Goal: Task Accomplishment & Management: Manage account settings

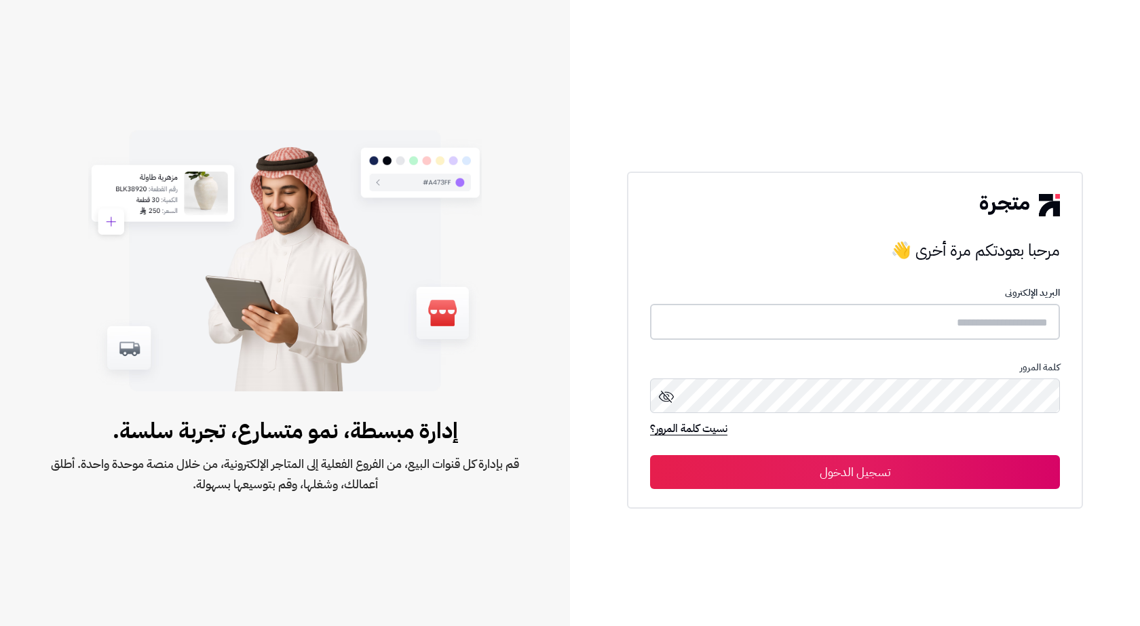
type input "*******"
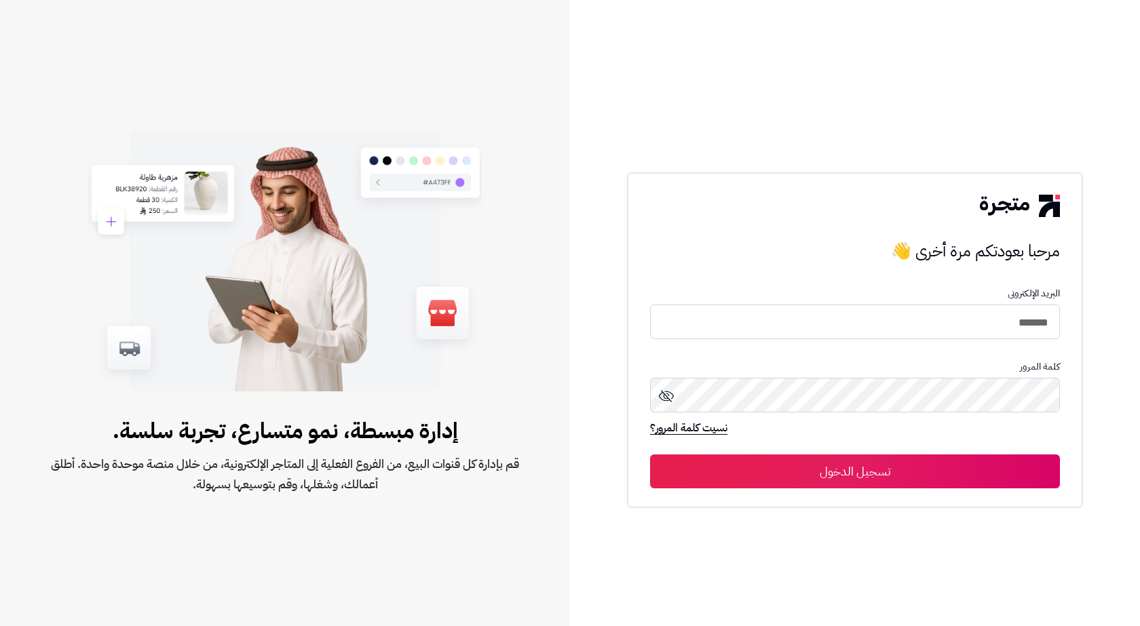
click at [929, 480] on button "تسجيل الدخول" at bounding box center [855, 471] width 410 height 34
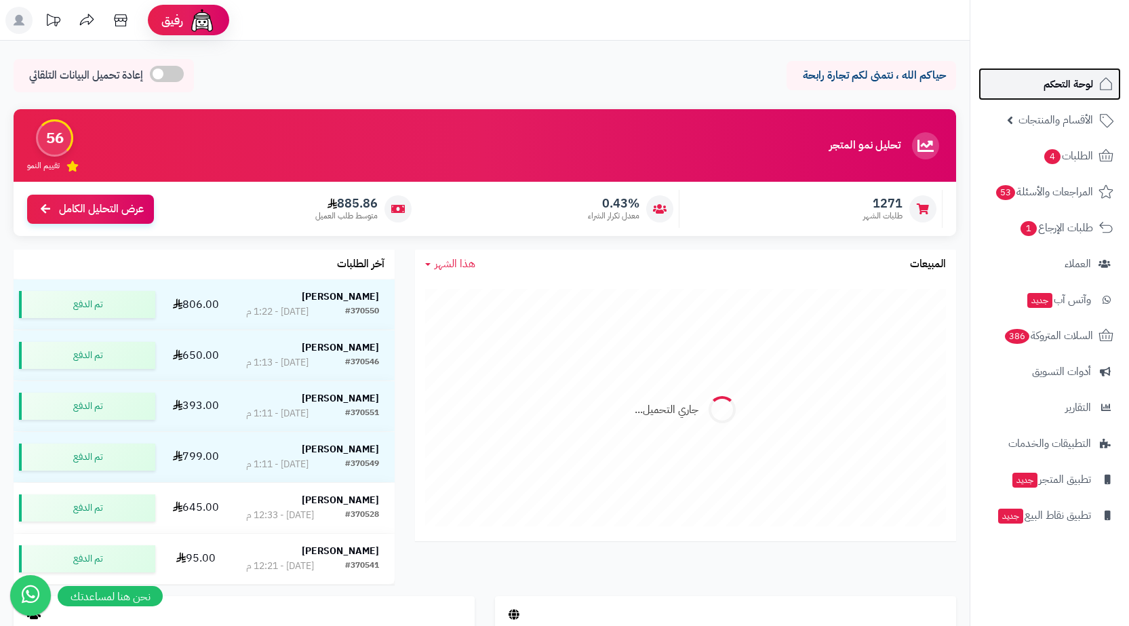
click at [1096, 77] on link "لوحة التحكم" at bounding box center [1050, 84] width 142 height 33
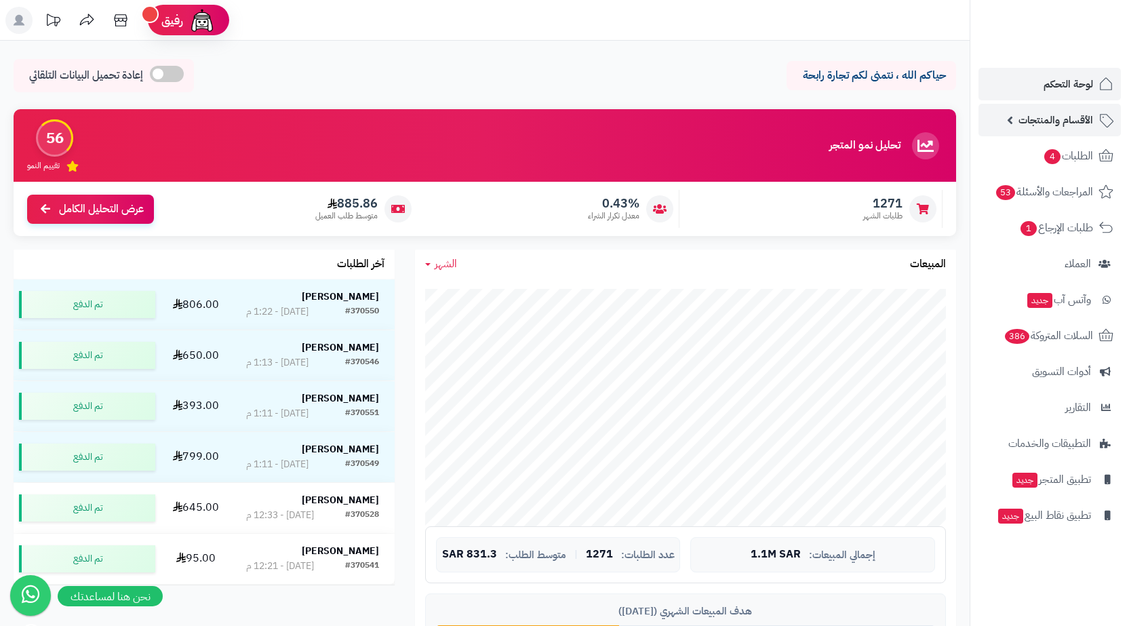
click at [1064, 123] on span "الأقسام والمنتجات" at bounding box center [1056, 120] width 75 height 19
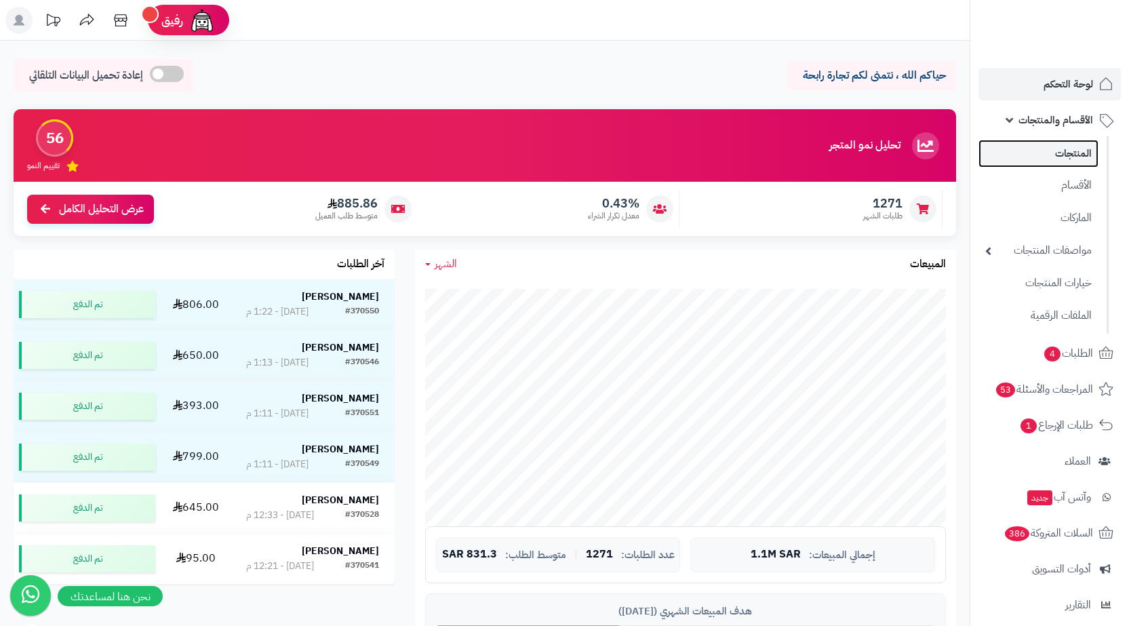
click at [1064, 151] on link "المنتجات" at bounding box center [1039, 154] width 120 height 28
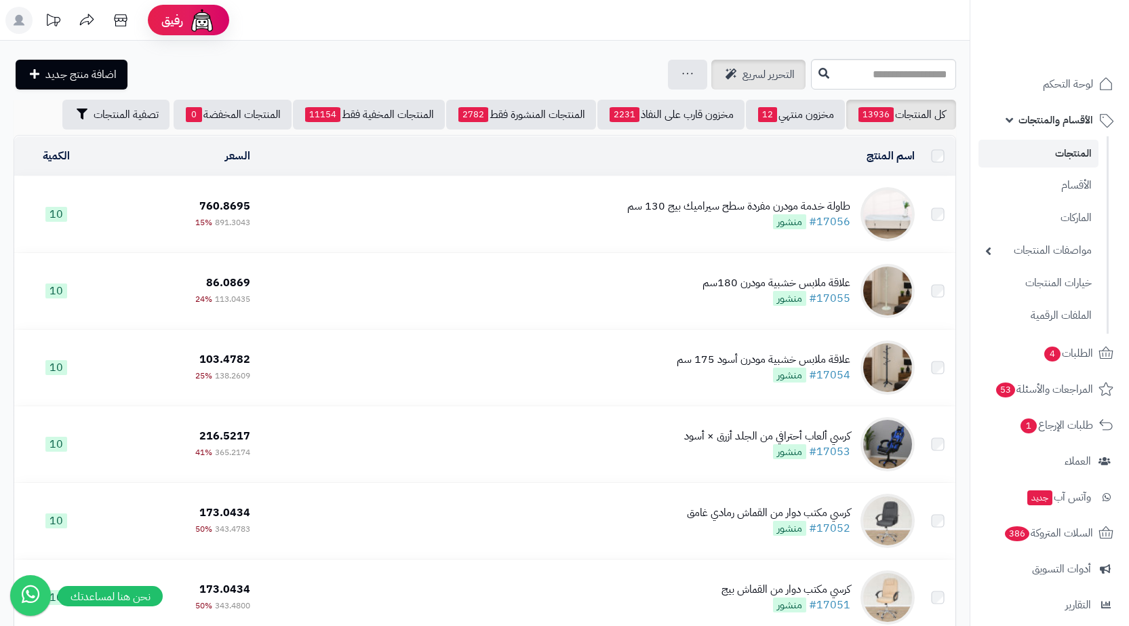
click at [743, 74] on span "التحرير لسريع" at bounding box center [769, 74] width 52 height 16
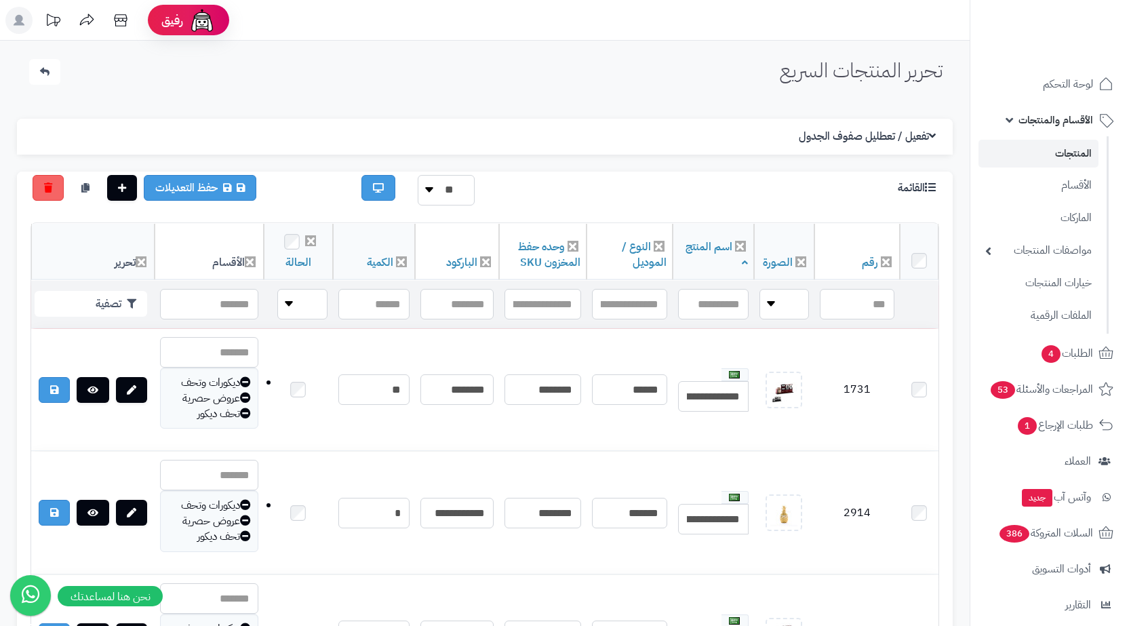
click at [552, 12] on header "رفيق ! 0 الطلبات معالجة مكتمل إرجاع المنتجات العملاء المتواجدون الان 223753 عمل…" at bounding box center [564, 20] width 1129 height 41
click at [461, 303] on input "text" at bounding box center [457, 304] width 73 height 31
paste input "**********"
type input "**********"
click at [119, 298] on button "تصفية" at bounding box center [91, 303] width 113 height 26
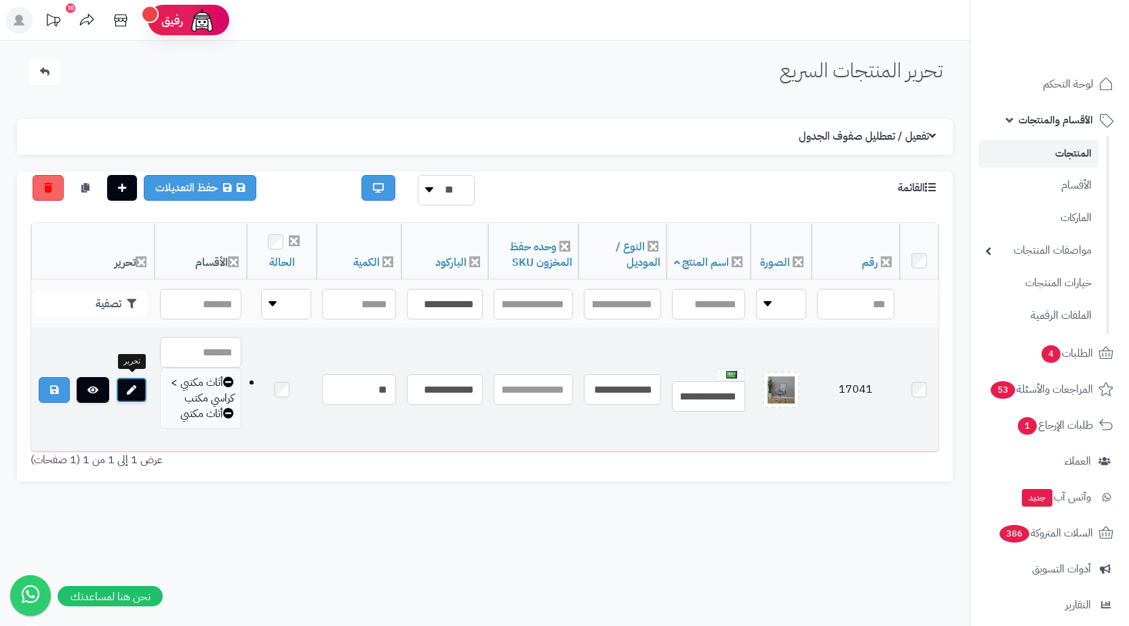
click at [138, 383] on link at bounding box center [131, 390] width 31 height 26
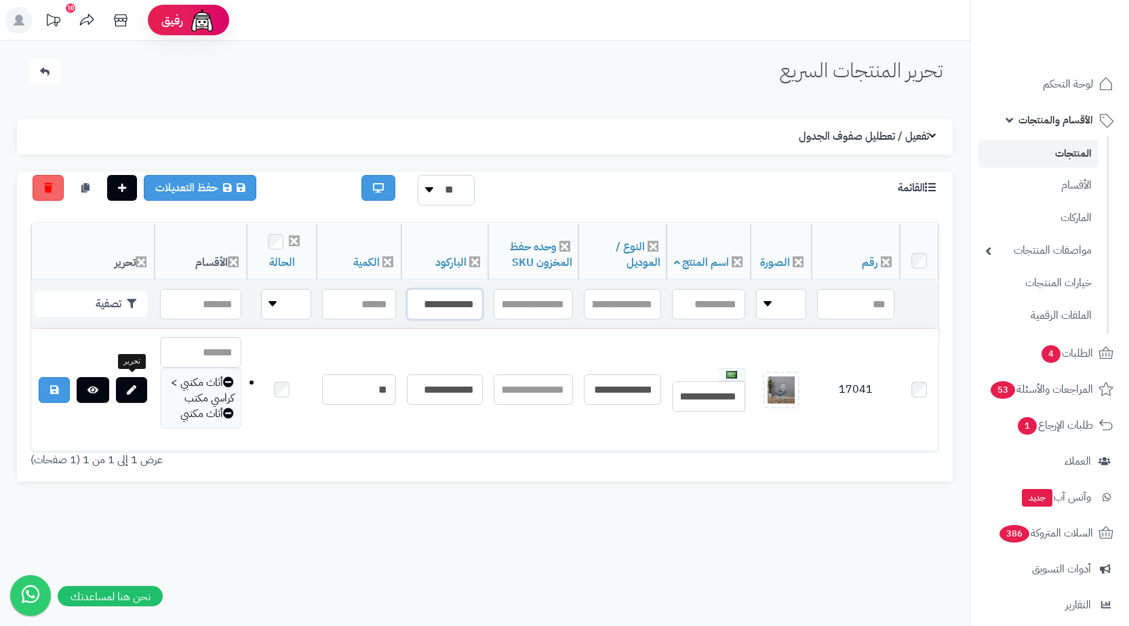
click at [473, 298] on input "**********" at bounding box center [445, 304] width 76 height 31
paste input "text"
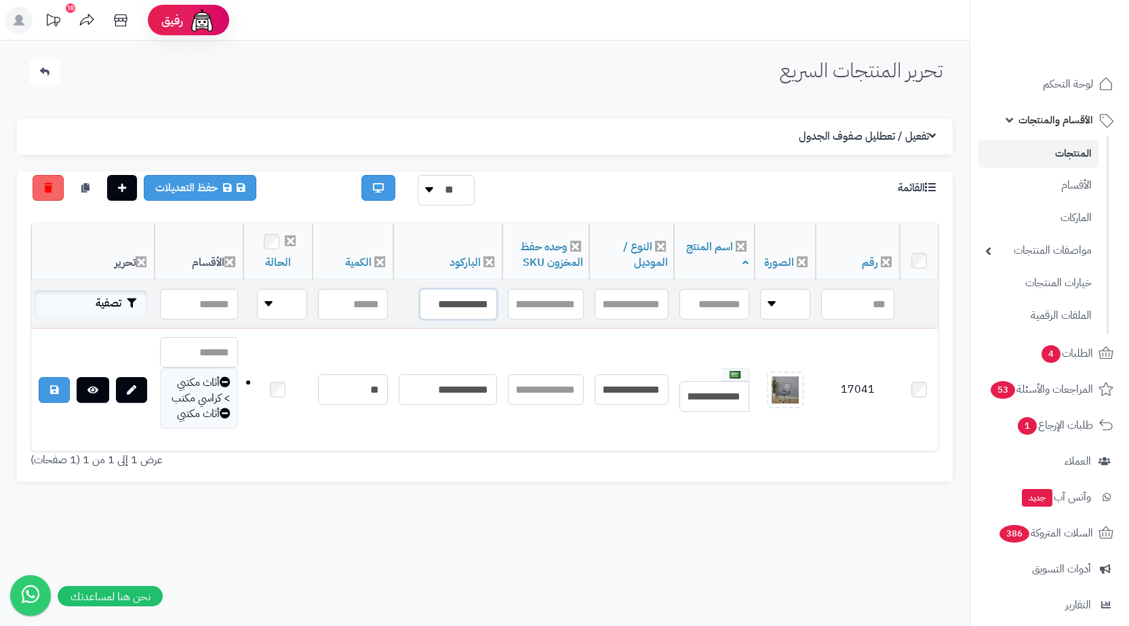
type input "**********"
click at [110, 306] on button "تصفية" at bounding box center [91, 303] width 113 height 26
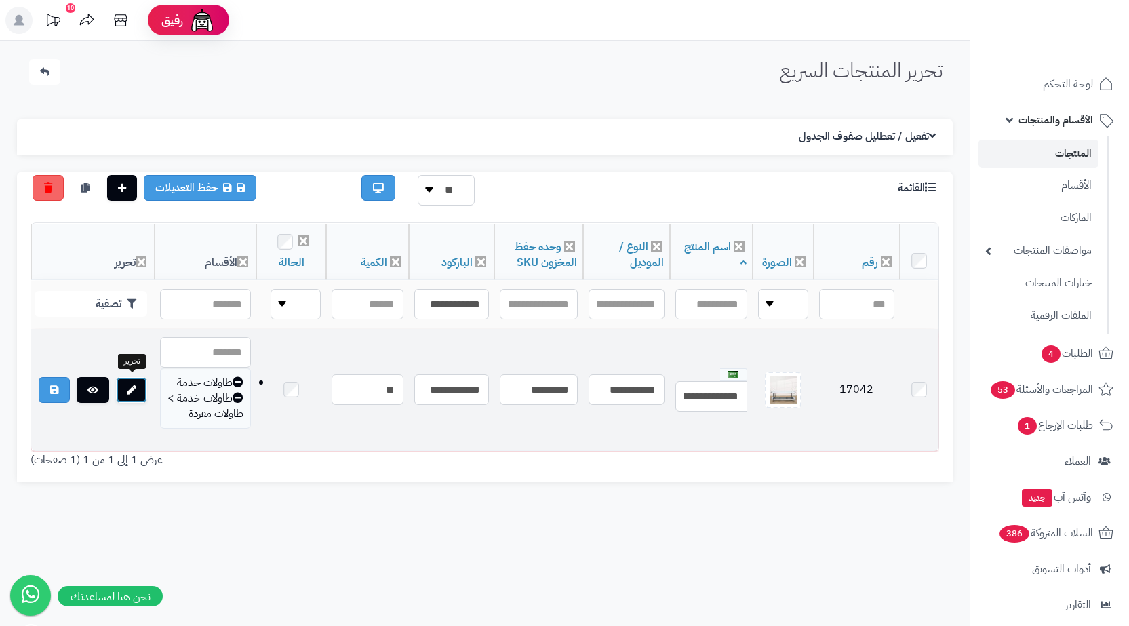
click at [128, 382] on link at bounding box center [131, 390] width 31 height 26
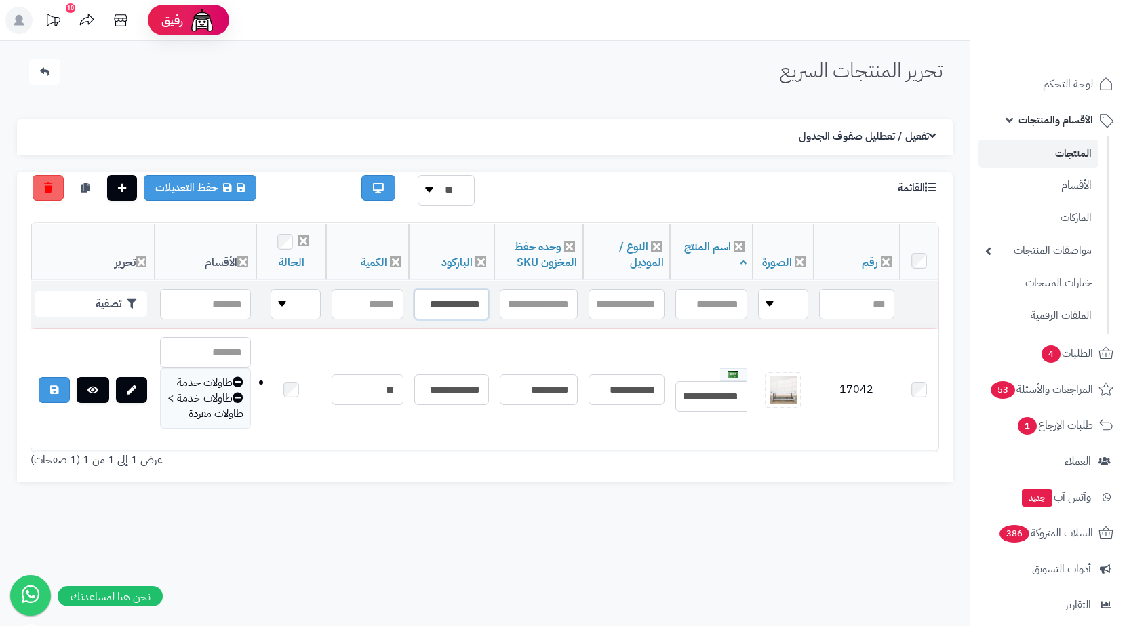
click at [466, 305] on input "**********" at bounding box center [451, 304] width 75 height 31
paste input "text"
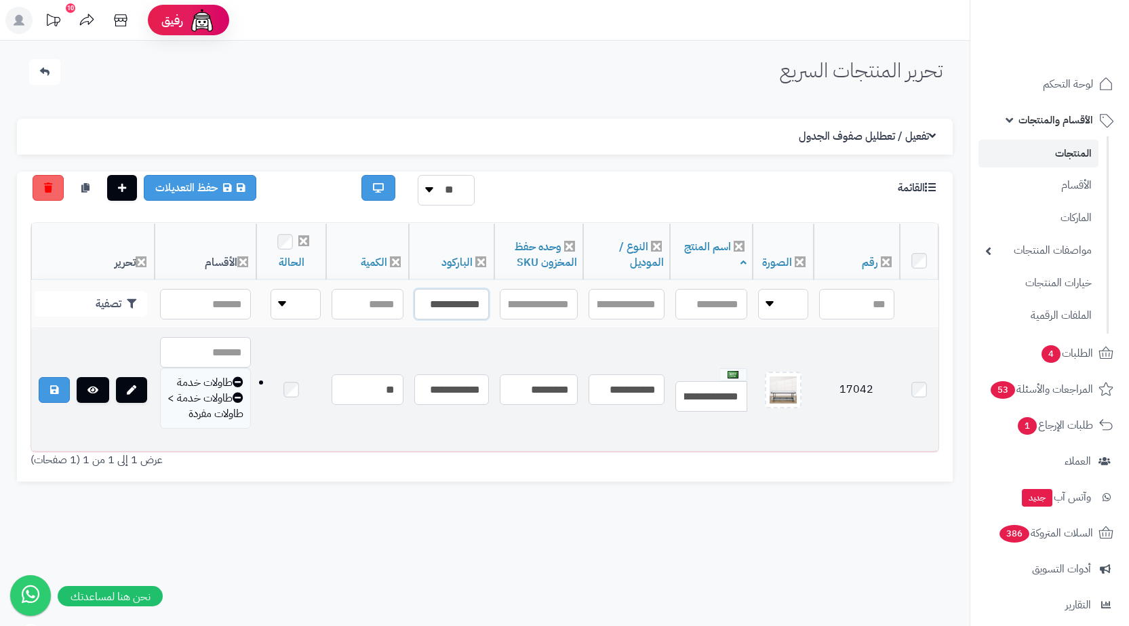
scroll to position [0, -18]
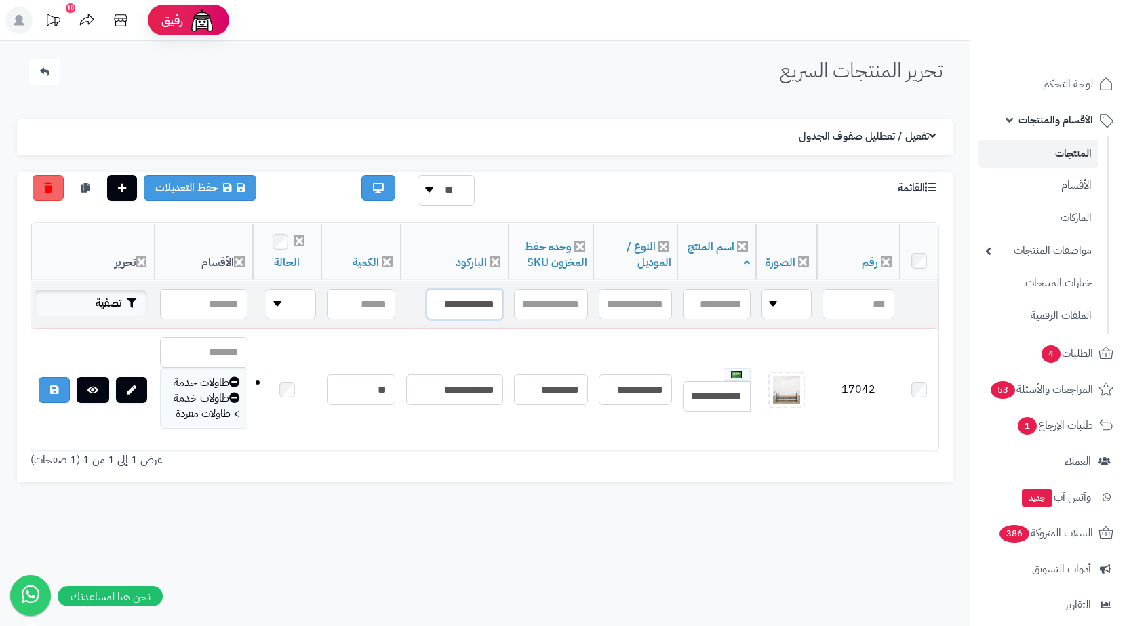
type input "**********"
click at [115, 294] on button "تصفية" at bounding box center [91, 303] width 113 height 26
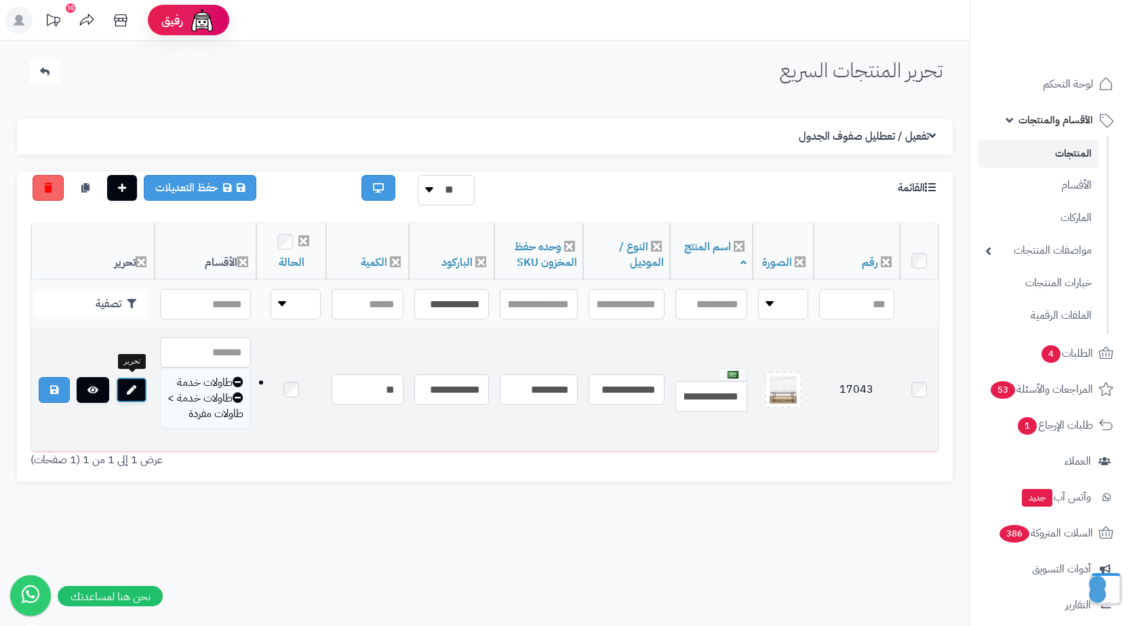
click at [133, 377] on link at bounding box center [131, 390] width 31 height 26
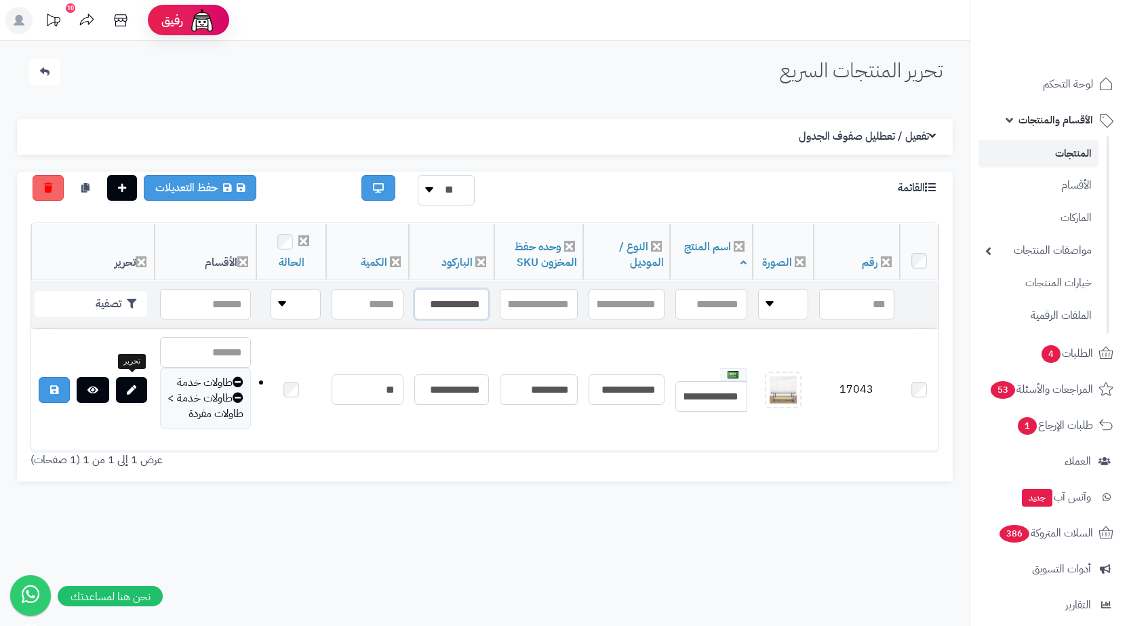
click at [442, 292] on input "**********" at bounding box center [451, 304] width 75 height 31
click at [441, 292] on input "**********" at bounding box center [451, 304] width 75 height 31
paste input "text"
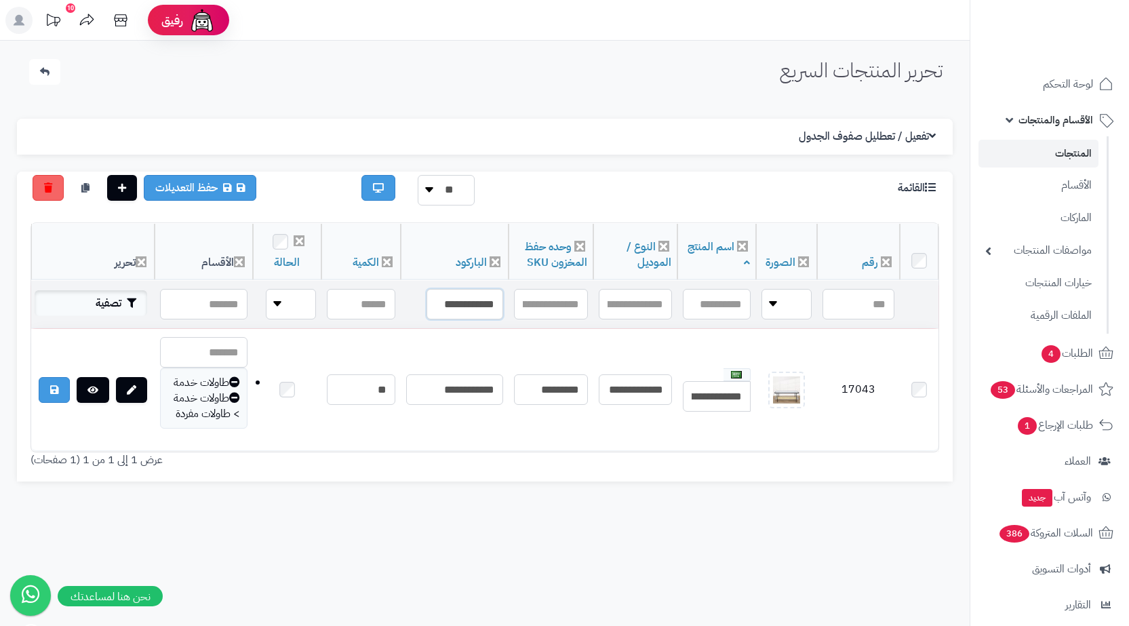
type input "**********"
click at [121, 306] on button "تصفية" at bounding box center [91, 303] width 113 height 26
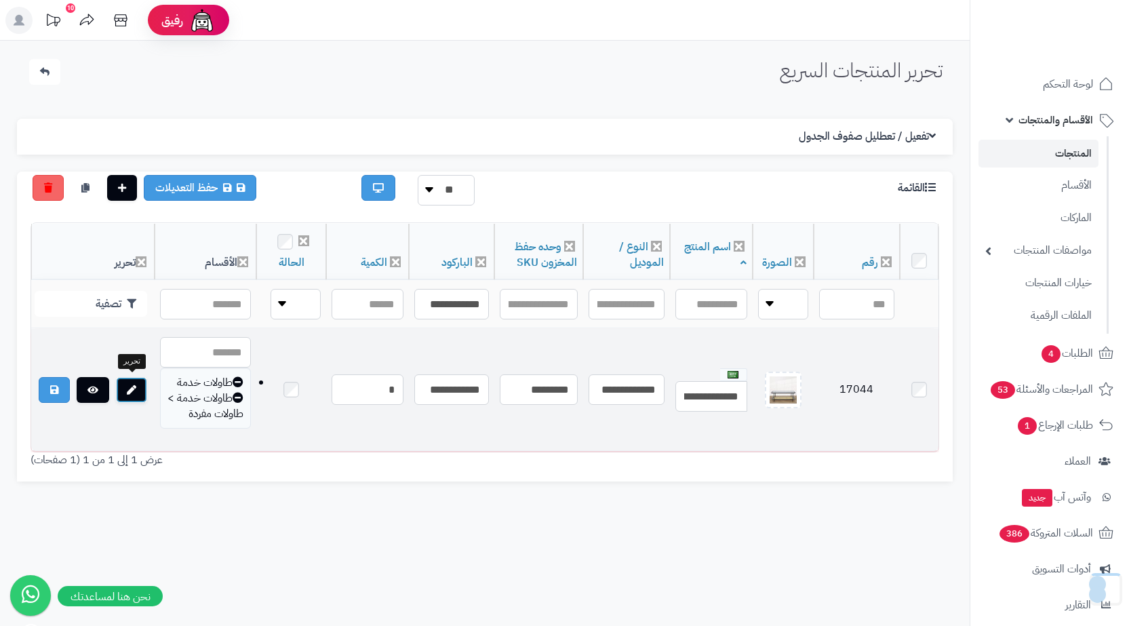
click at [135, 387] on icon at bounding box center [131, 389] width 9 height 9
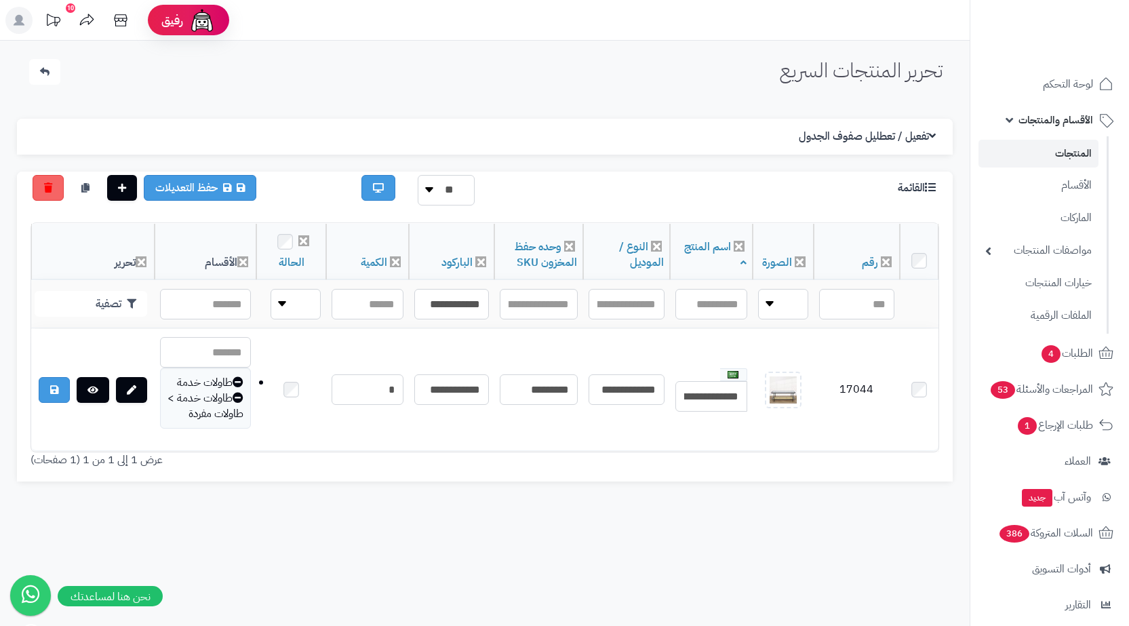
click at [421, 568] on div "تحرير المنتجات السريع الرئيسية الاضافات تحرير المنتجات السريع الإعدادات نسخ الم…" at bounding box center [485, 354] width 970 height 626
click at [465, 290] on input "**********" at bounding box center [451, 304] width 75 height 31
paste input "text"
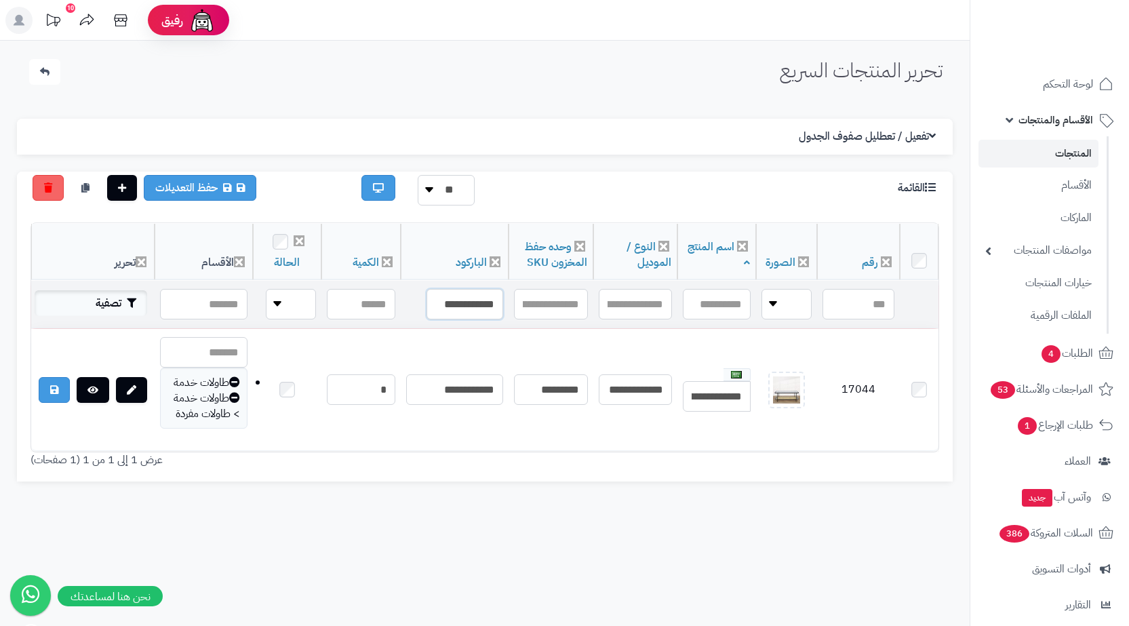
type input "**********"
click at [88, 303] on button "تصفية" at bounding box center [91, 303] width 113 height 26
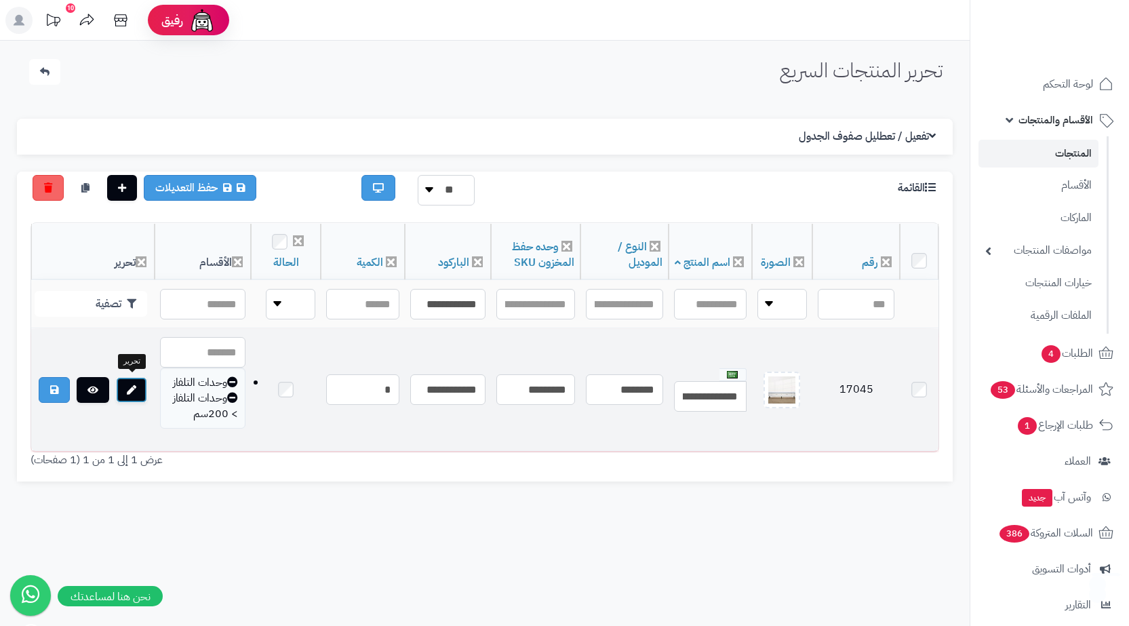
click at [132, 390] on icon at bounding box center [131, 389] width 9 height 9
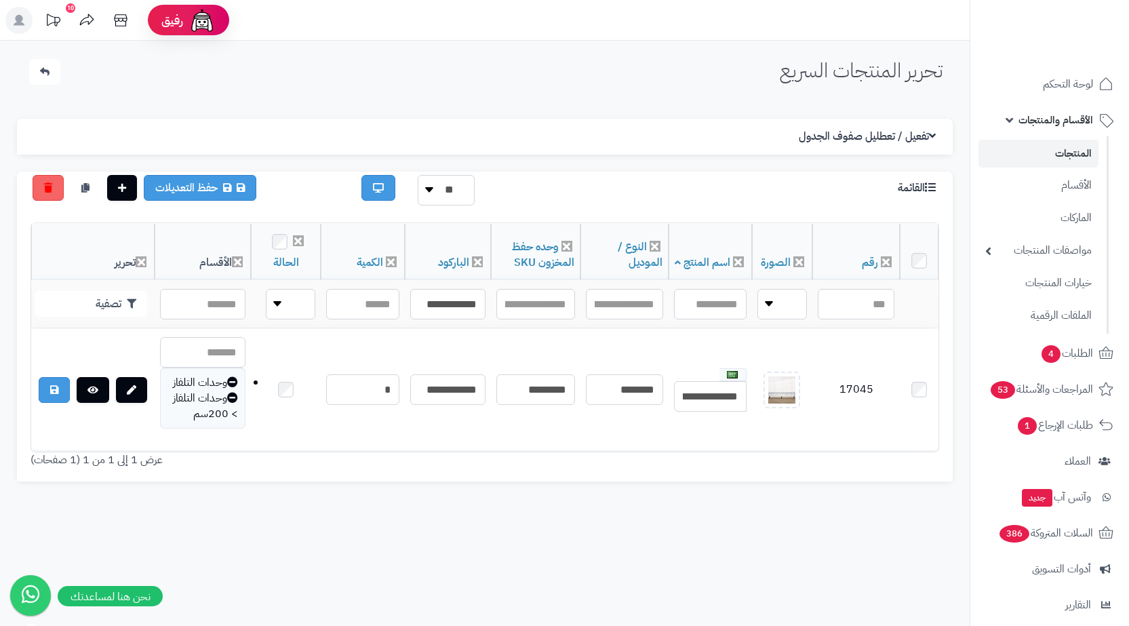
drag, startPoint x: 794, startPoint y: 176, endPoint x: 628, endPoint y: 223, distance: 172.7
click at [794, 176] on div "القائمة" at bounding box center [834, 185] width 233 height 21
click at [438, 305] on input "**********" at bounding box center [447, 304] width 75 height 31
paste input "text"
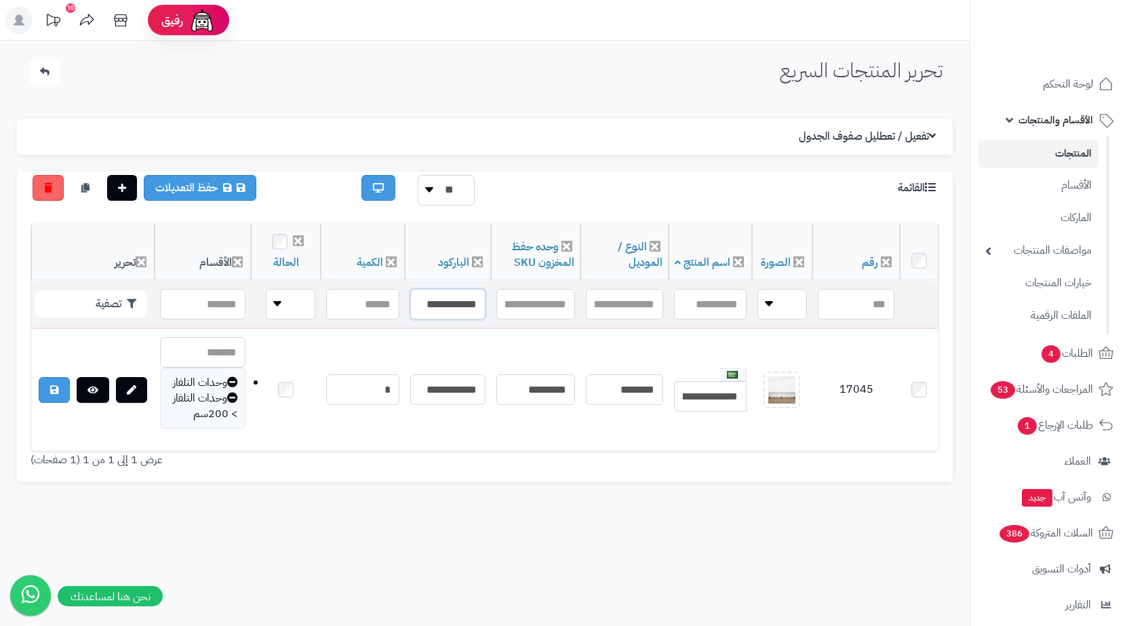
scroll to position [0, -19]
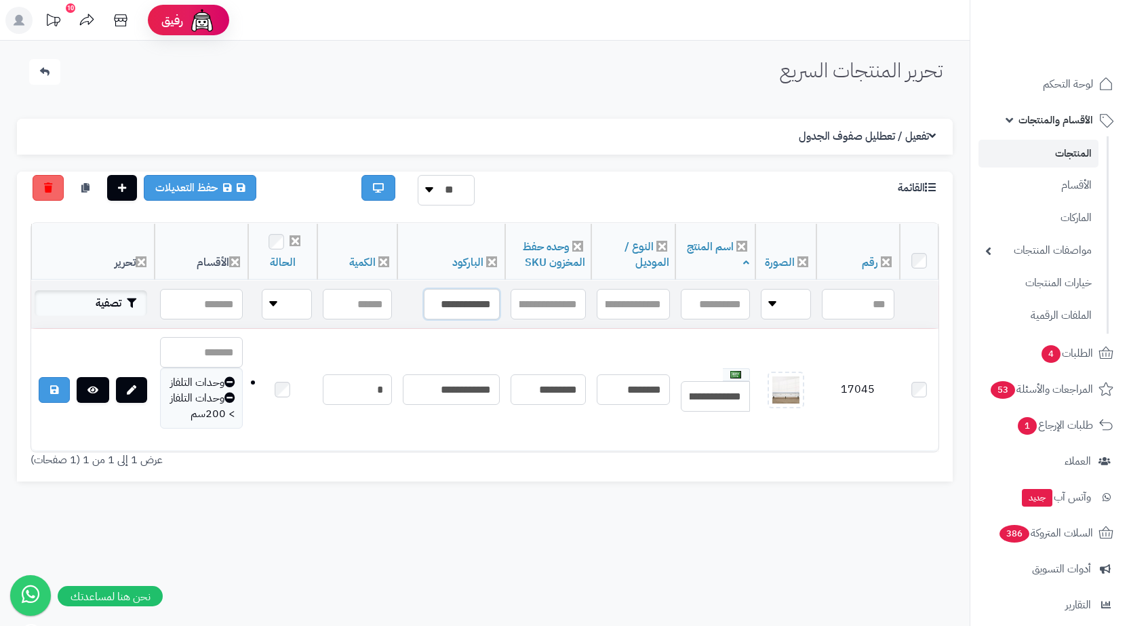
type input "**********"
click at [141, 307] on button "تصفية" at bounding box center [91, 303] width 113 height 26
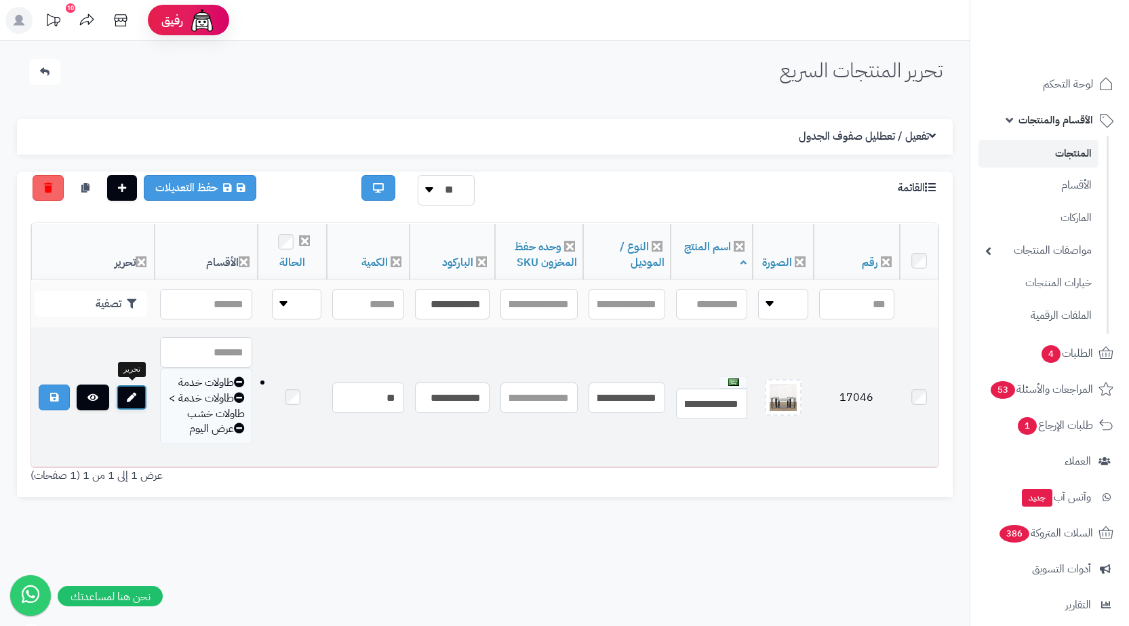
click at [124, 390] on link at bounding box center [131, 398] width 31 height 26
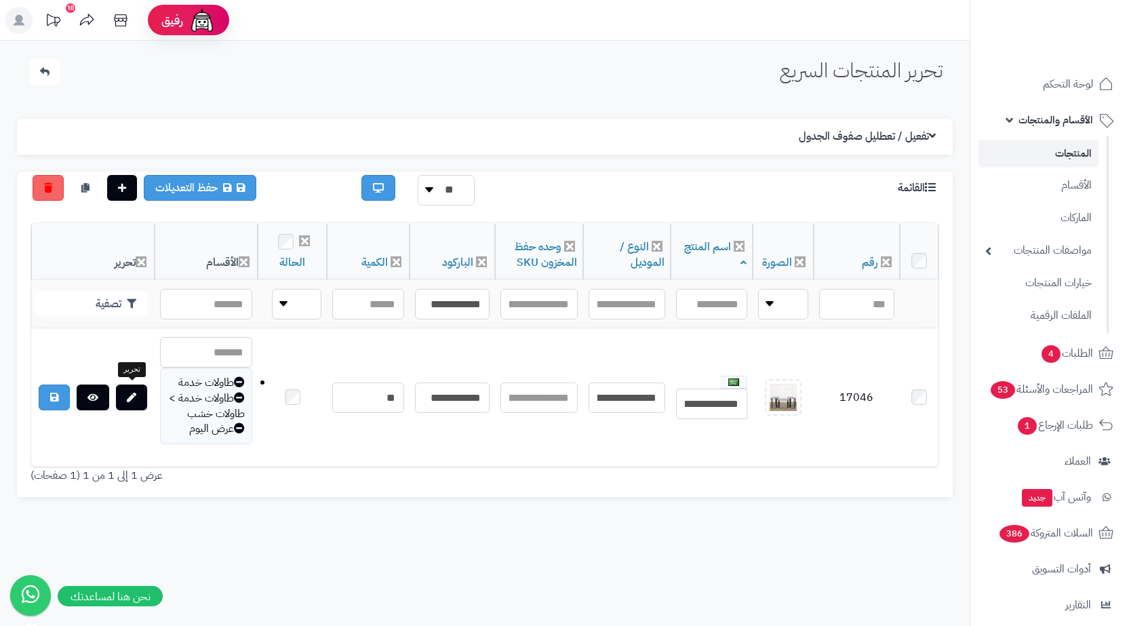
click at [134, 378] on div at bounding box center [132, 378] width 7 height 3
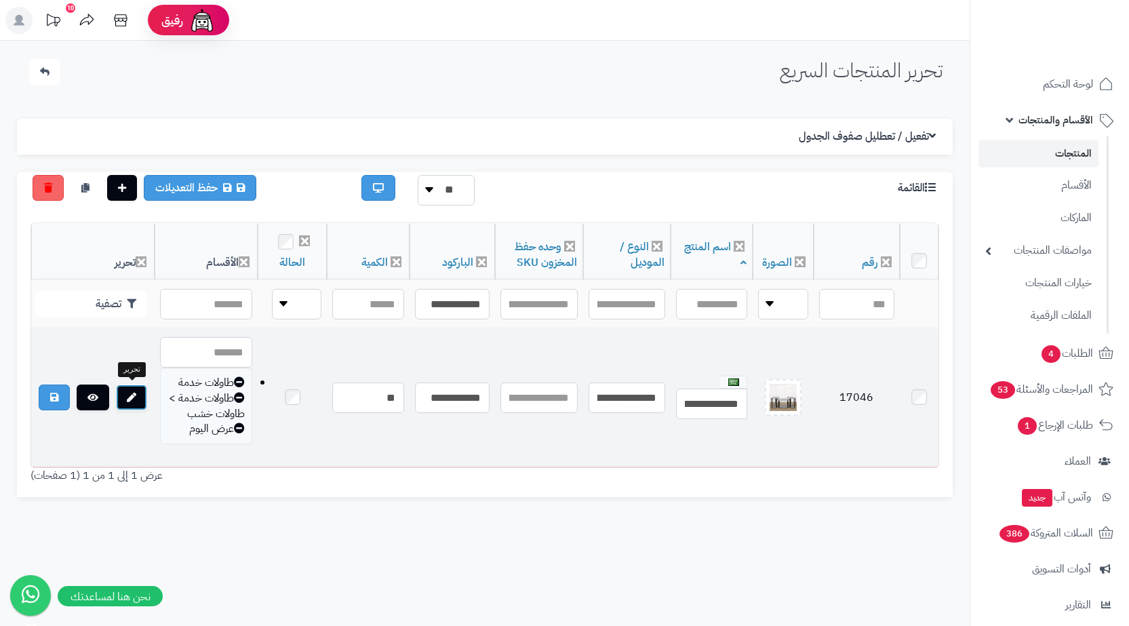
click at [130, 393] on icon at bounding box center [131, 397] width 9 height 9
click at [134, 393] on icon at bounding box center [131, 397] width 9 height 9
click at [138, 395] on link at bounding box center [131, 398] width 31 height 26
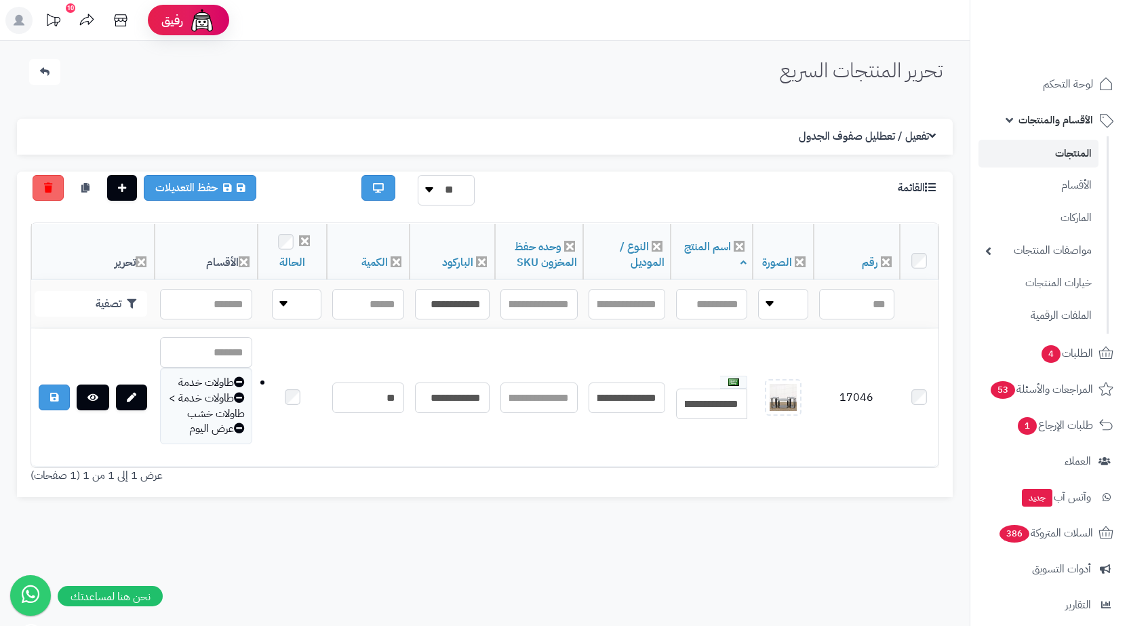
drag, startPoint x: 632, startPoint y: 42, endPoint x: 632, endPoint y: 69, distance: 26.5
click at [632, 42] on div "تحرير المنتجات السريع الرئيسية الاضافات تحرير المنتجات السريع الإعدادات نسخ الم…" at bounding box center [485, 354] width 970 height 626
click at [441, 311] on input "**********" at bounding box center [452, 304] width 75 height 31
paste input "text"
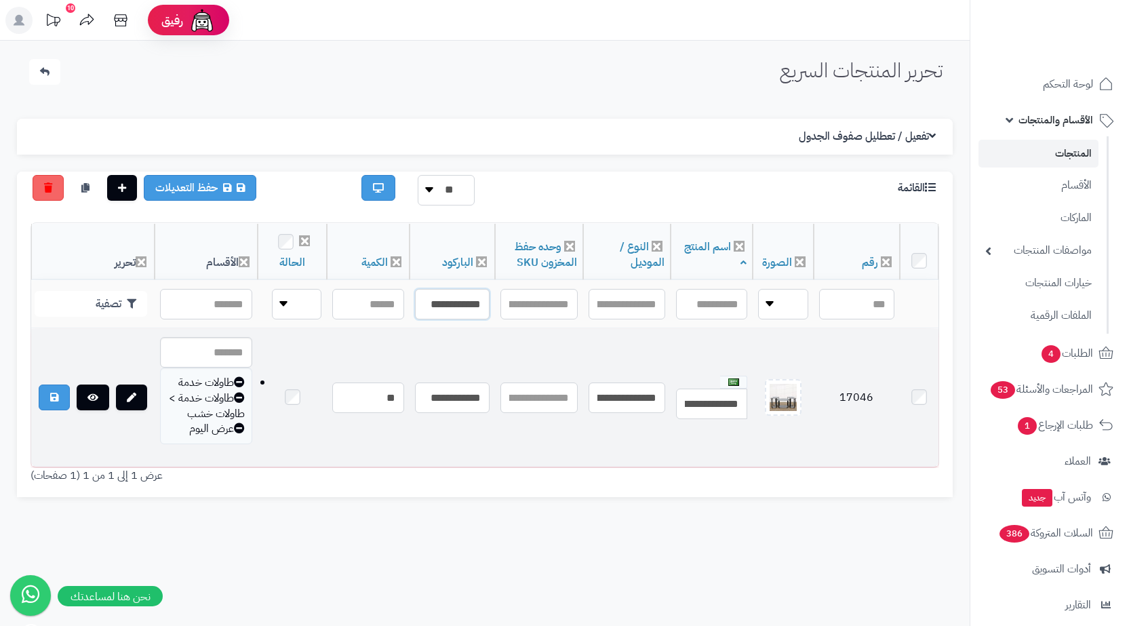
scroll to position [0, -18]
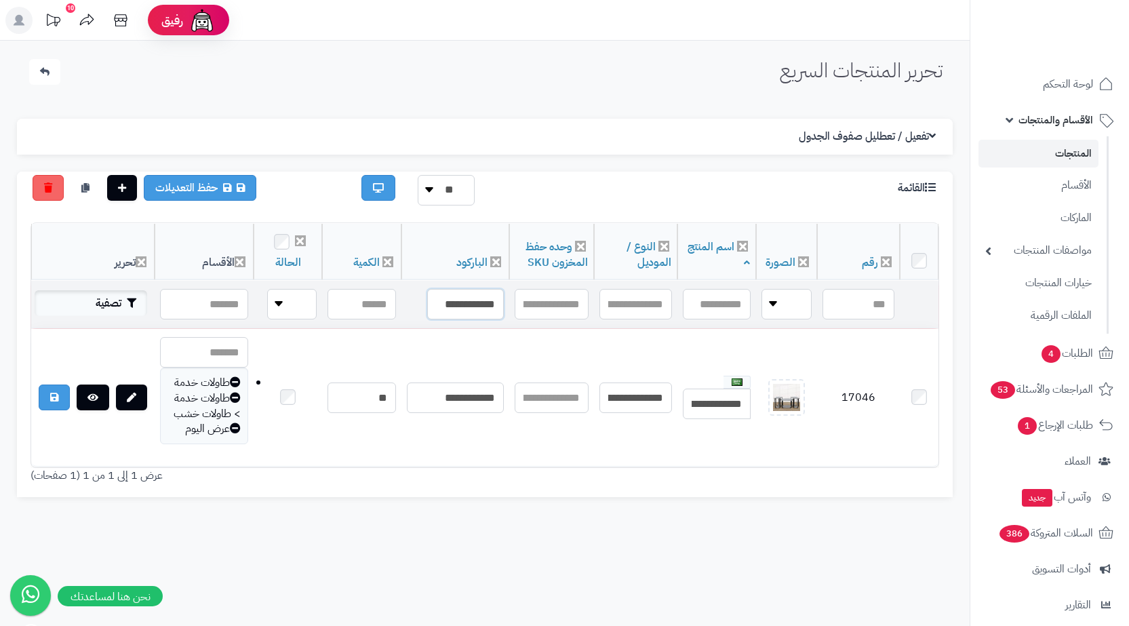
type input "**********"
click at [132, 298] on icon "button" at bounding box center [131, 302] width 9 height 9
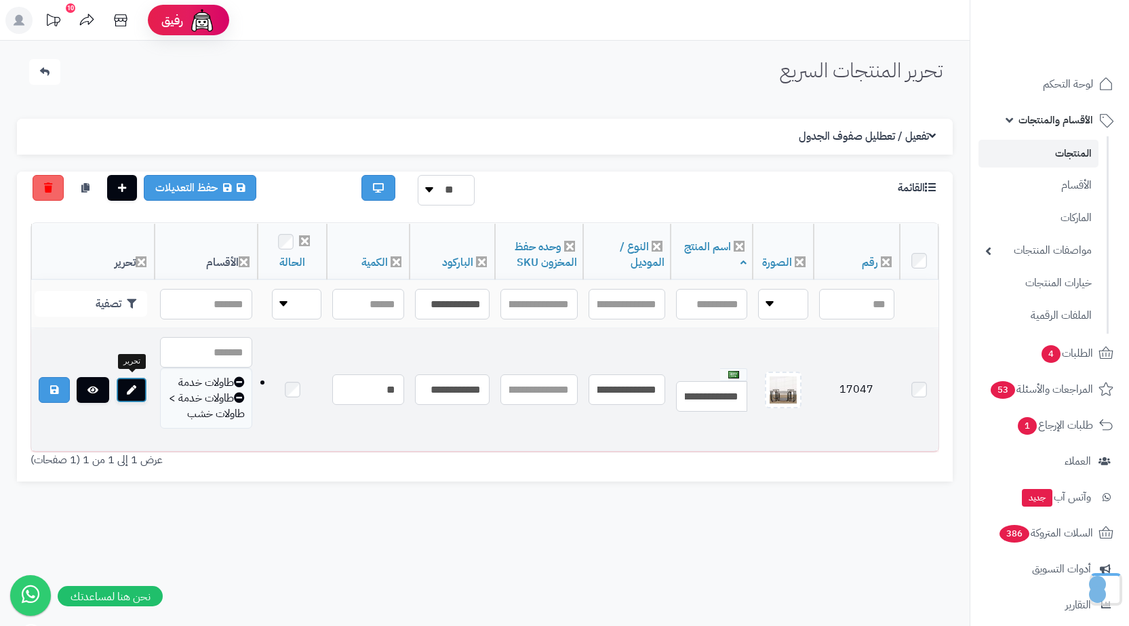
click at [135, 385] on icon at bounding box center [131, 389] width 9 height 9
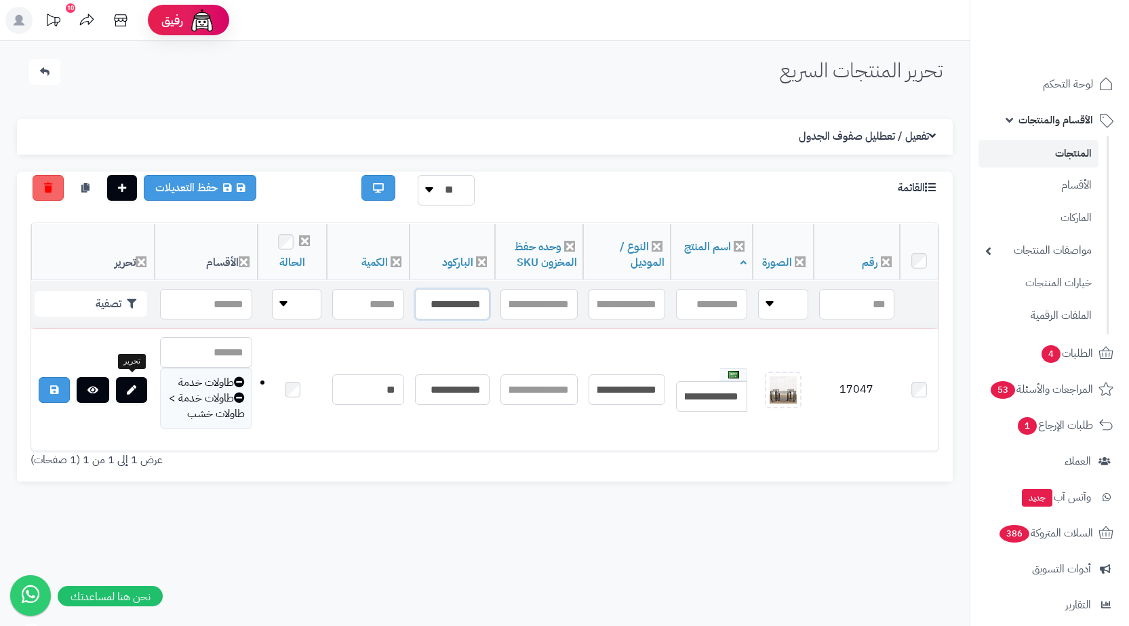
click at [428, 307] on input "**********" at bounding box center [452, 304] width 75 height 31
paste input "text"
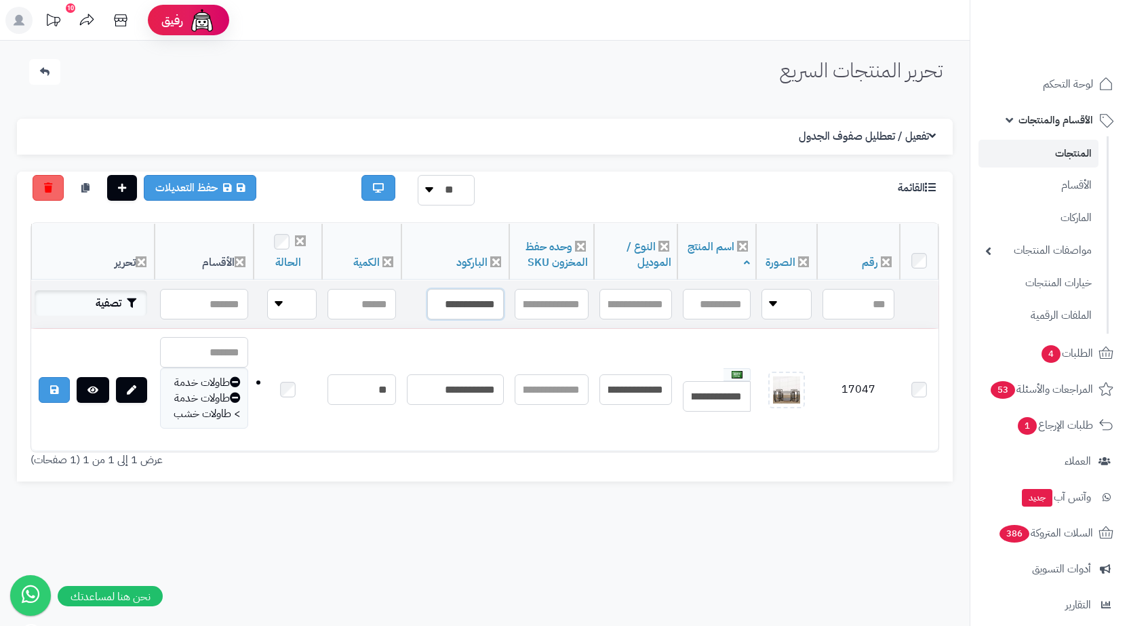
type input "**********"
click at [69, 305] on button "تصفية" at bounding box center [91, 303] width 113 height 26
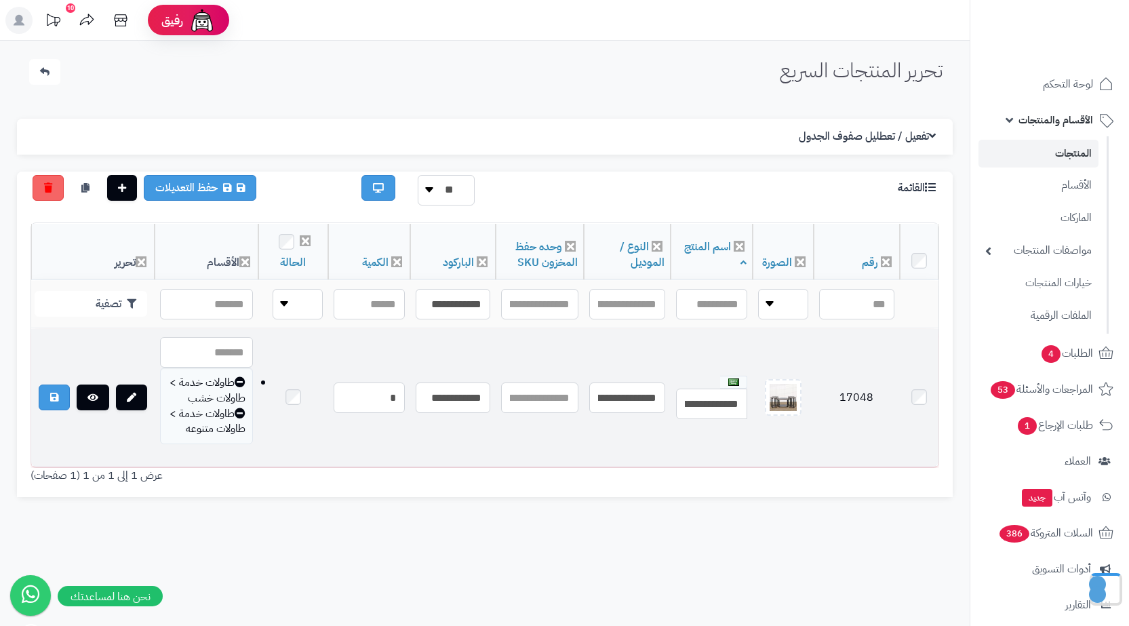
click at [134, 379] on td at bounding box center [92, 398] width 123 height 138
click at [132, 395] on icon at bounding box center [131, 397] width 9 height 9
click at [117, 395] on link at bounding box center [131, 398] width 31 height 26
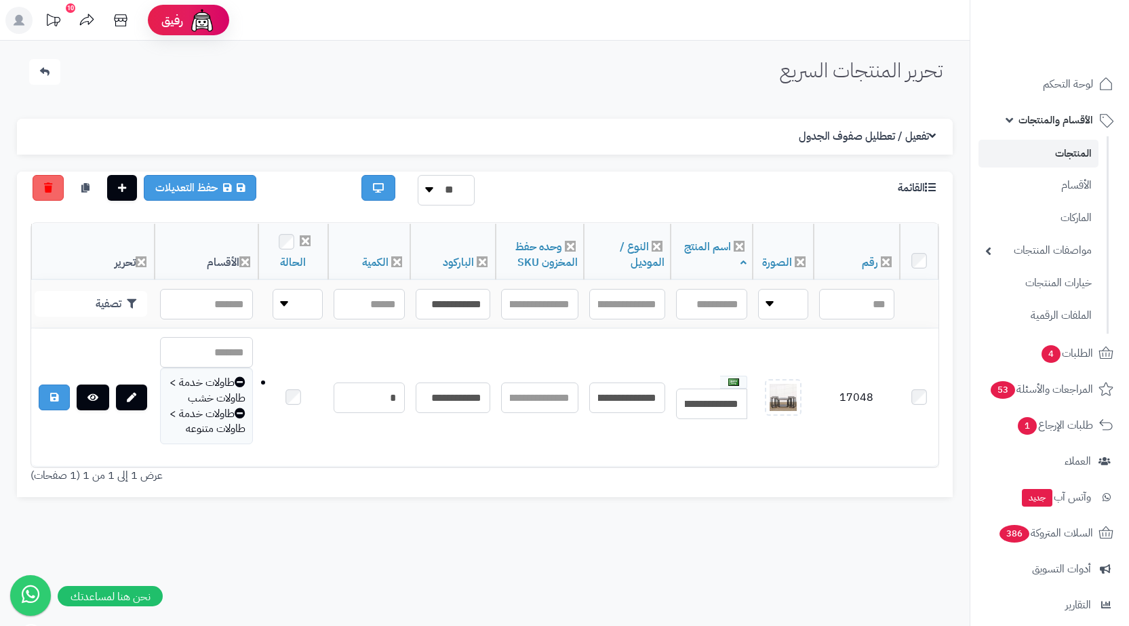
drag, startPoint x: 445, startPoint y: 594, endPoint x: 442, endPoint y: 533, distance: 61.1
click at [445, 594] on div "تحرير المنتجات السريع الرئيسية الاضافات تحرير المنتجات السريع الإعدادات نسخ الم…" at bounding box center [485, 354] width 970 height 626
click at [478, 286] on td "**********" at bounding box center [452, 304] width 85 height 47
click at [467, 301] on input "**********" at bounding box center [453, 304] width 75 height 31
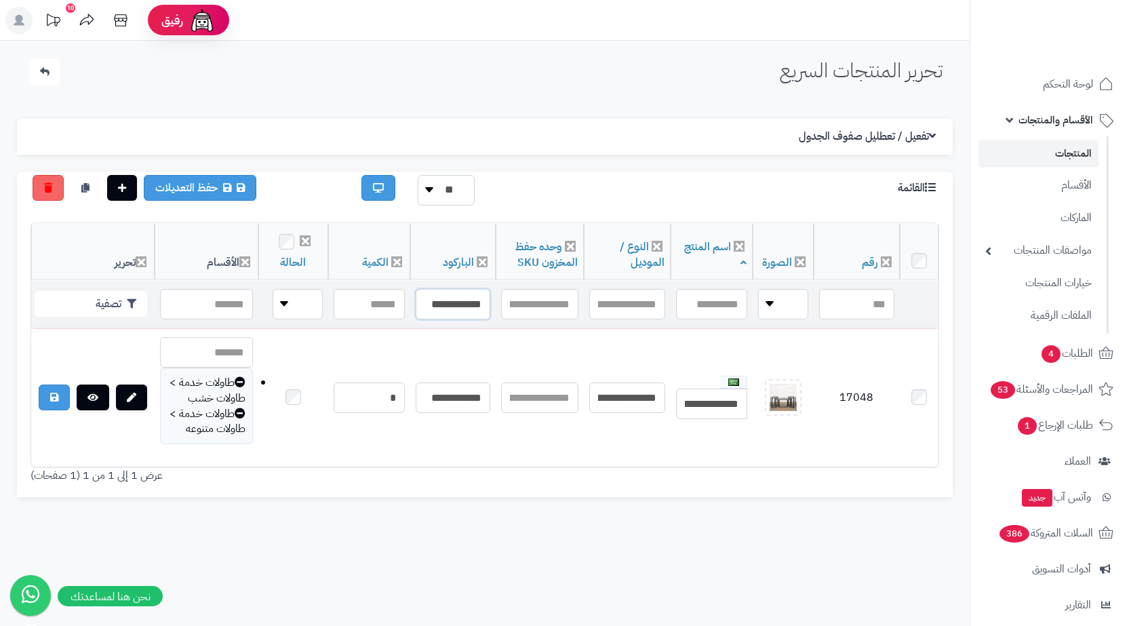
click at [467, 301] on input "**********" at bounding box center [453, 304] width 75 height 31
paste input "text"
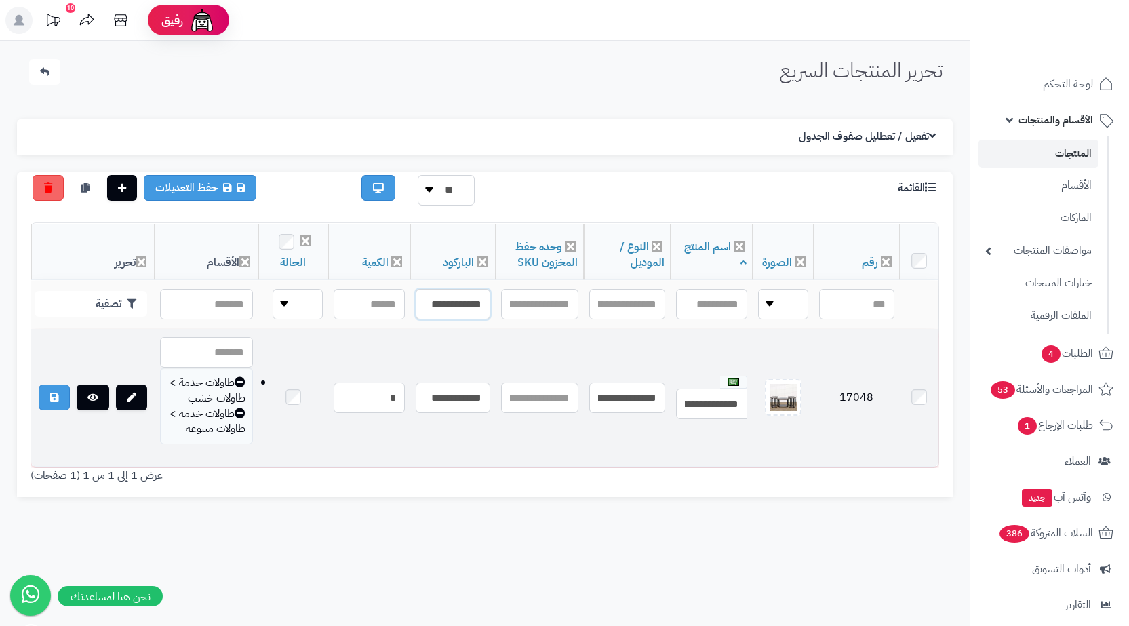
scroll to position [0, -18]
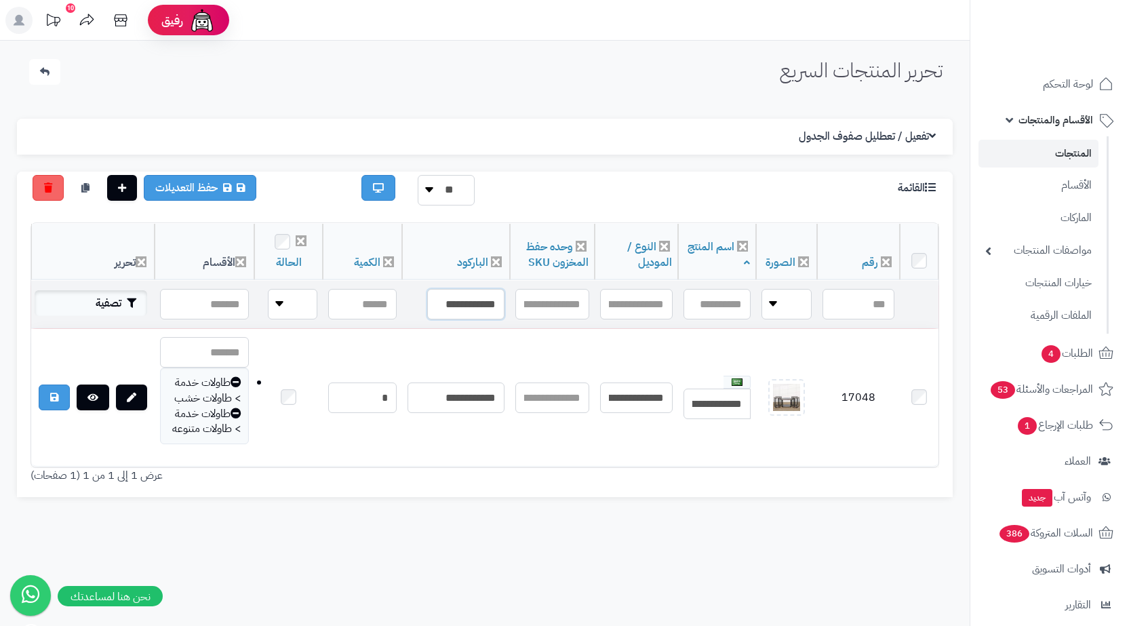
type input "**********"
click at [98, 309] on button "تصفية" at bounding box center [91, 303] width 113 height 26
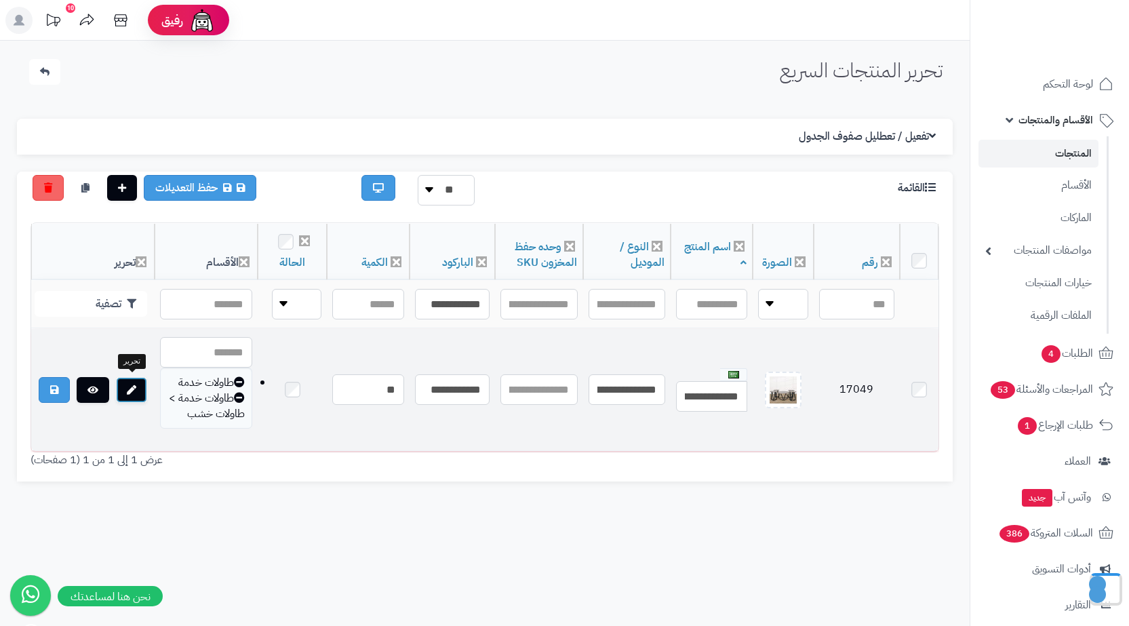
click at [142, 389] on link at bounding box center [131, 390] width 31 height 26
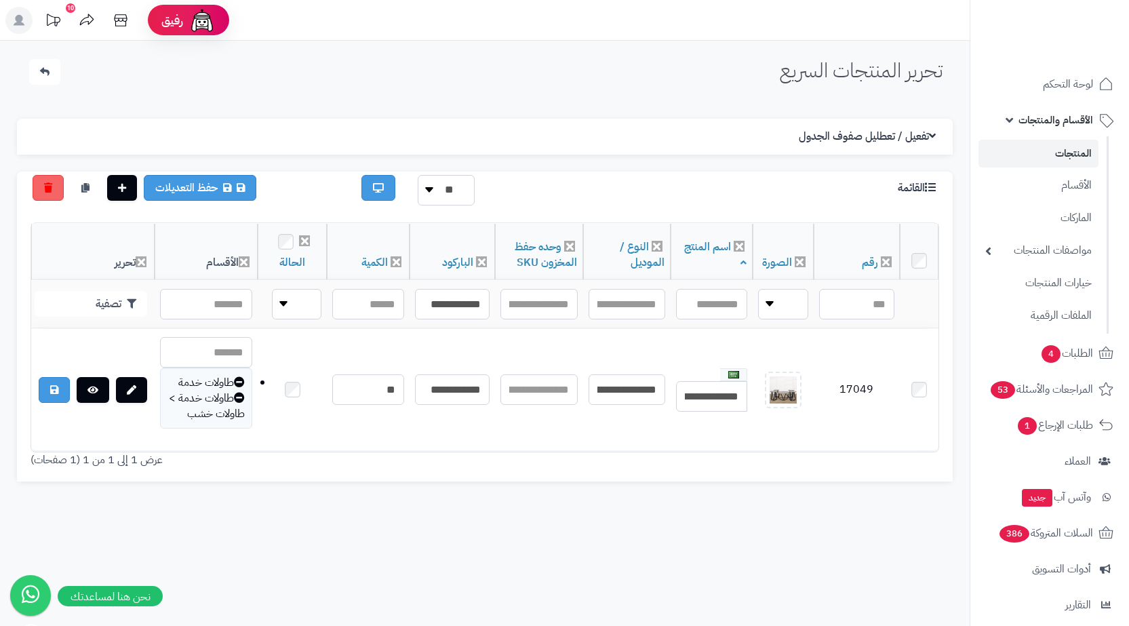
click at [543, 594] on div "تحرير المنتجات السريع الرئيسية الاضافات تحرير المنتجات السريع الإعدادات نسخ الم…" at bounding box center [485, 354] width 970 height 626
click at [507, 594] on div "تحرير المنتجات السريع الرئيسية الاضافات تحرير المنتجات السريع الإعدادات نسخ الم…" at bounding box center [485, 354] width 970 height 626
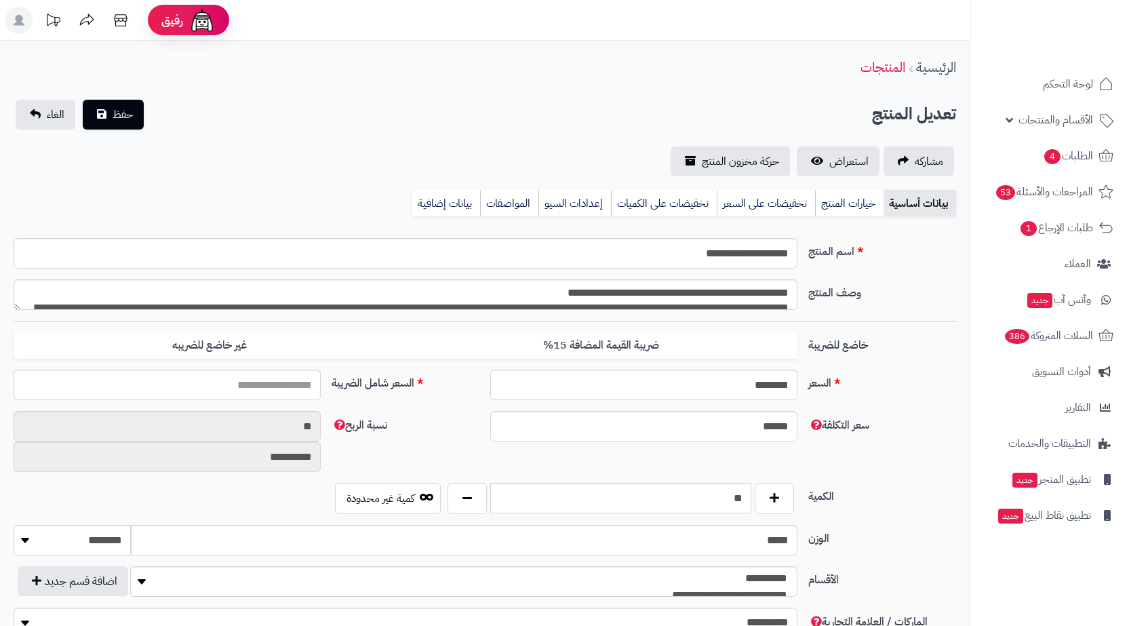
type input "******"
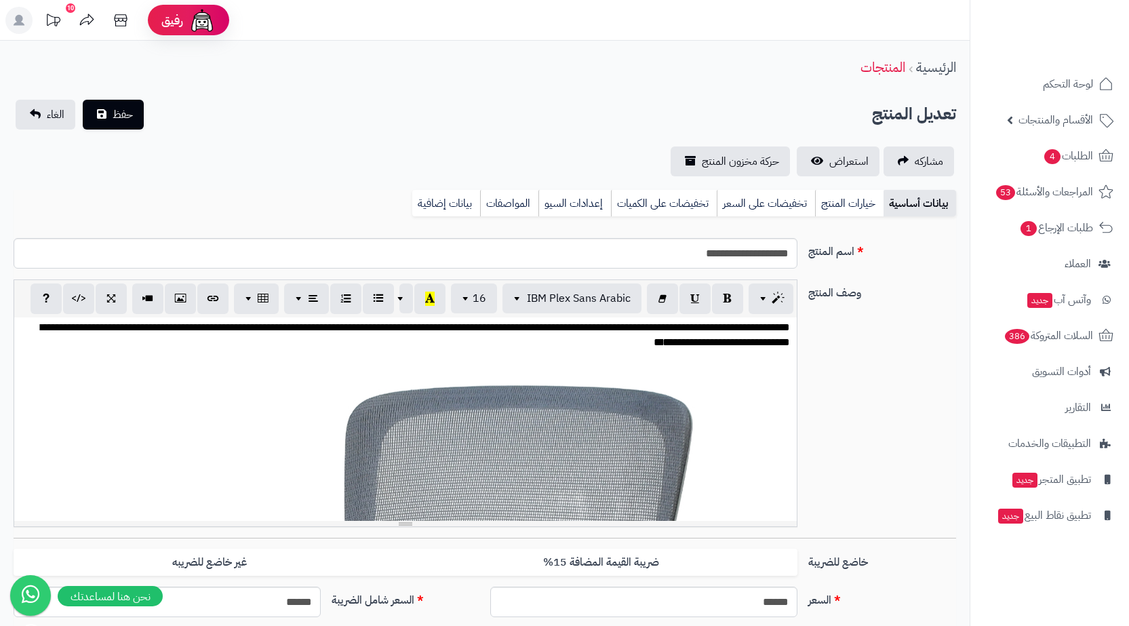
scroll to position [1034, 0]
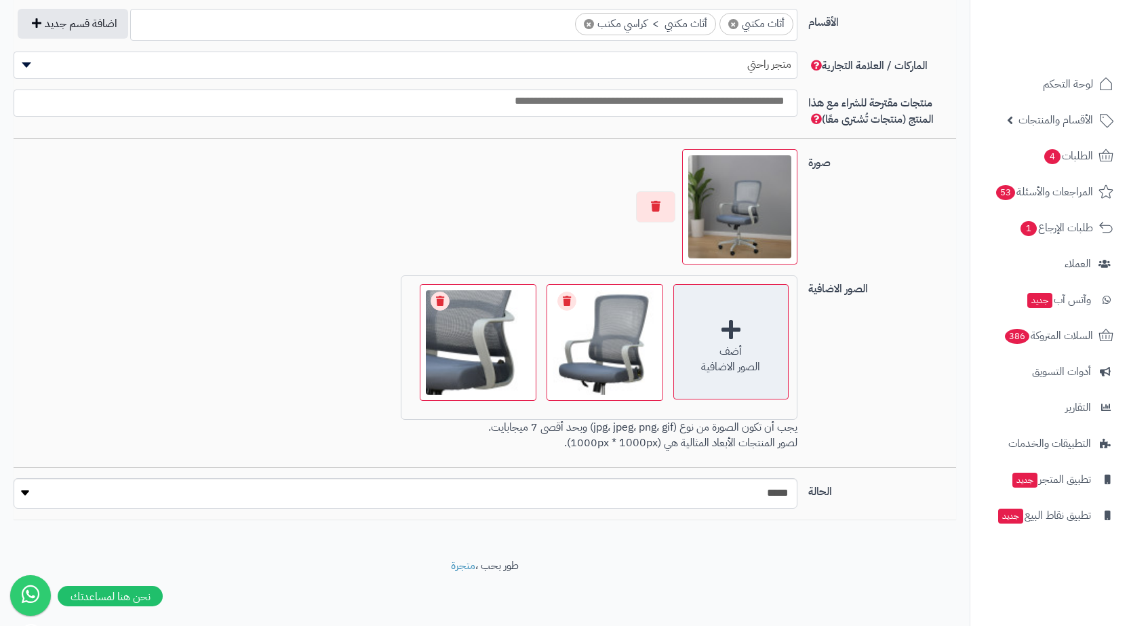
click at [732, 334] on div "أضف الصور الاضافية" at bounding box center [731, 341] width 115 height 115
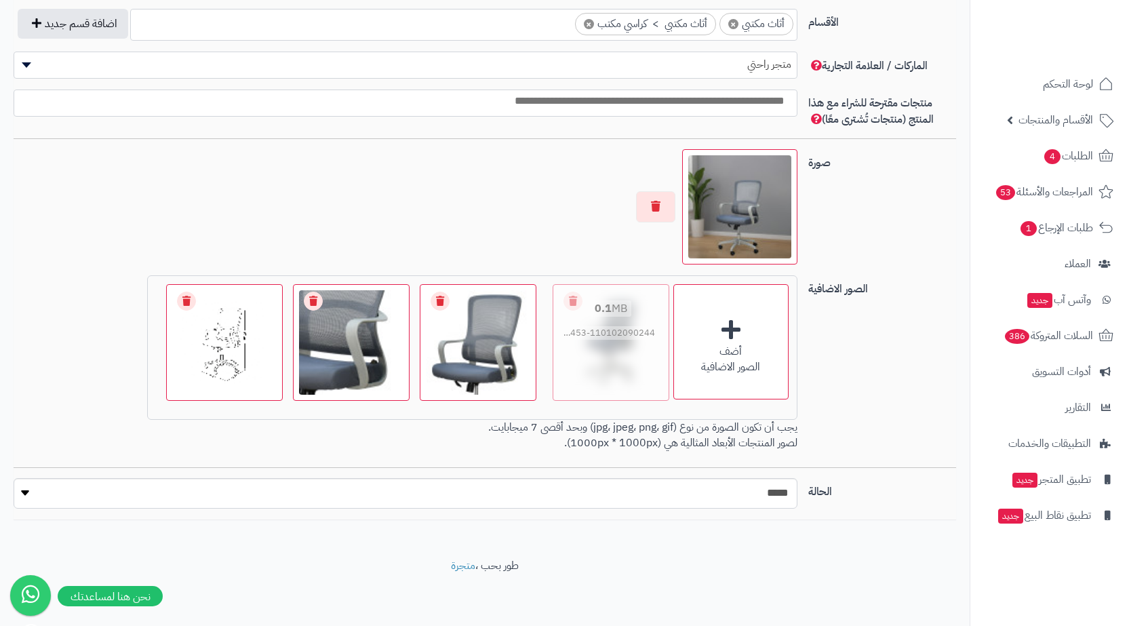
drag, startPoint x: 245, startPoint y: 384, endPoint x: 626, endPoint y: 361, distance: 381.9
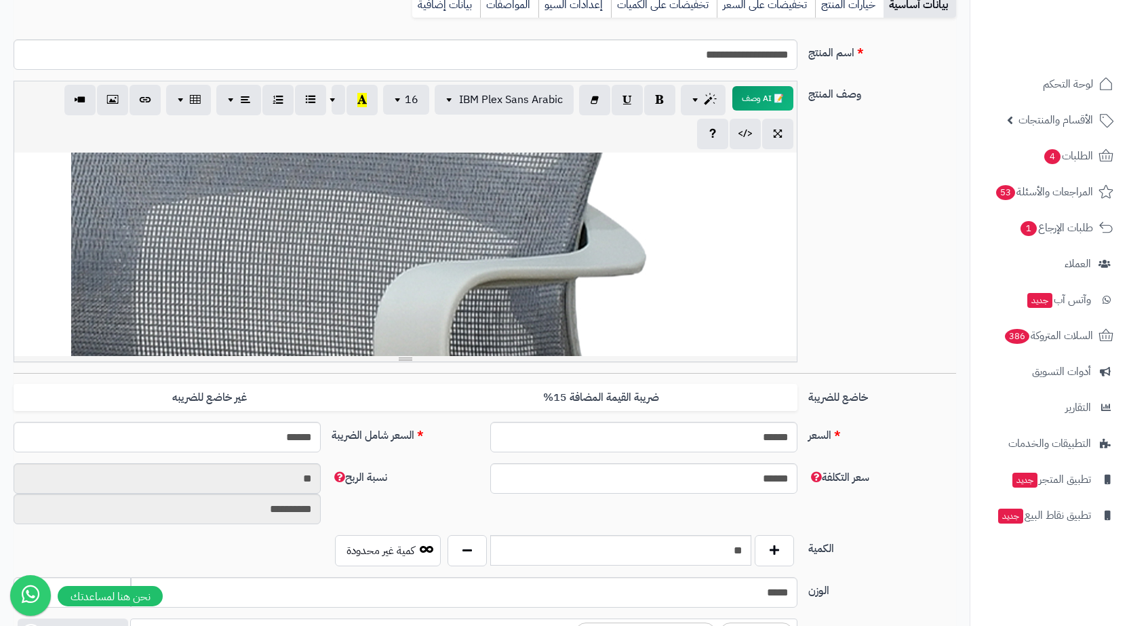
scroll to position [0, 0]
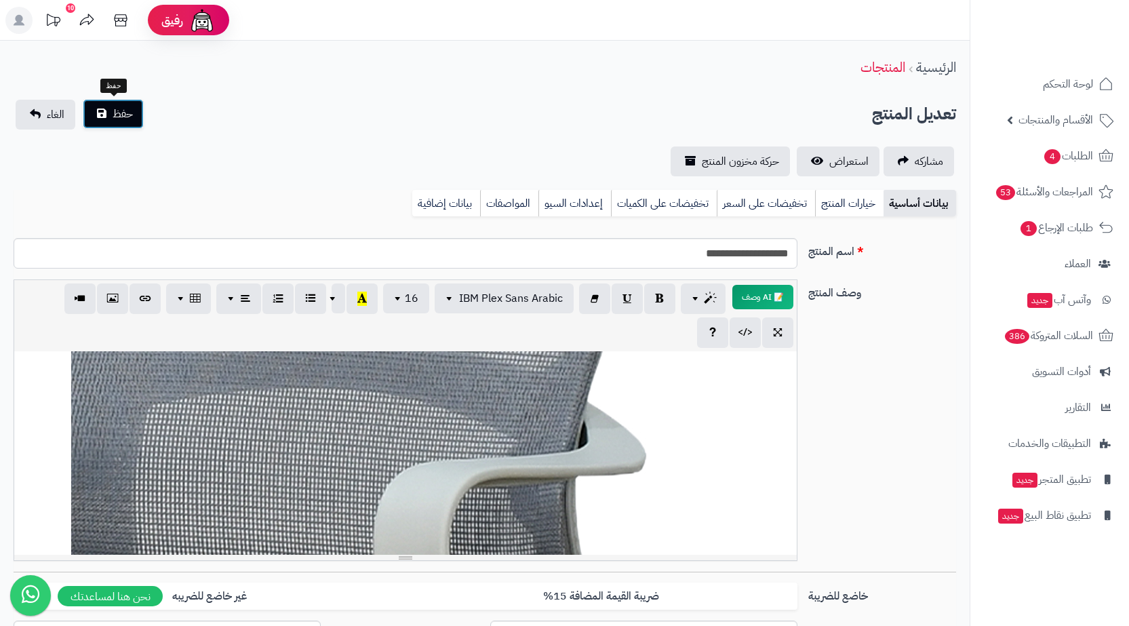
click at [131, 111] on span "حفظ" at bounding box center [123, 114] width 20 height 16
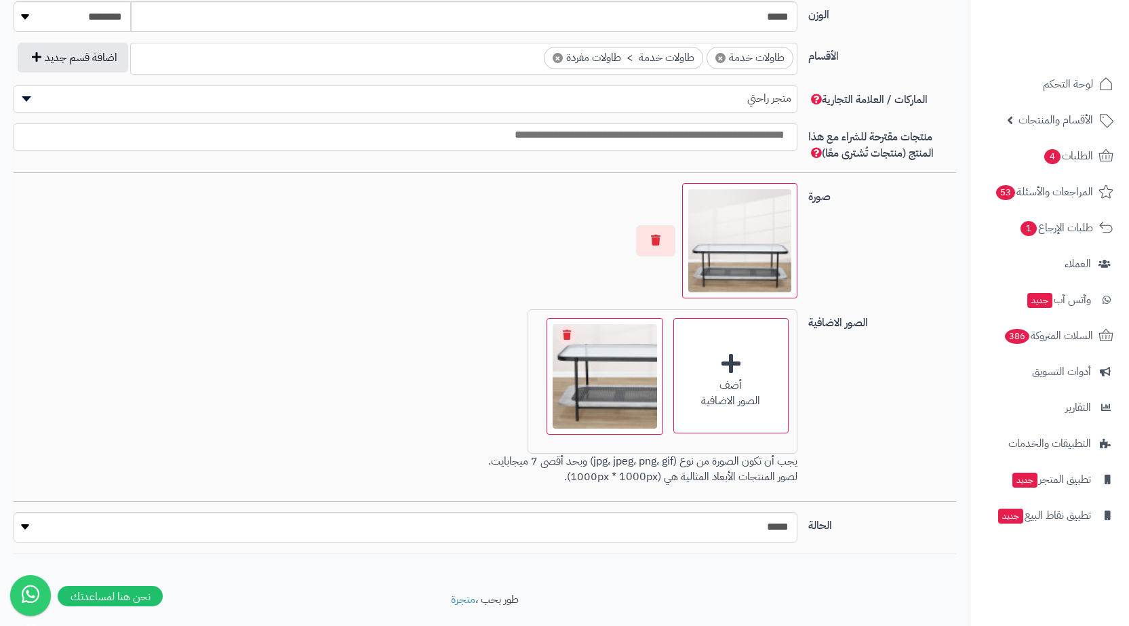
scroll to position [809, 0]
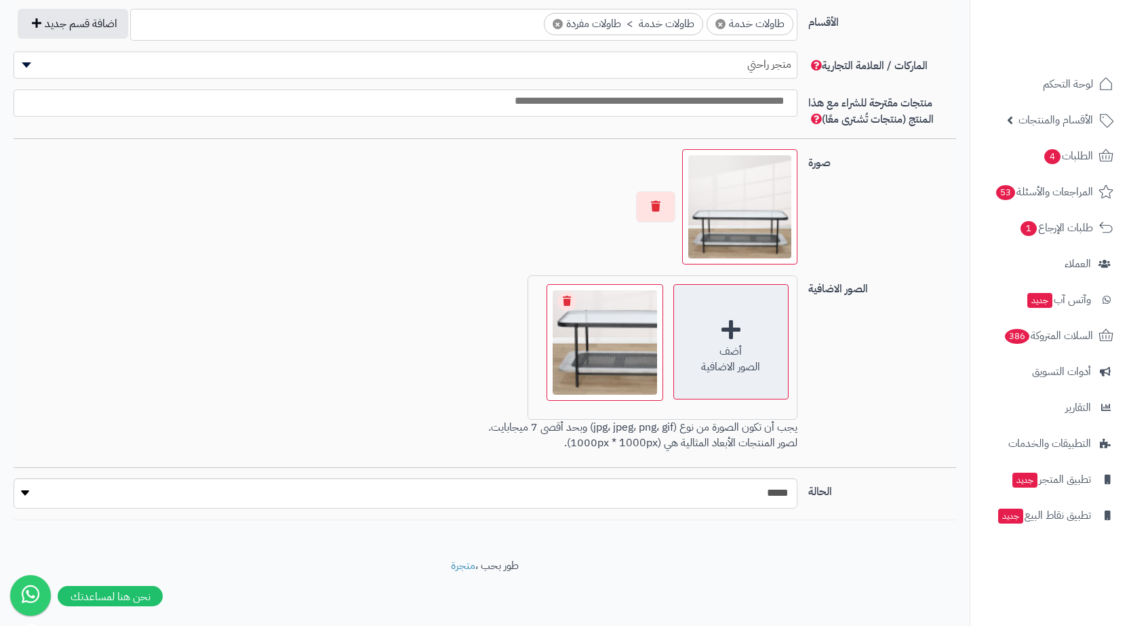
click at [697, 339] on div "أضف الصور الاضافية" at bounding box center [731, 341] width 115 height 115
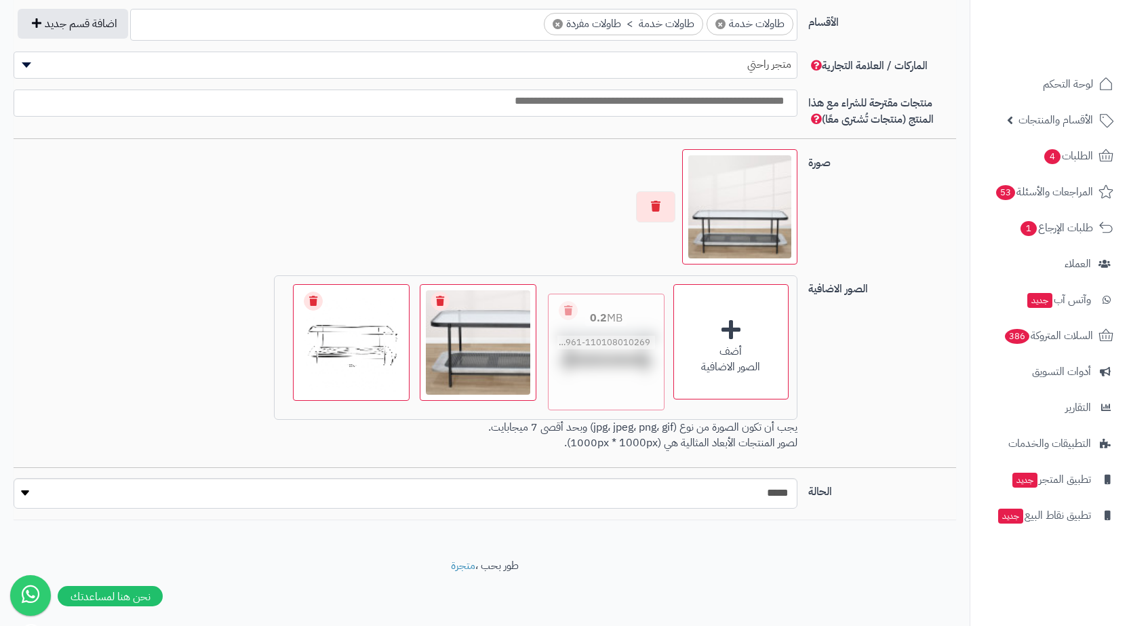
drag, startPoint x: 363, startPoint y: 366, endPoint x: 618, endPoint y: 375, distance: 255.2
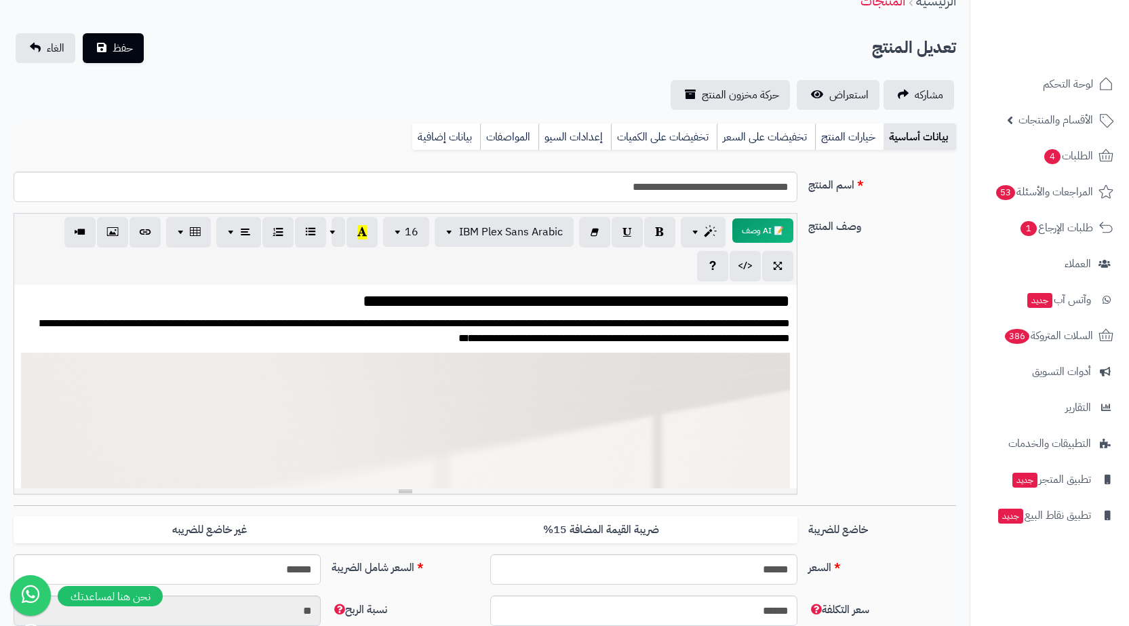
scroll to position [0, 0]
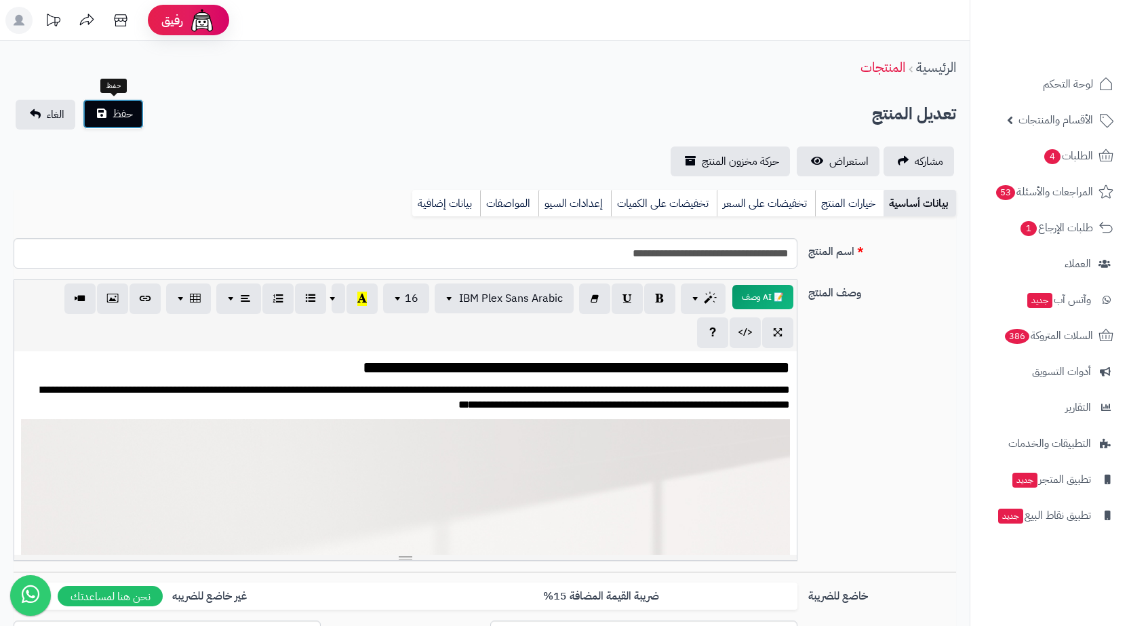
click at [111, 104] on button "حفظ" at bounding box center [113, 114] width 61 height 30
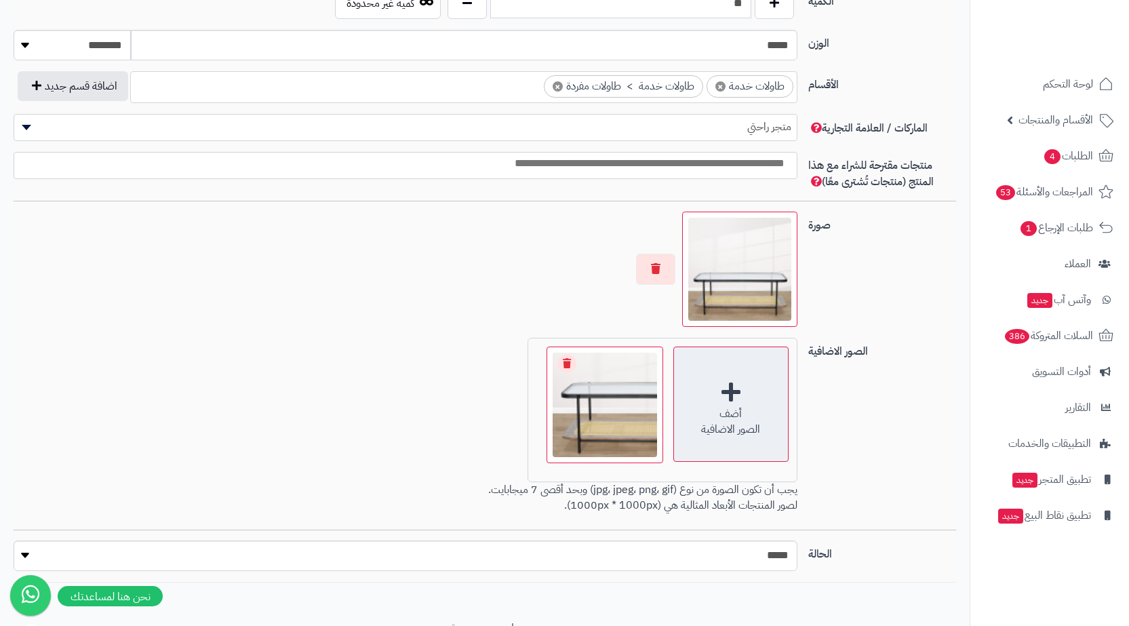
scroll to position [780, 0]
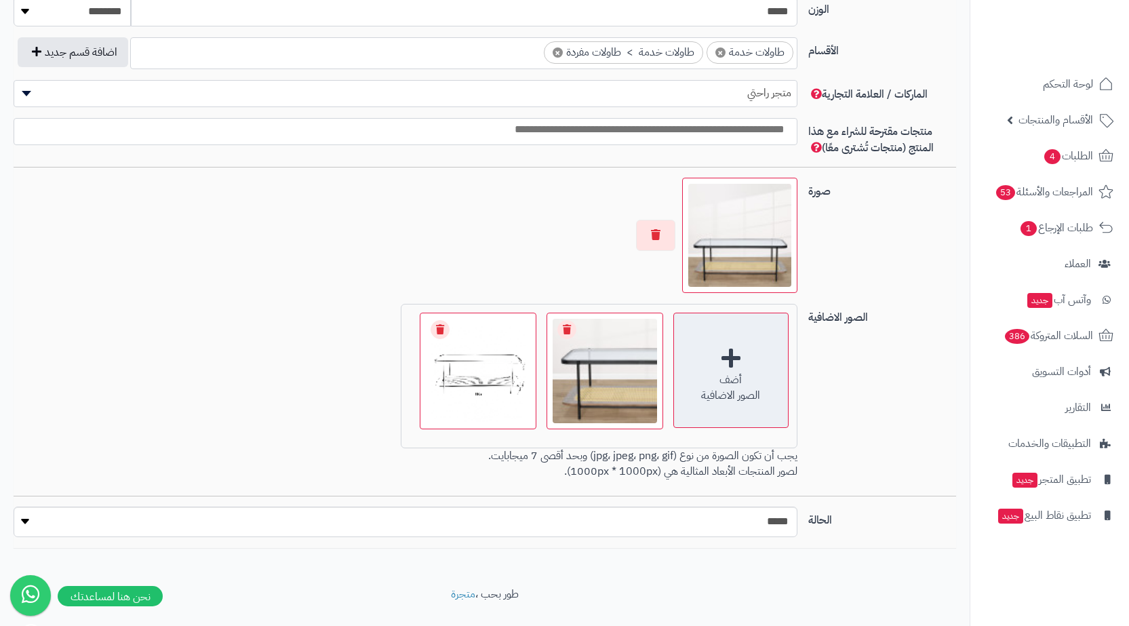
click at [697, 406] on div "أضف الصور الاضافية" at bounding box center [731, 370] width 115 height 115
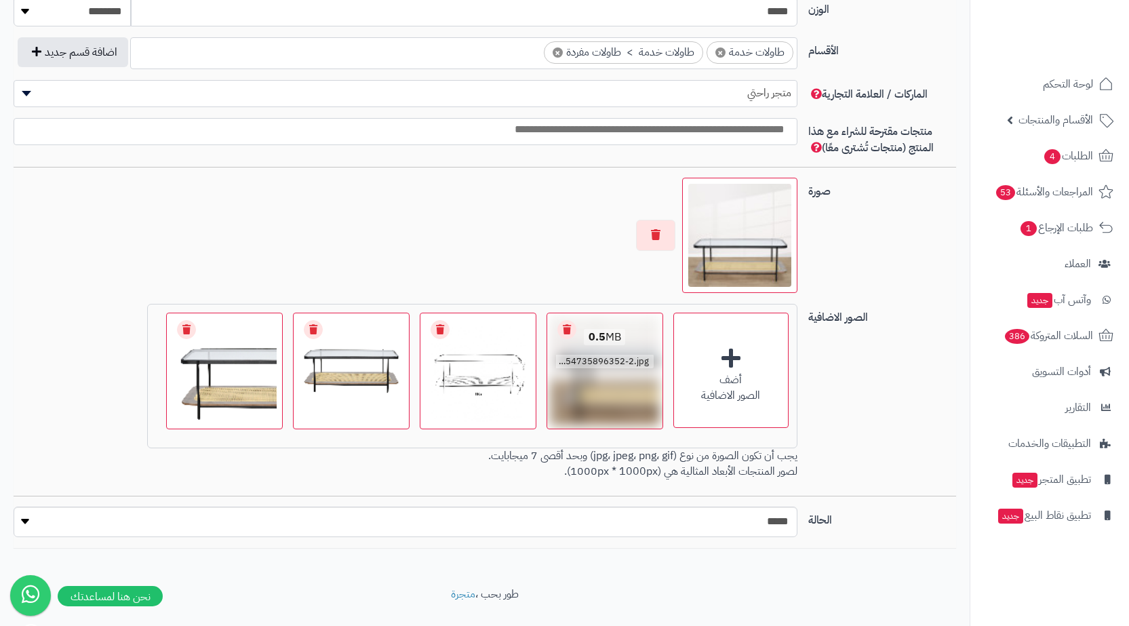
click at [566, 328] on link "Remove file" at bounding box center [567, 329] width 19 height 19
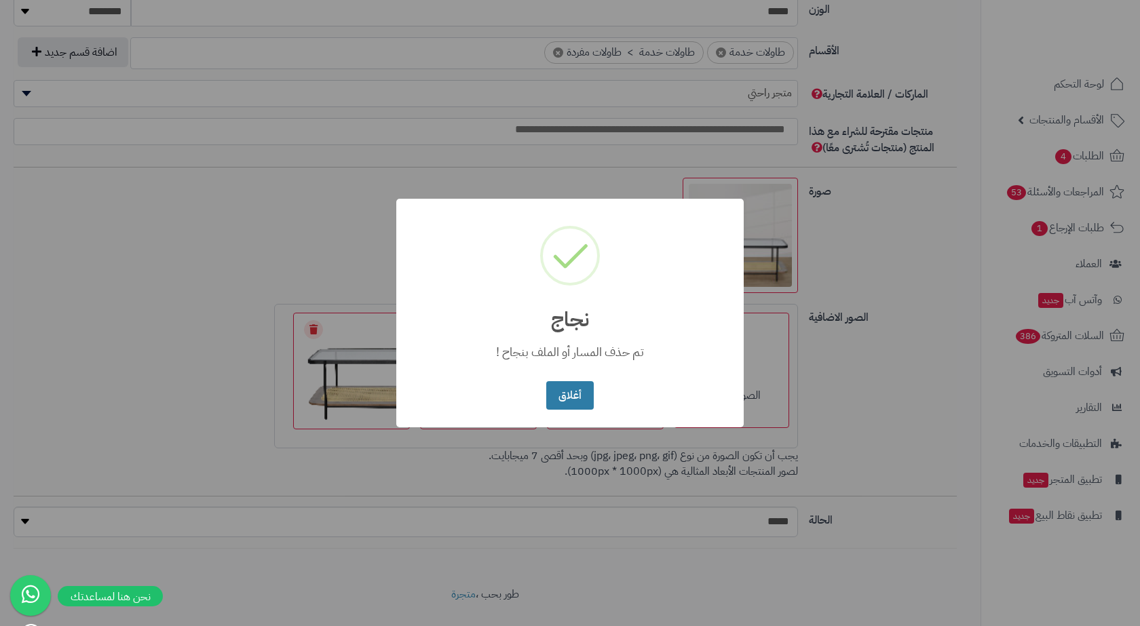
click at [579, 398] on button "أغلاق" at bounding box center [569, 395] width 47 height 29
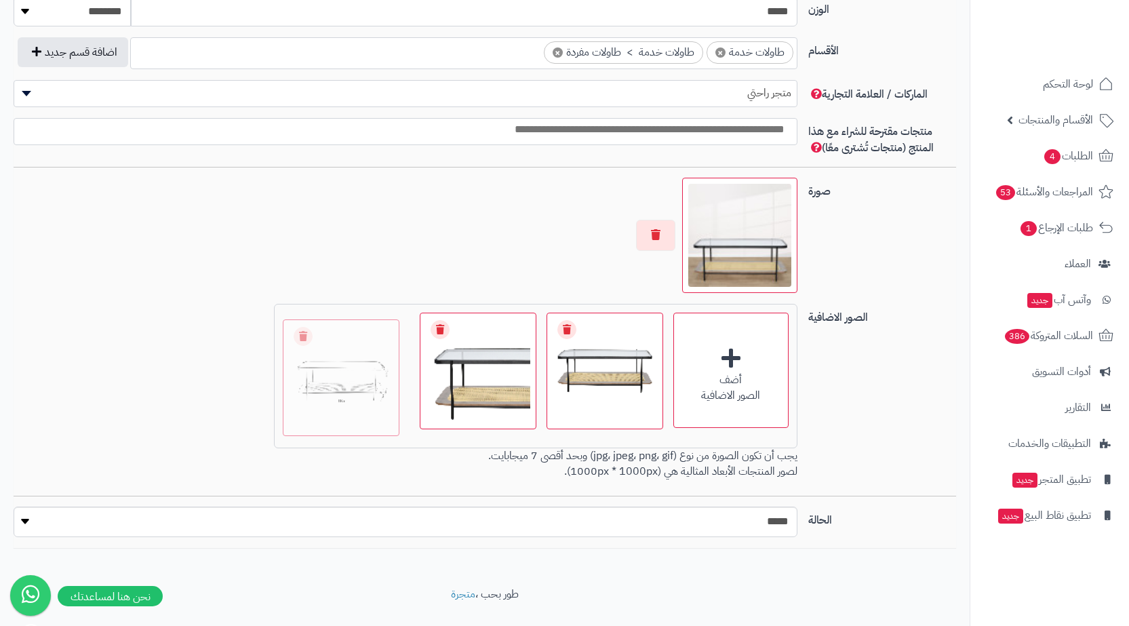
drag, startPoint x: 609, startPoint y: 351, endPoint x: 260, endPoint y: 357, distance: 349.4
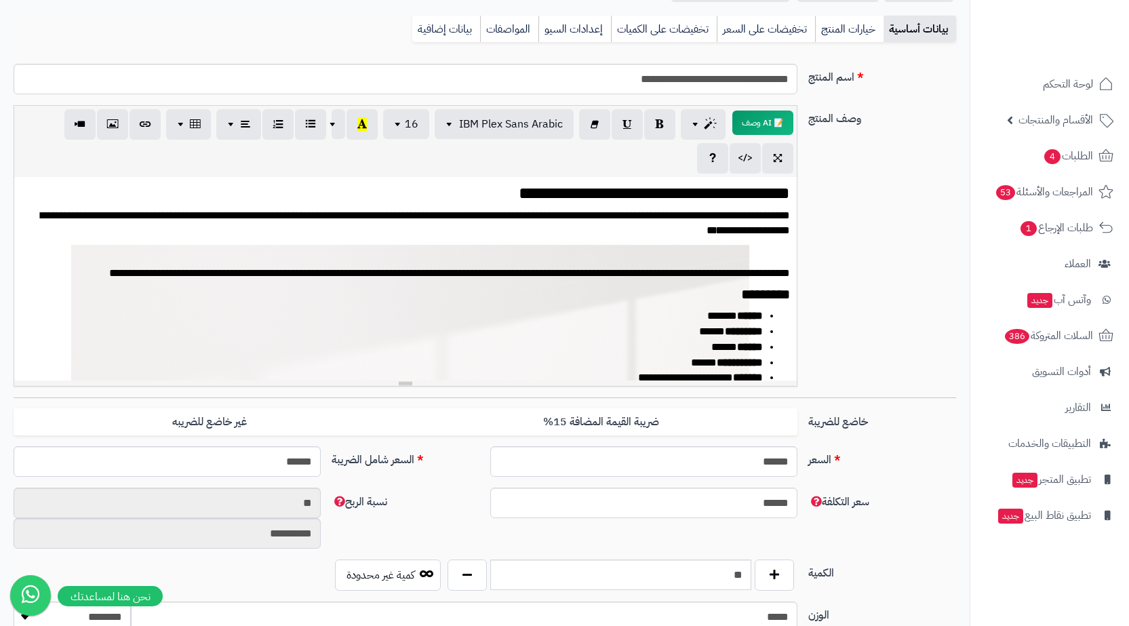
scroll to position [0, 0]
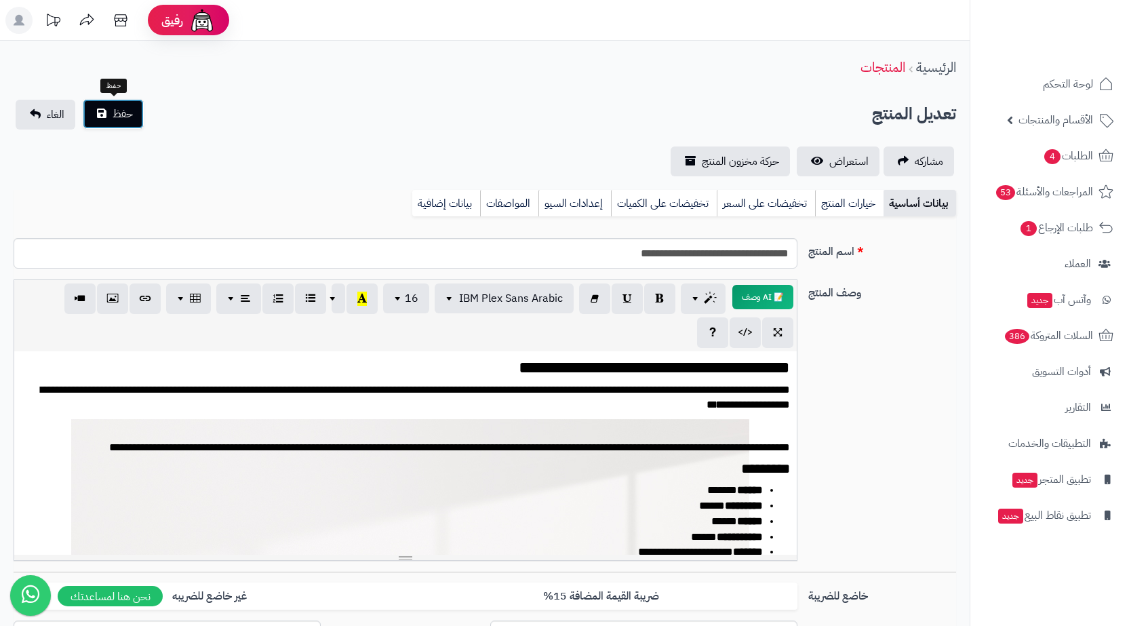
click at [94, 112] on button "حفظ" at bounding box center [113, 114] width 61 height 30
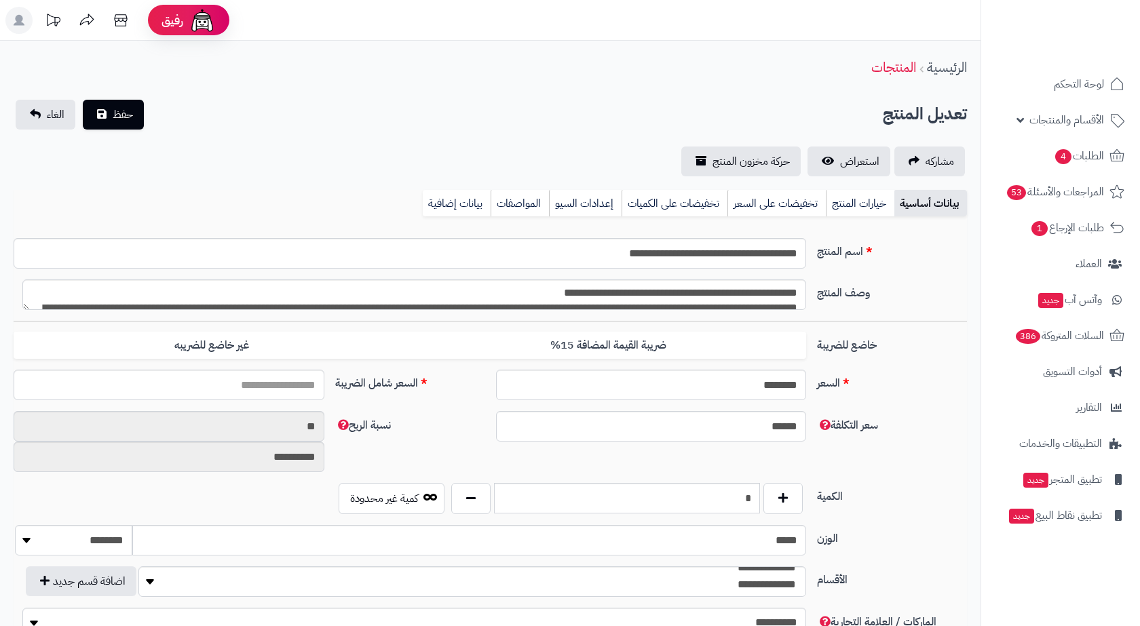
type input "******"
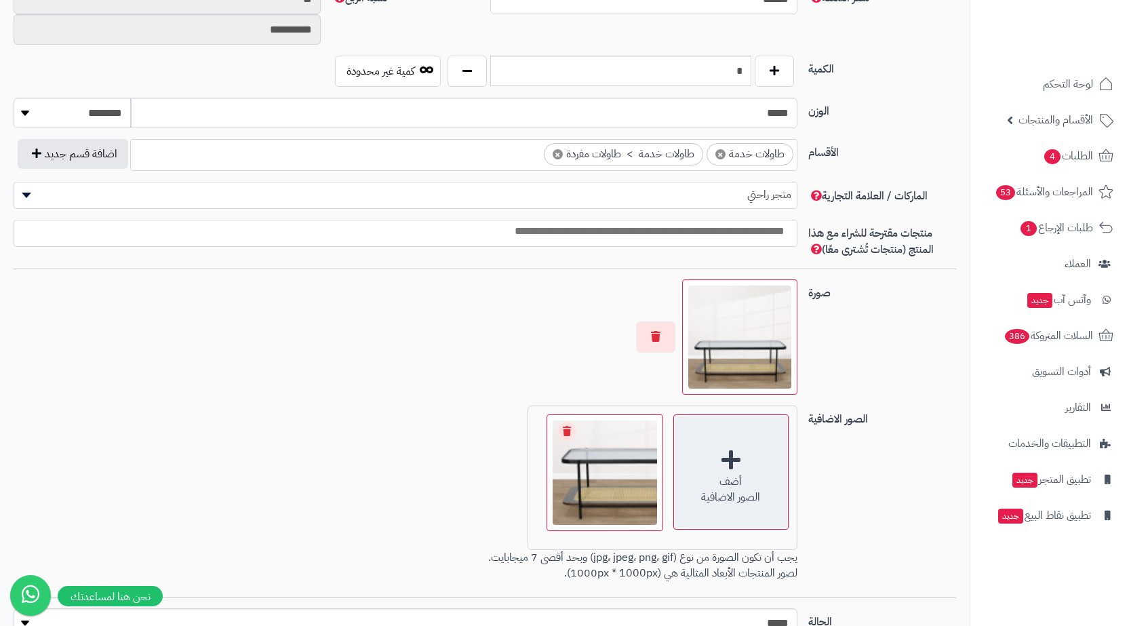
scroll to position [712, 0]
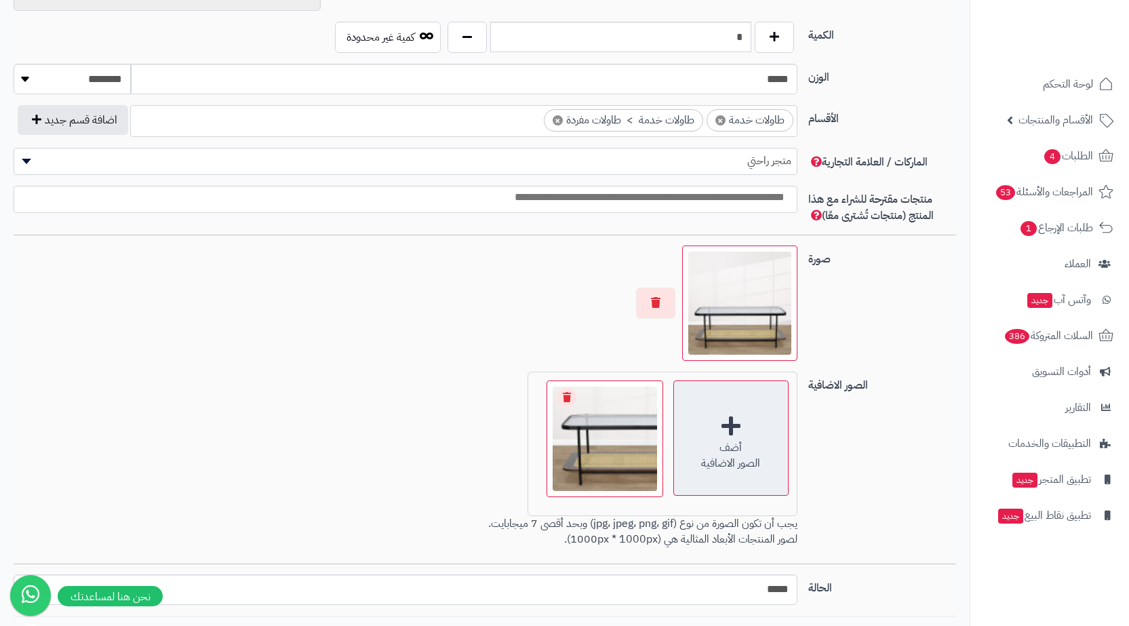
click at [735, 420] on div "أضف الصور الاضافية" at bounding box center [731, 438] width 115 height 115
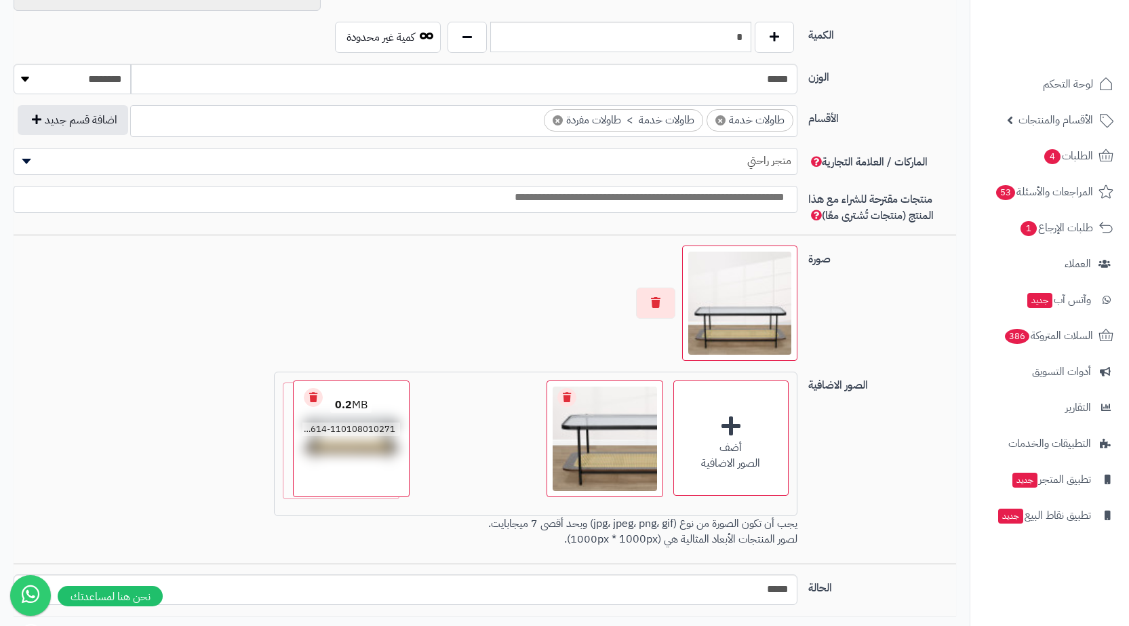
drag, startPoint x: 365, startPoint y: 465, endPoint x: 305, endPoint y: 465, distance: 60.4
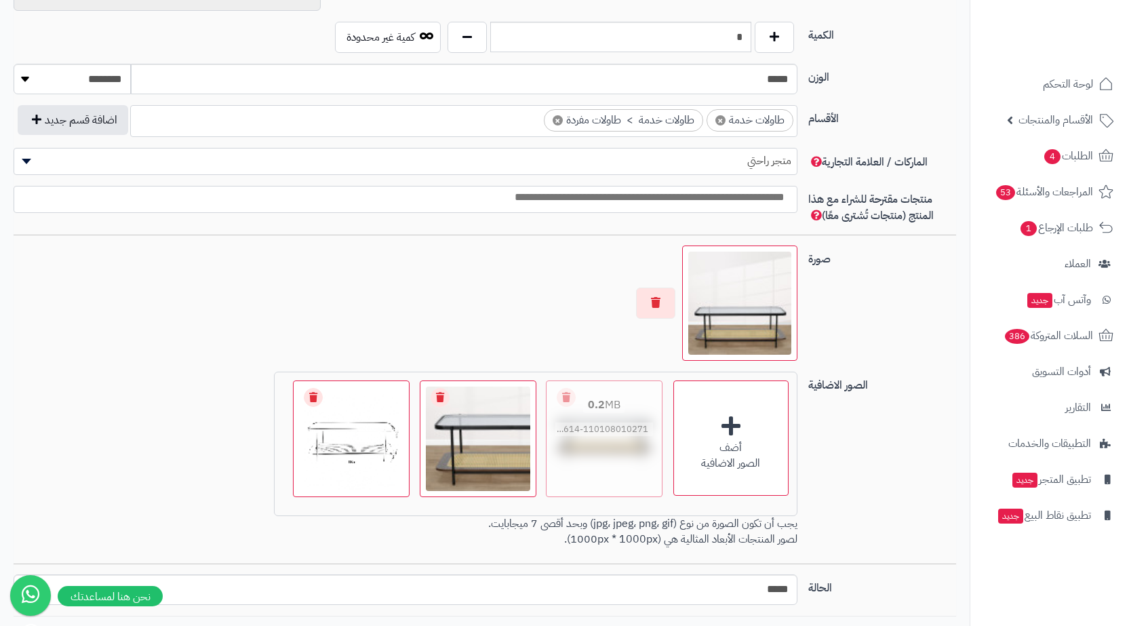
drag, startPoint x: 370, startPoint y: 478, endPoint x: 625, endPoint y: 457, distance: 255.2
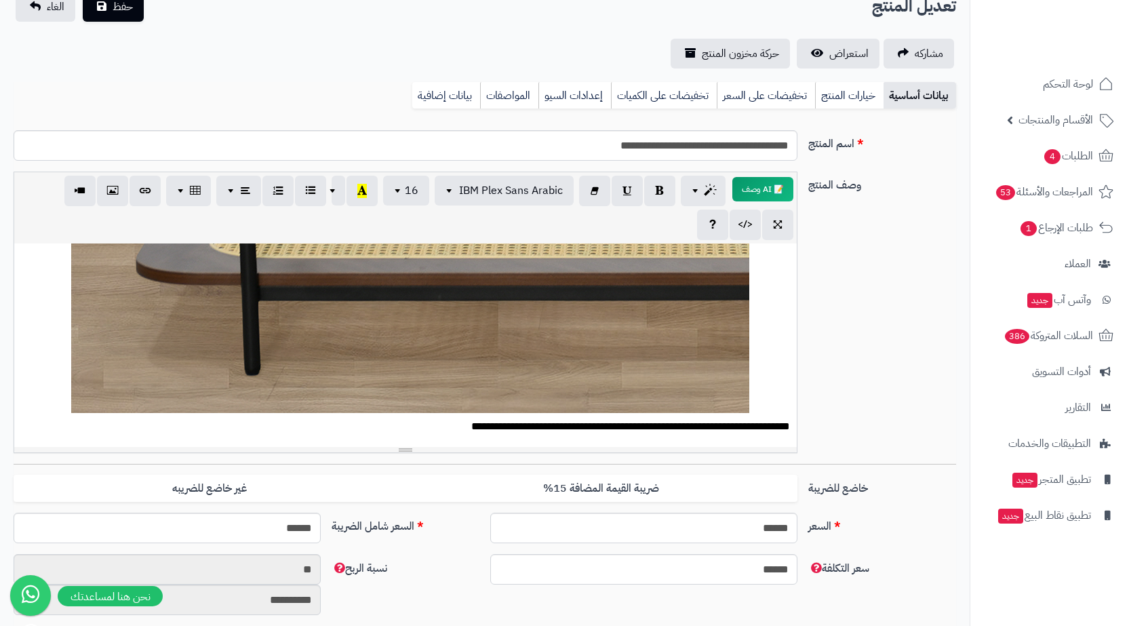
scroll to position [0, 0]
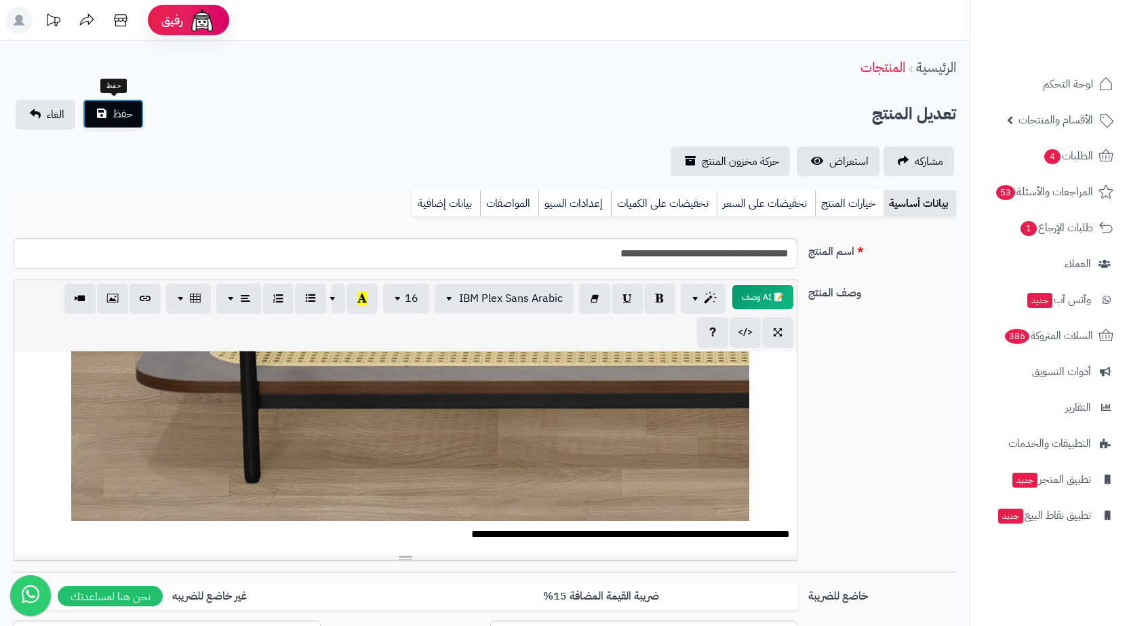
click at [98, 119] on button "حفظ" at bounding box center [113, 114] width 61 height 30
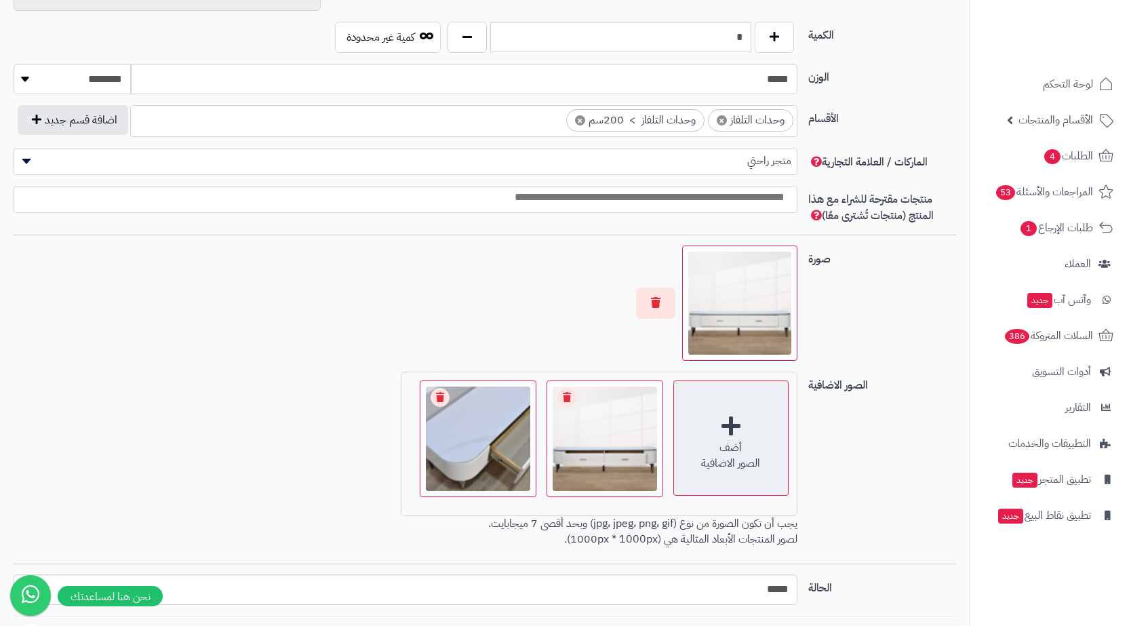
scroll to position [814, 0]
click at [705, 399] on div "أضف الصور الاضافية" at bounding box center [731, 438] width 115 height 115
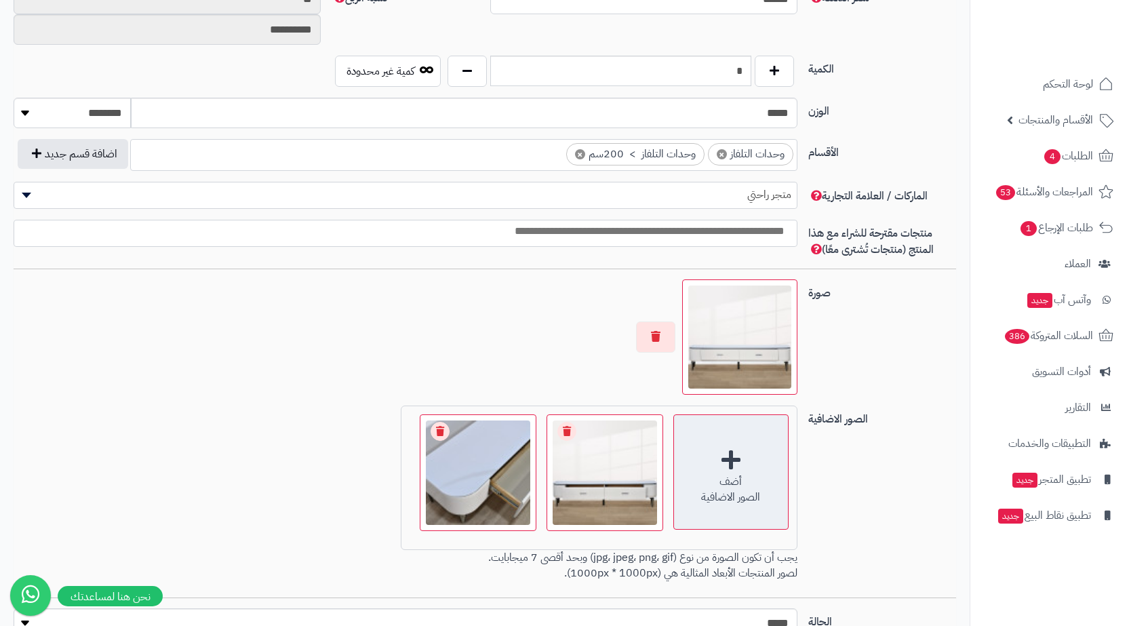
scroll to position [712, 0]
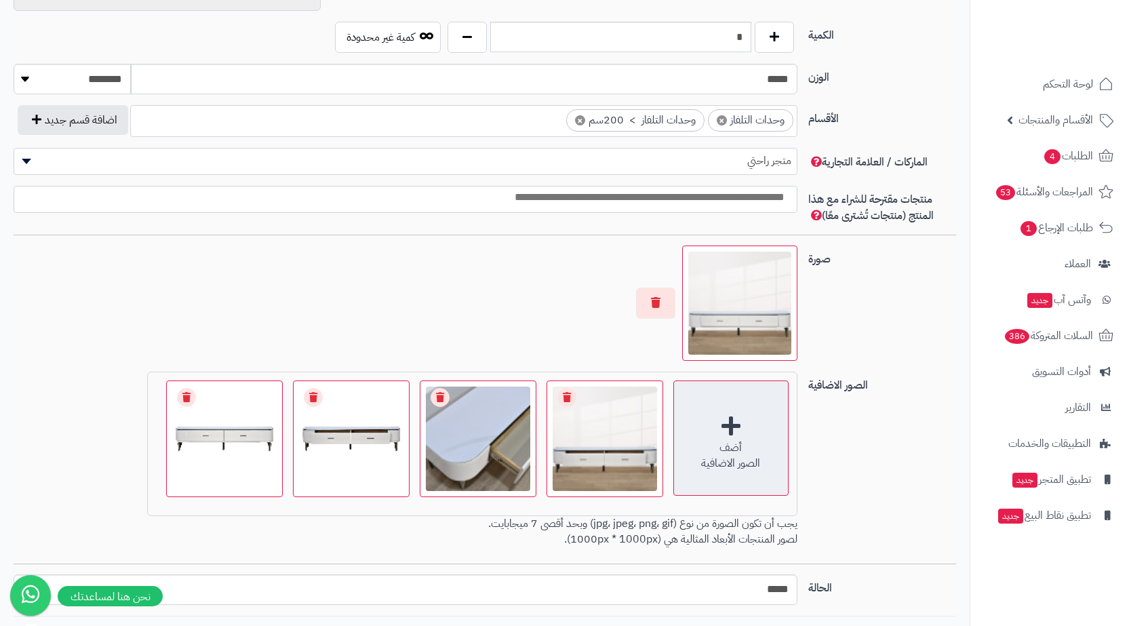
click at [680, 424] on div "أضف الصور الاضافية" at bounding box center [731, 438] width 115 height 115
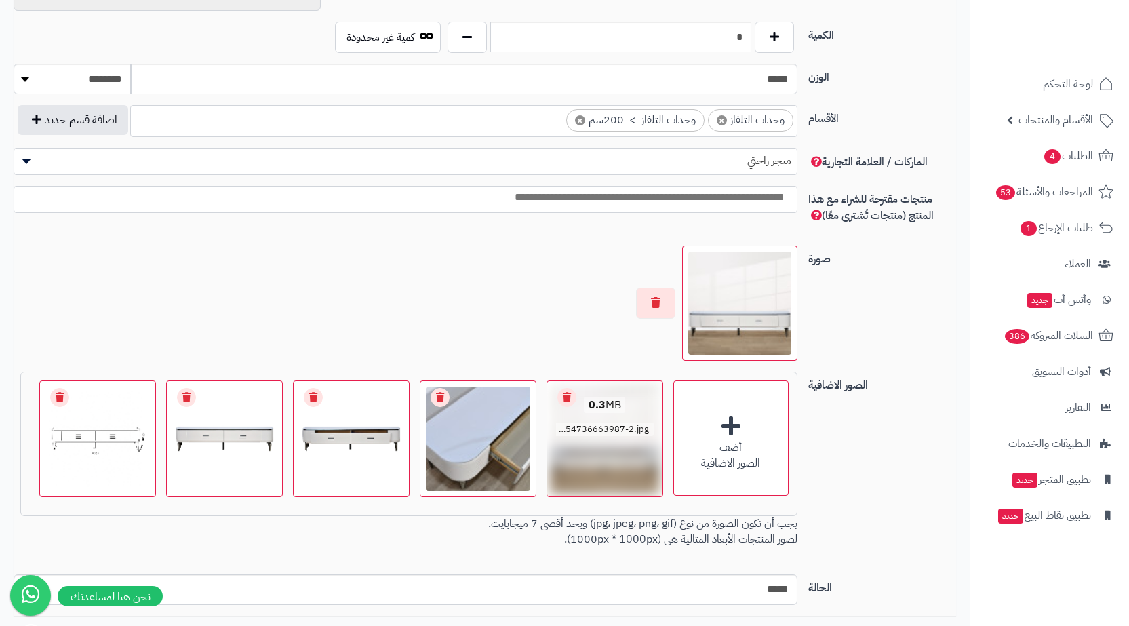
click at [564, 397] on link "Remove file" at bounding box center [567, 397] width 19 height 19
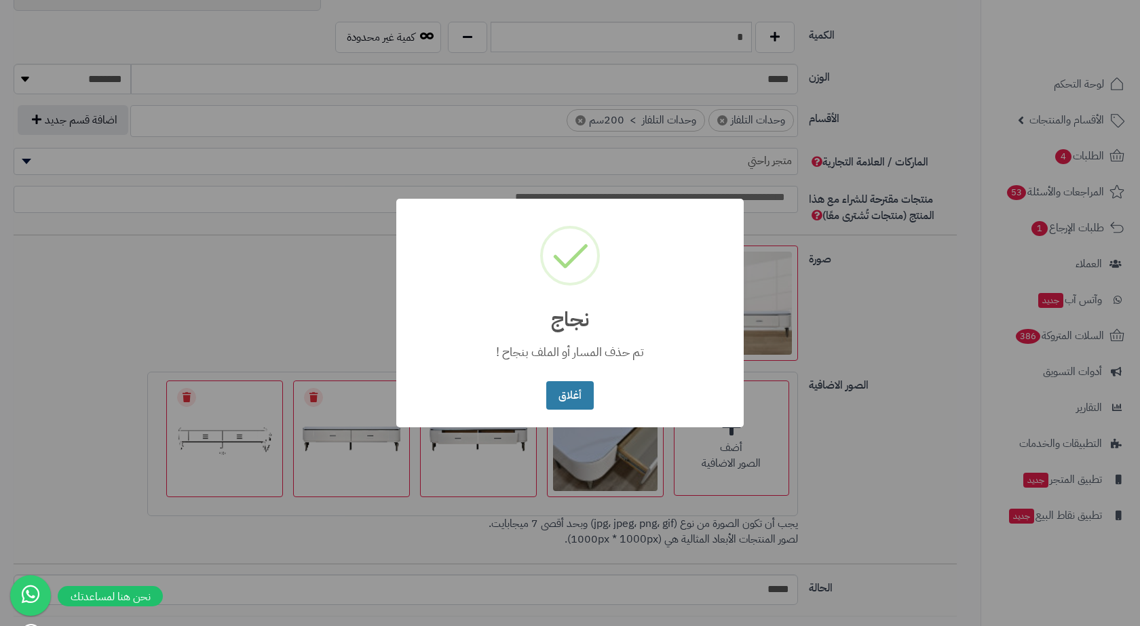
click at [561, 391] on button "أغلاق" at bounding box center [569, 395] width 47 height 29
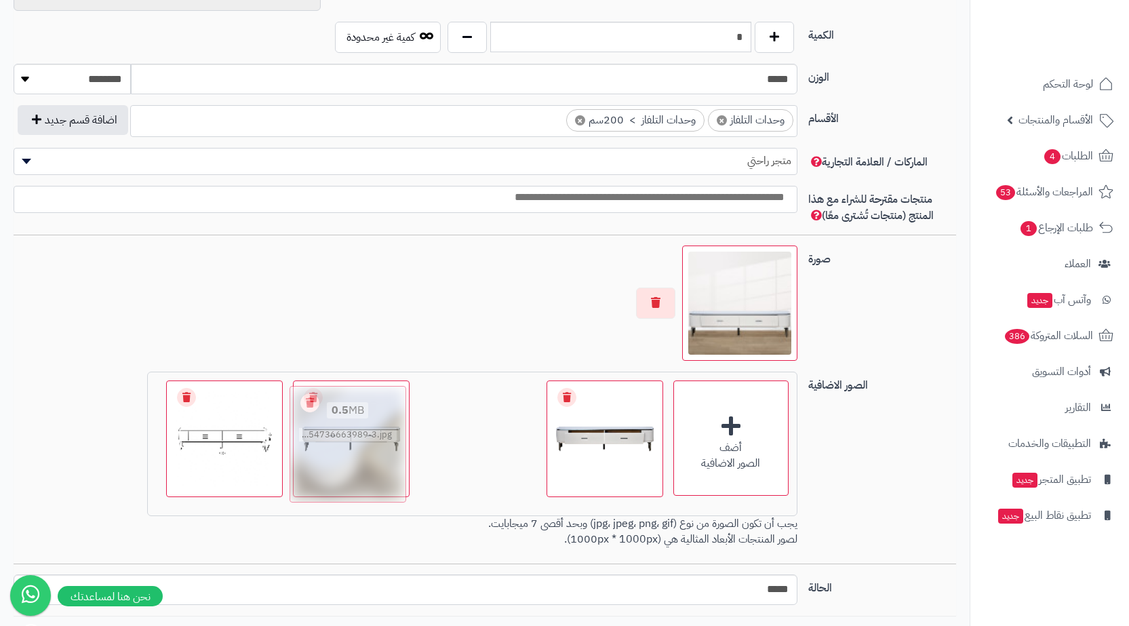
drag, startPoint x: 630, startPoint y: 450, endPoint x: 359, endPoint y: 457, distance: 270.7
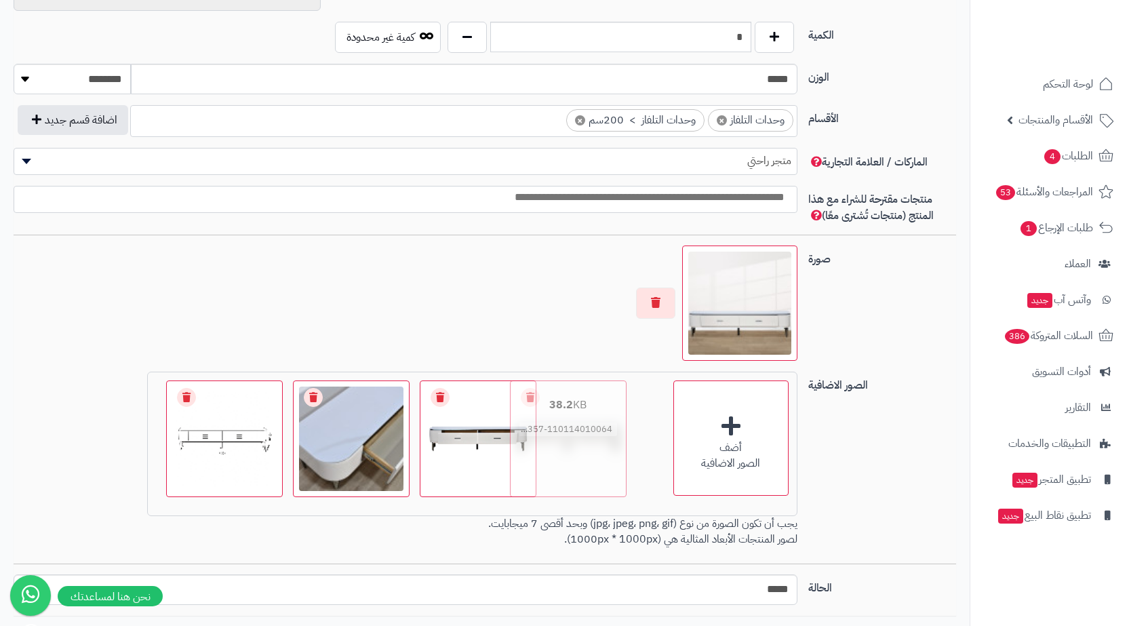
drag, startPoint x: 497, startPoint y: 457, endPoint x: 583, endPoint y: 456, distance: 86.2
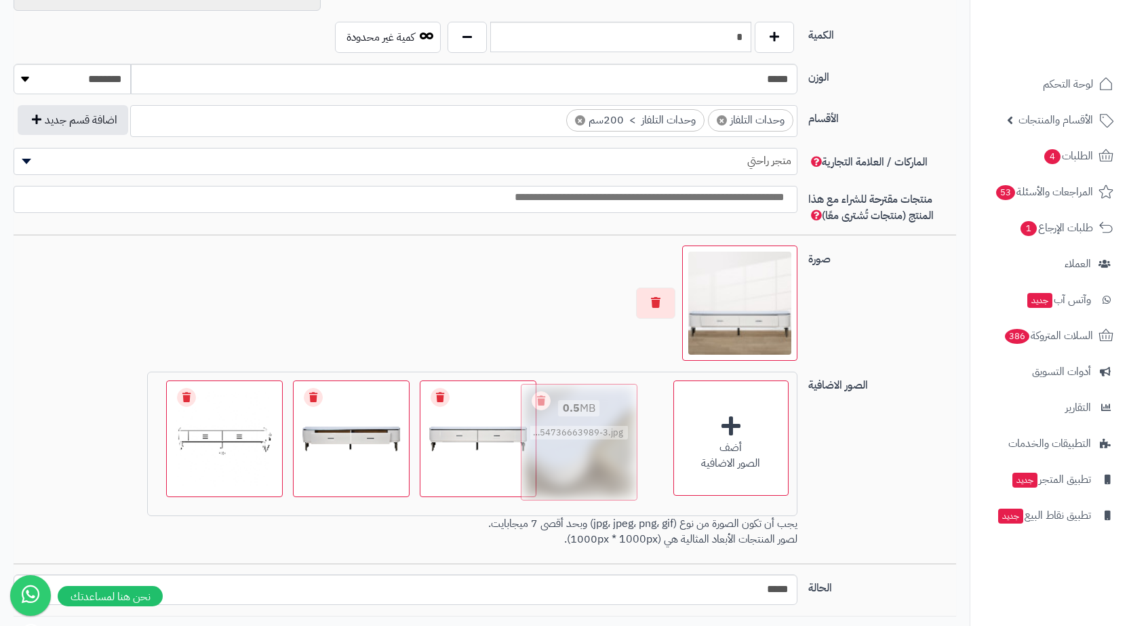
drag, startPoint x: 381, startPoint y: 476, endPoint x: 606, endPoint y: 479, distance: 225.2
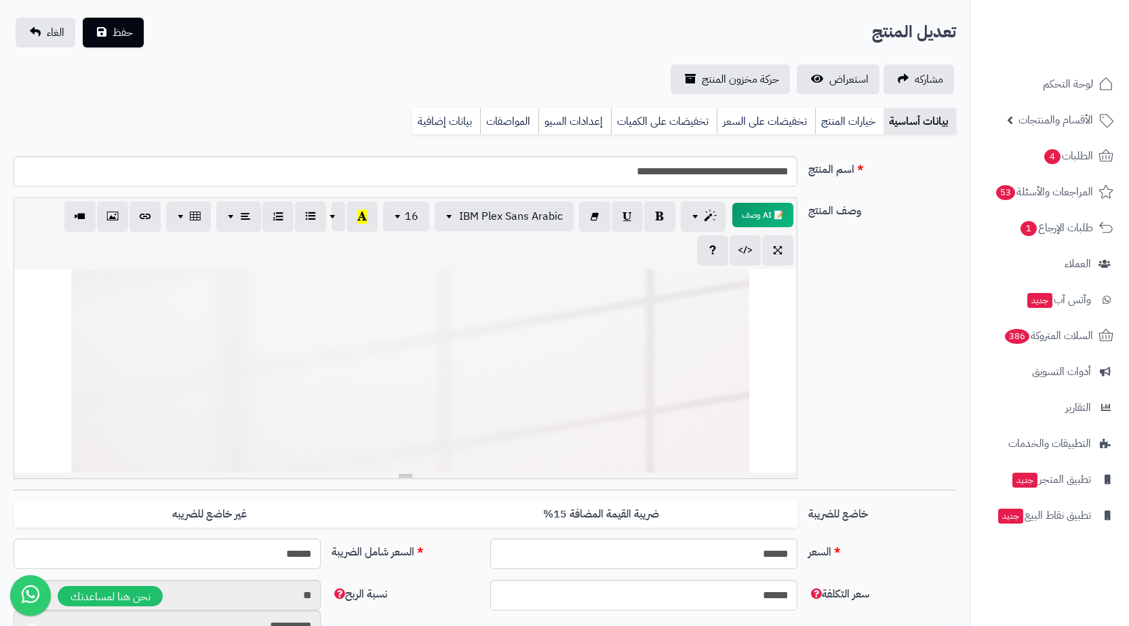
scroll to position [0, 0]
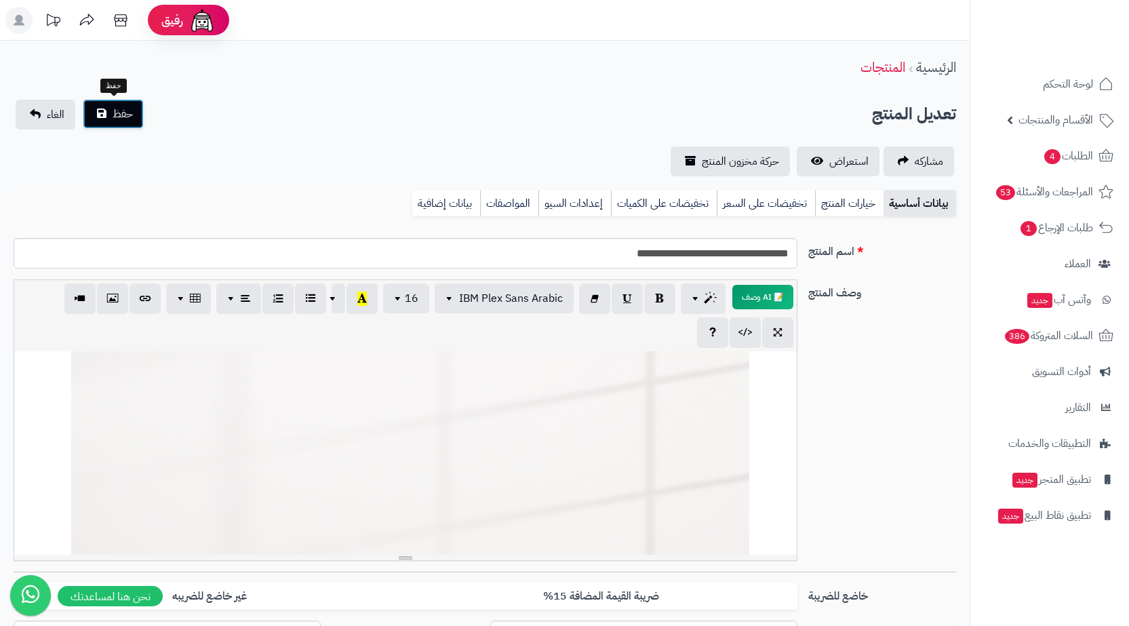
click at [116, 115] on span "حفظ" at bounding box center [123, 114] width 20 height 16
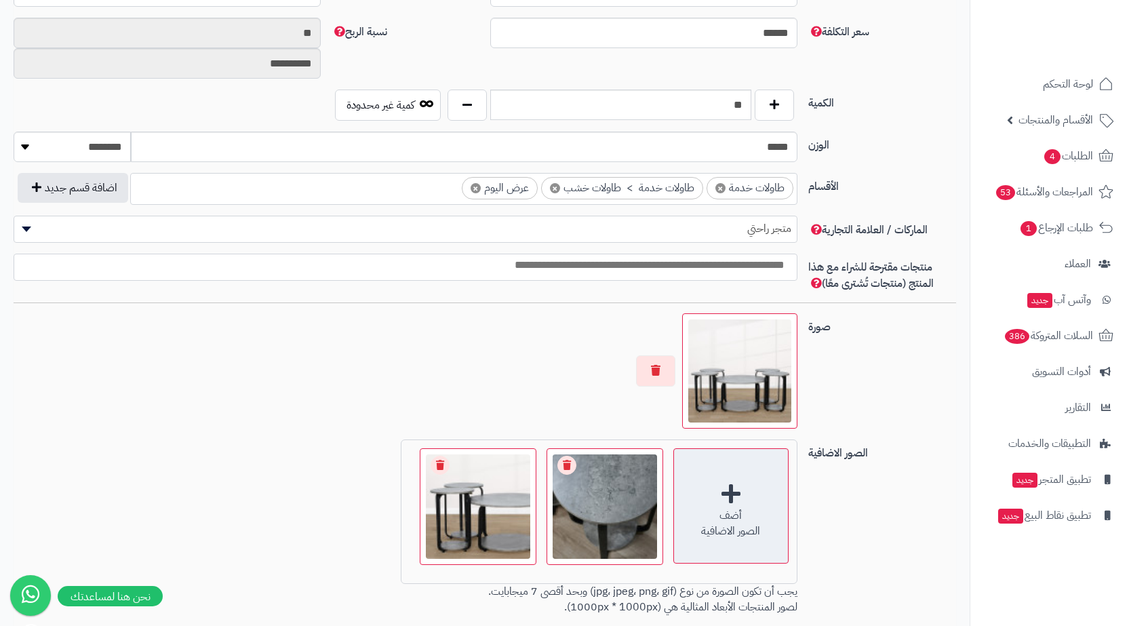
scroll to position [0, 10]
click at [710, 474] on div "أضف الصور الاضافية" at bounding box center [731, 505] width 115 height 115
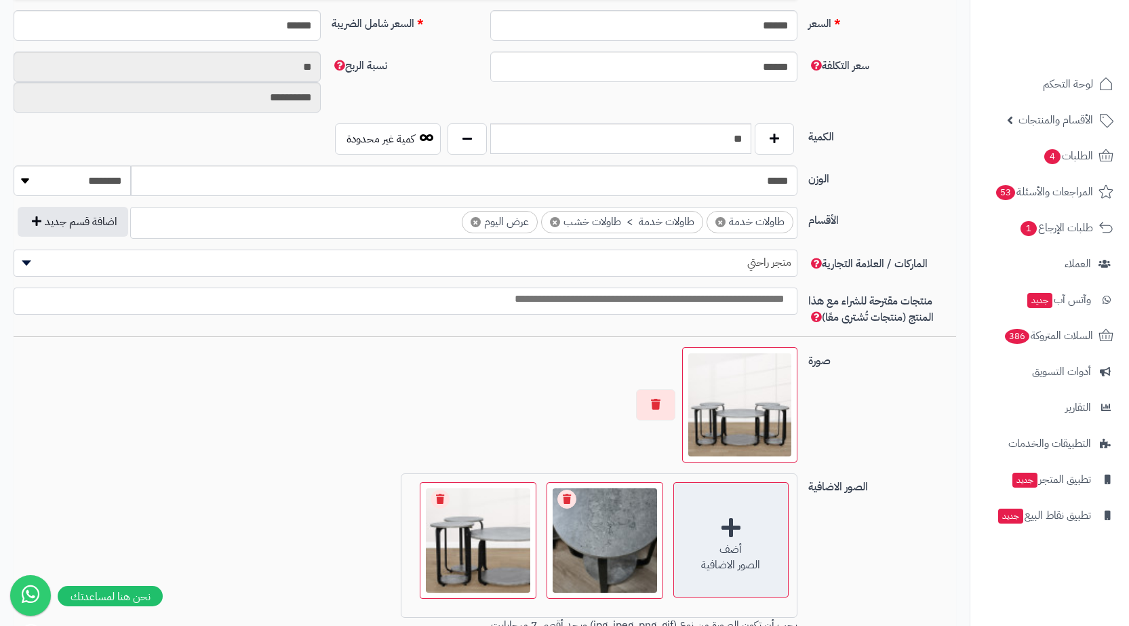
scroll to position [644, 0]
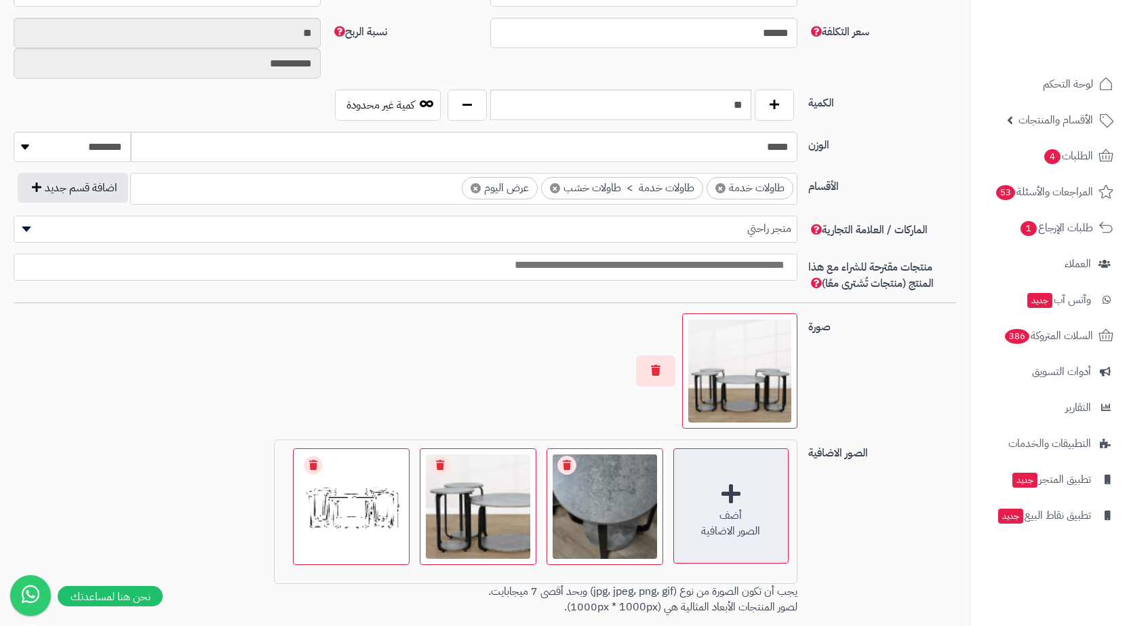
click at [680, 478] on div "أضف الصور الاضافية" at bounding box center [731, 505] width 115 height 115
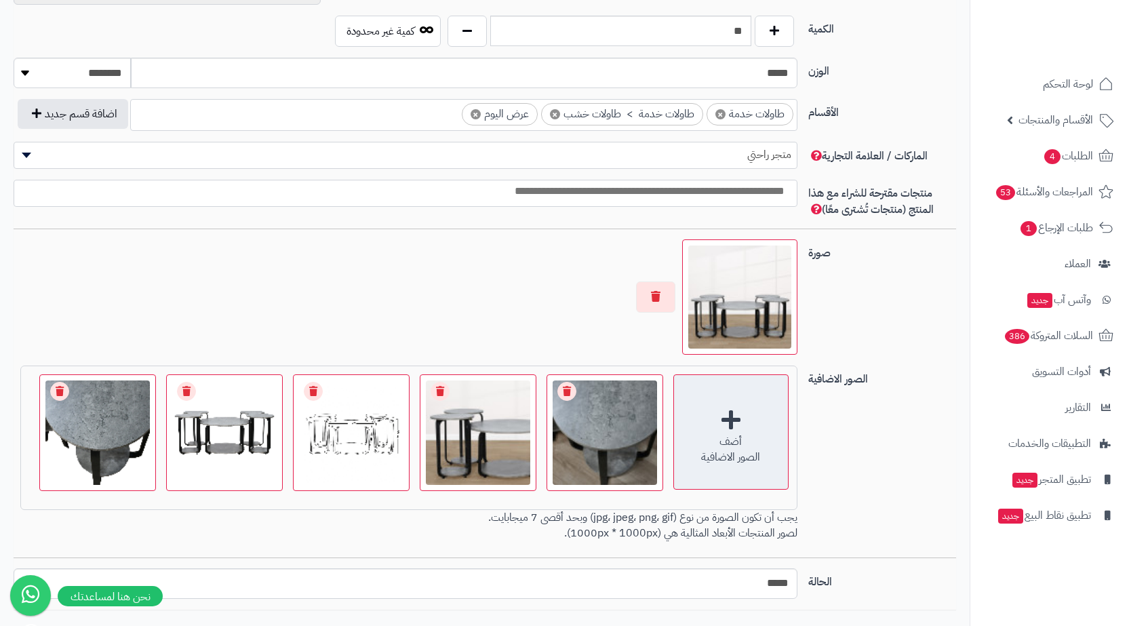
scroll to position [780, 0]
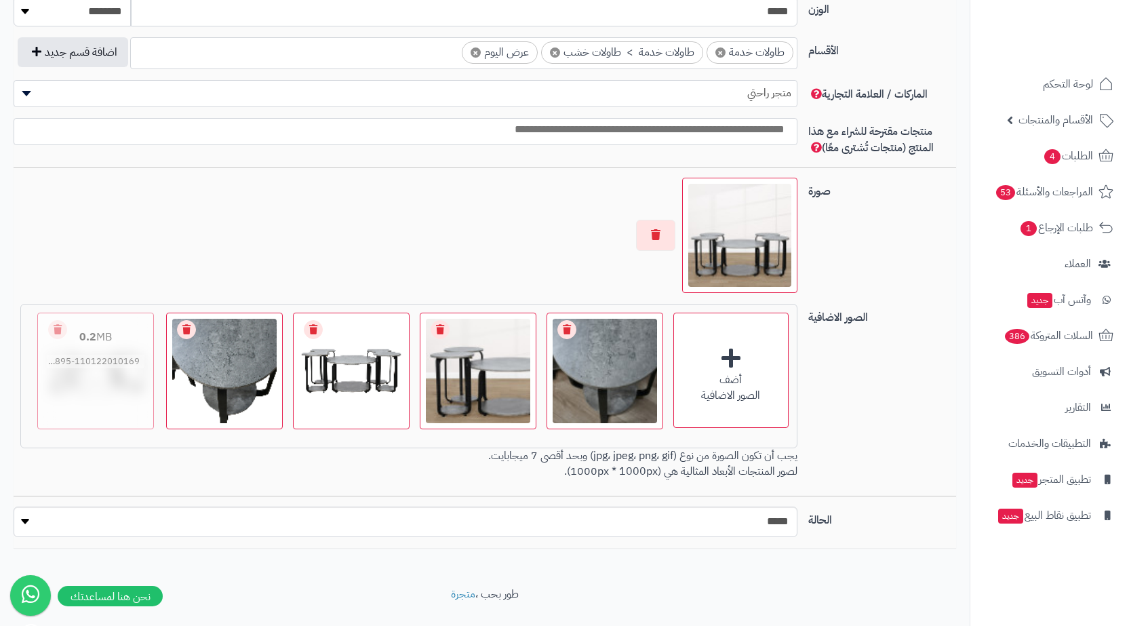
drag, startPoint x: 344, startPoint y: 385, endPoint x: 89, endPoint y: 385, distance: 255.1
click at [495, 378] on div "0.5 MB catalog/1754737064668-3.jpg" at bounding box center [478, 349] width 115 height 73
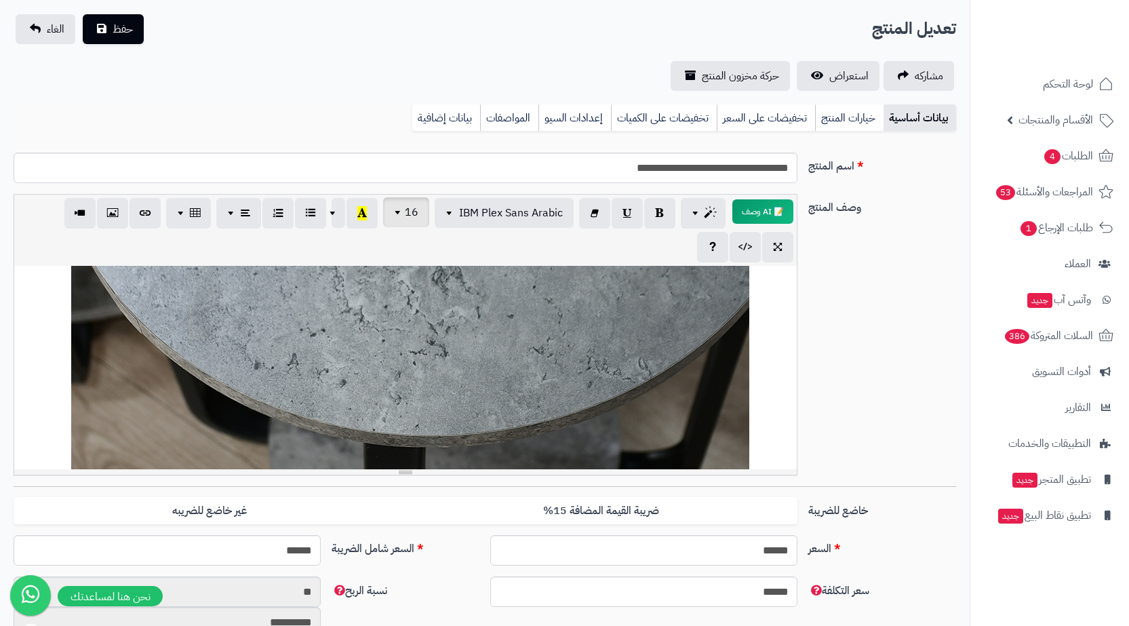
scroll to position [0, 0]
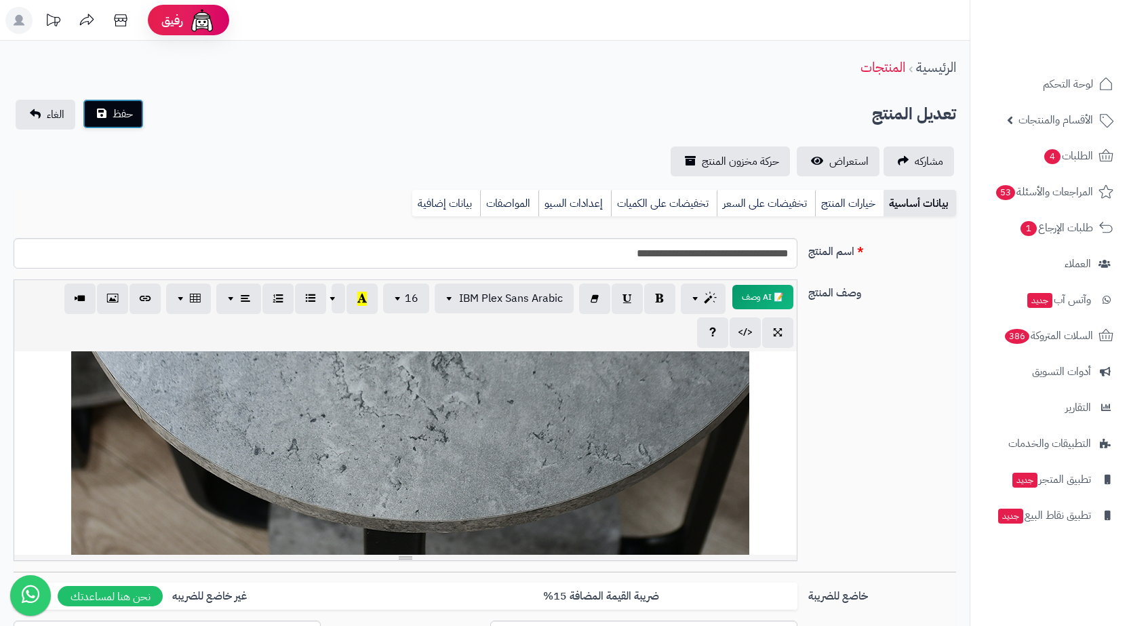
click at [119, 117] on span "حفظ" at bounding box center [123, 114] width 20 height 16
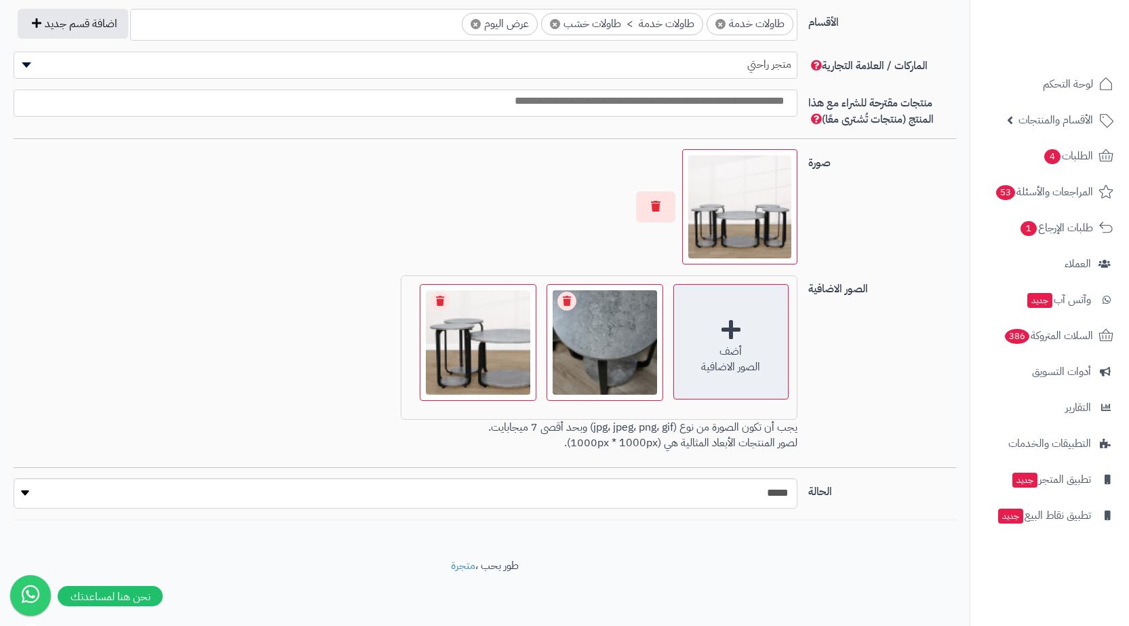
scroll to position [0, 10]
click at [729, 348] on div "أضف" at bounding box center [731, 352] width 114 height 16
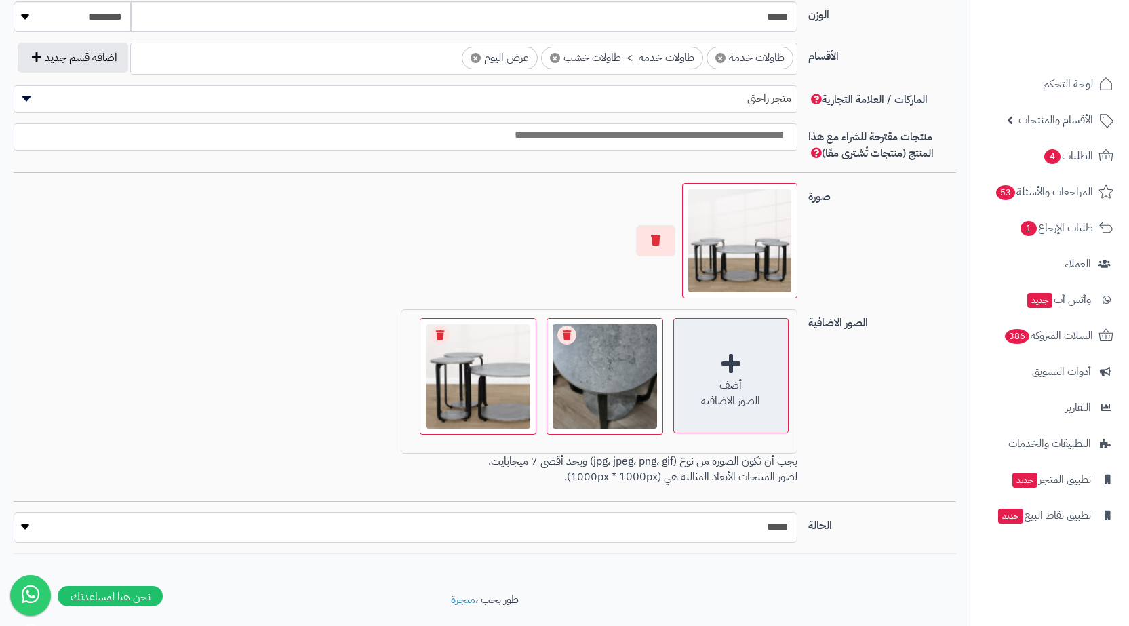
scroll to position [809, 0]
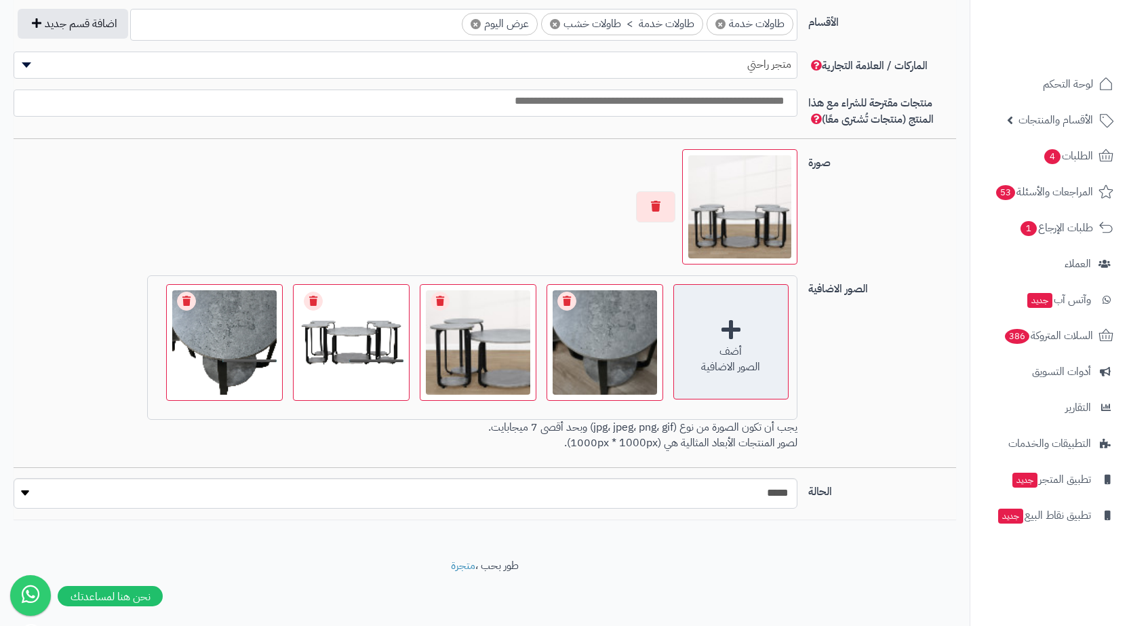
click at [722, 366] on div "الصور الاضافية" at bounding box center [731, 368] width 114 height 16
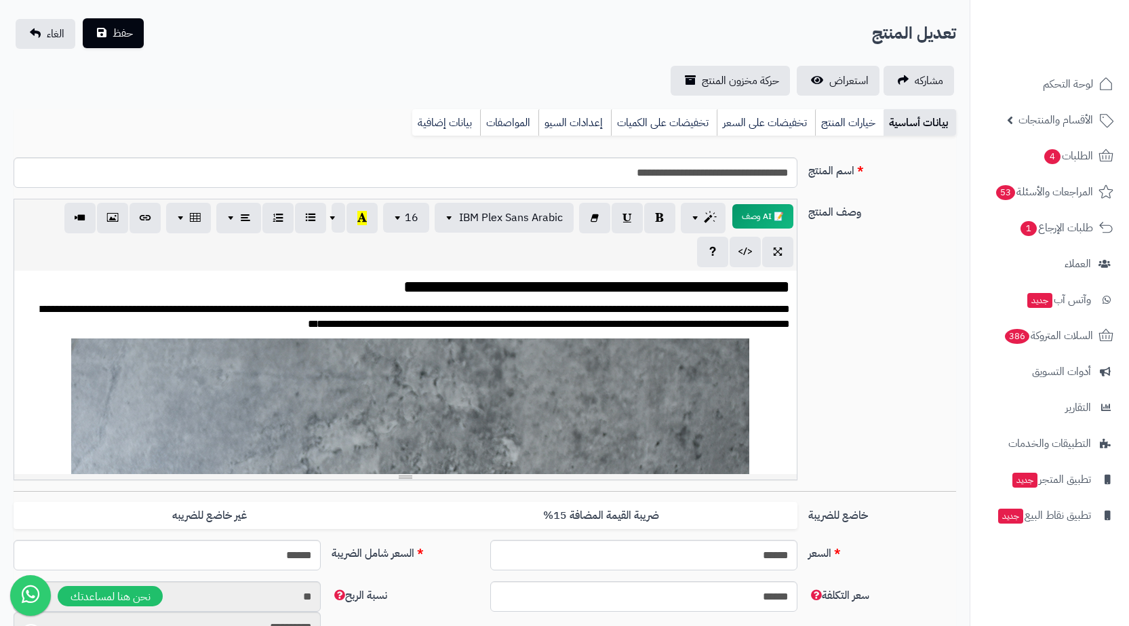
scroll to position [62, 0]
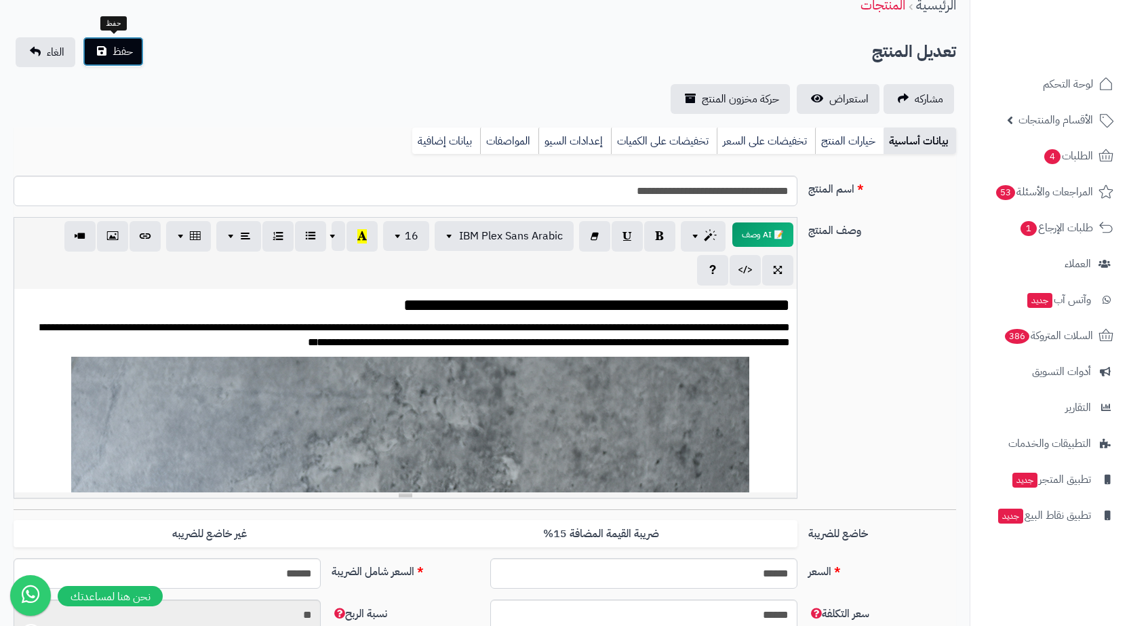
click at [90, 47] on button "حفظ" at bounding box center [113, 52] width 61 height 30
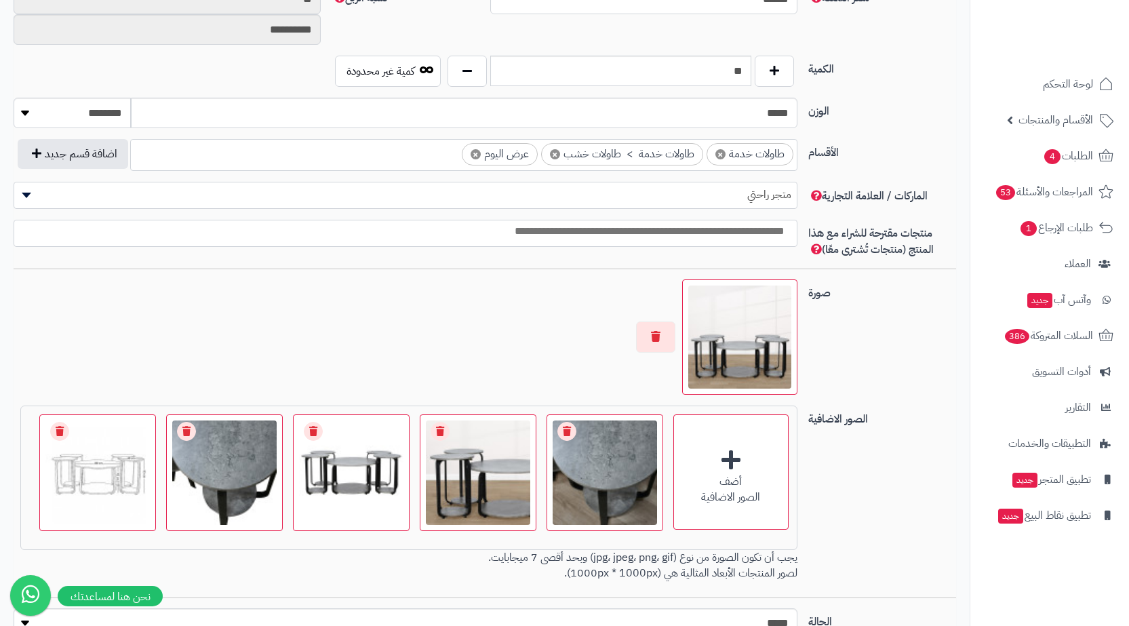
scroll to position [712, 0]
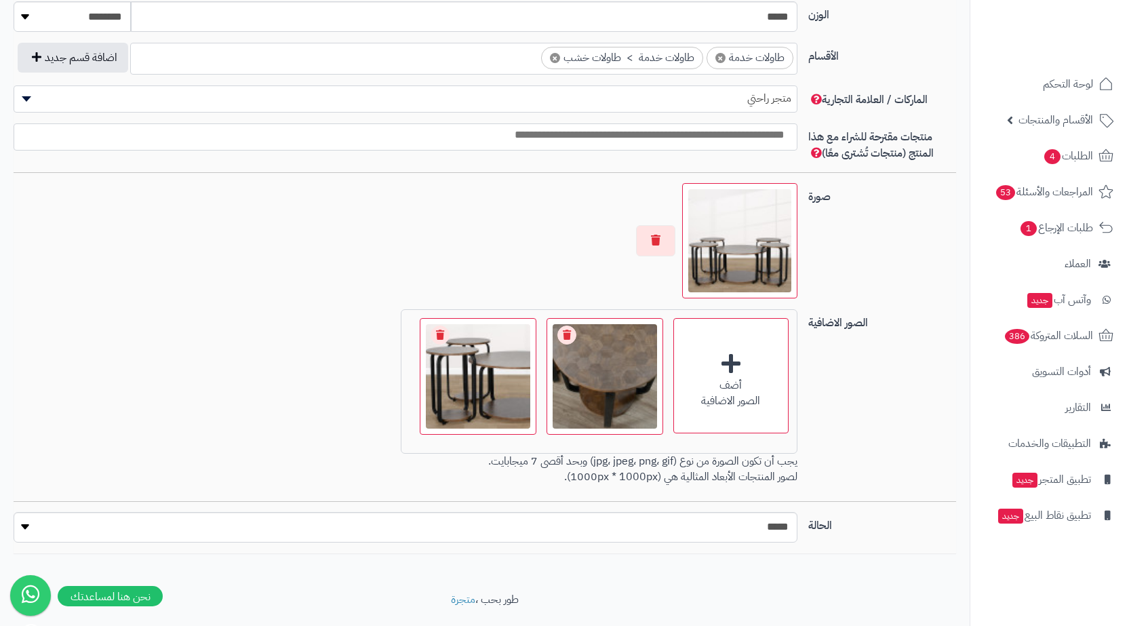
scroll to position [809, 0]
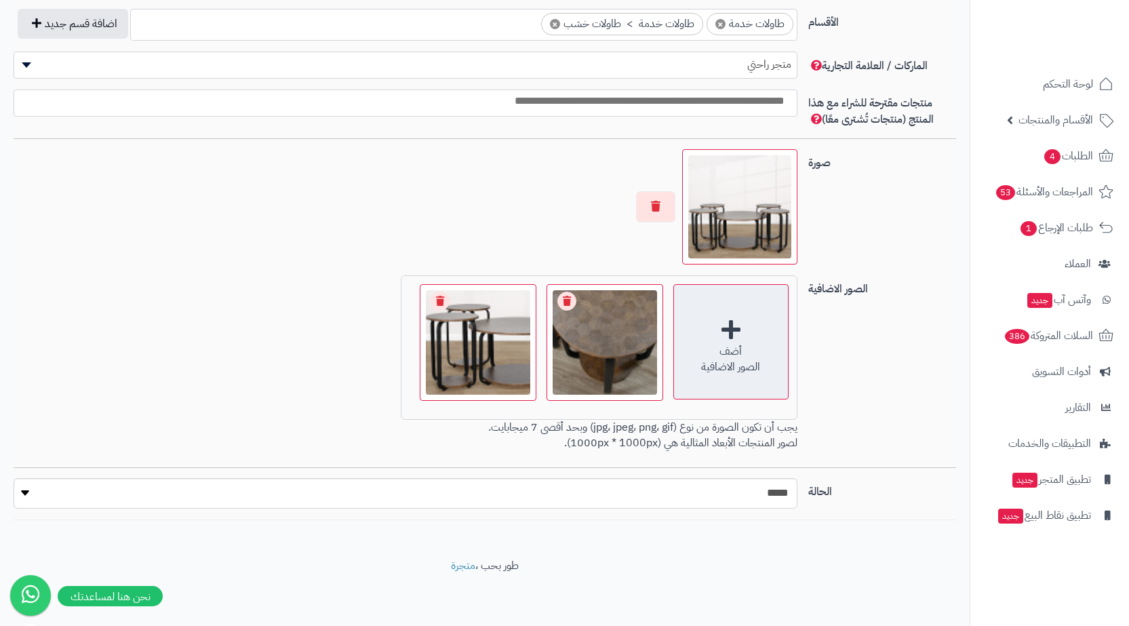
click at [710, 311] on div "أضف الصور الاضافية" at bounding box center [731, 341] width 115 height 115
click at [760, 322] on div "أضف الصور الاضافية" at bounding box center [731, 341] width 115 height 115
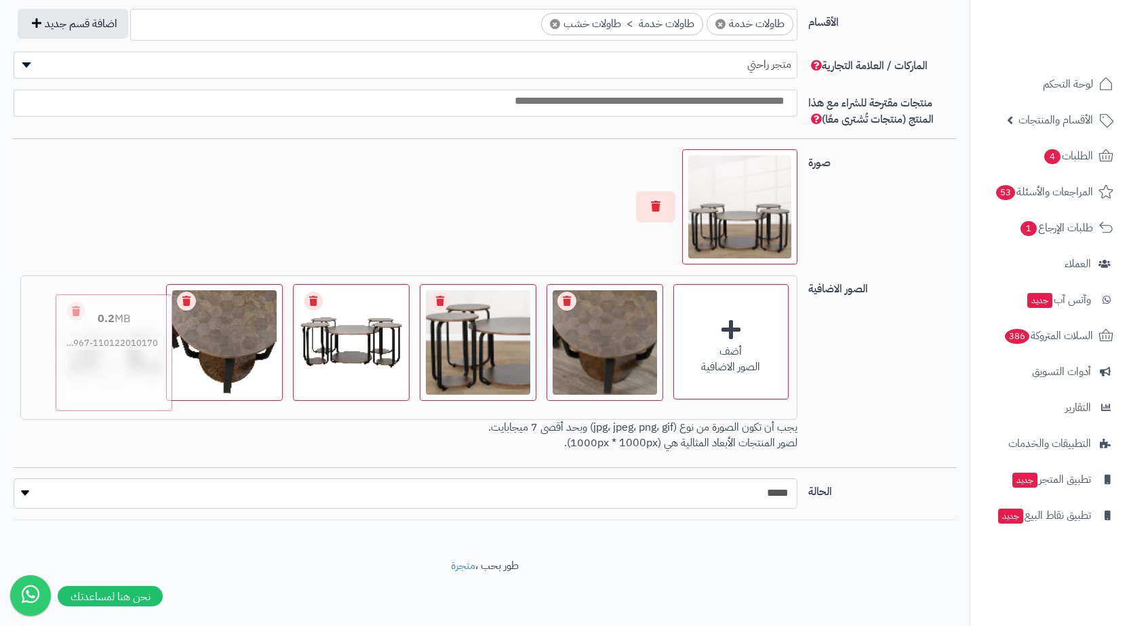
drag, startPoint x: 357, startPoint y: 305, endPoint x: 113, endPoint y: 320, distance: 245.3
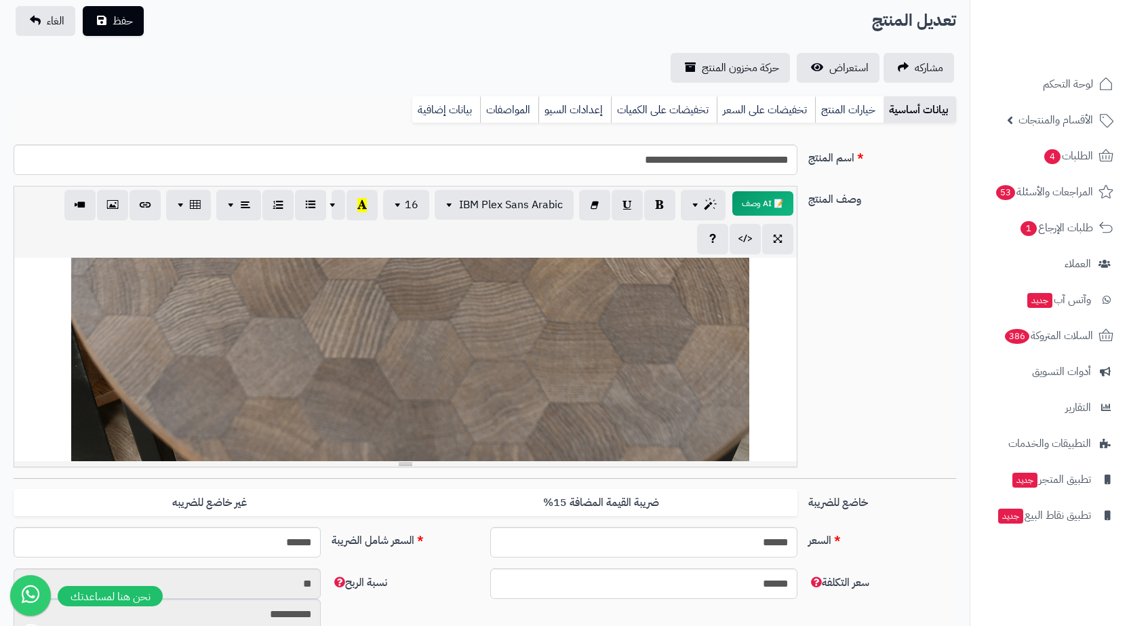
scroll to position [0, 0]
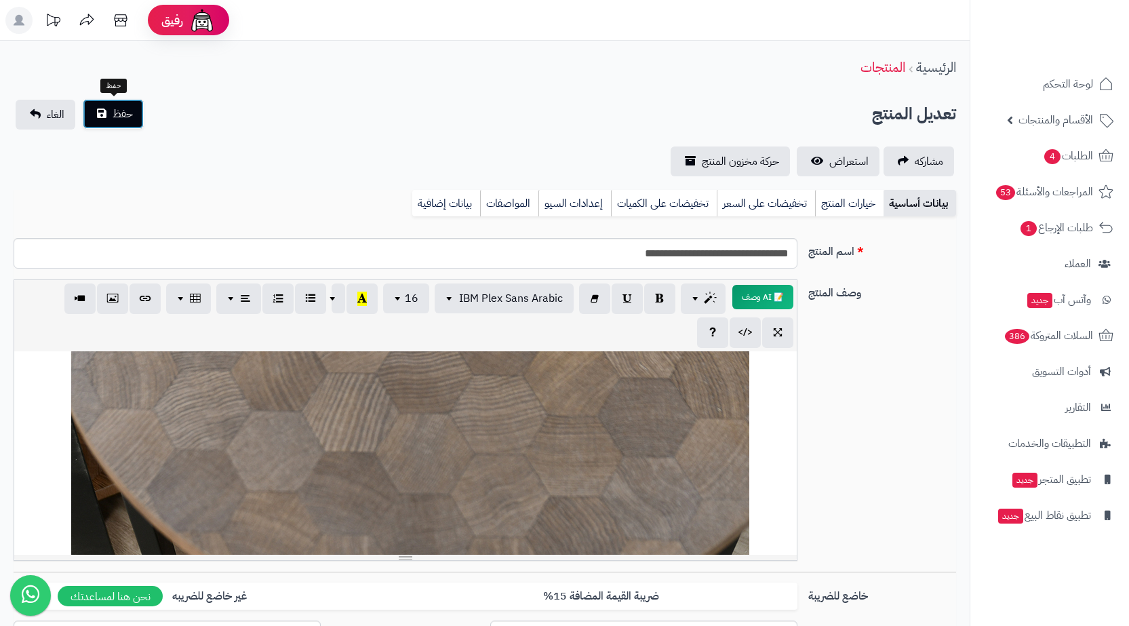
click at [117, 110] on span "حفظ" at bounding box center [123, 114] width 20 height 16
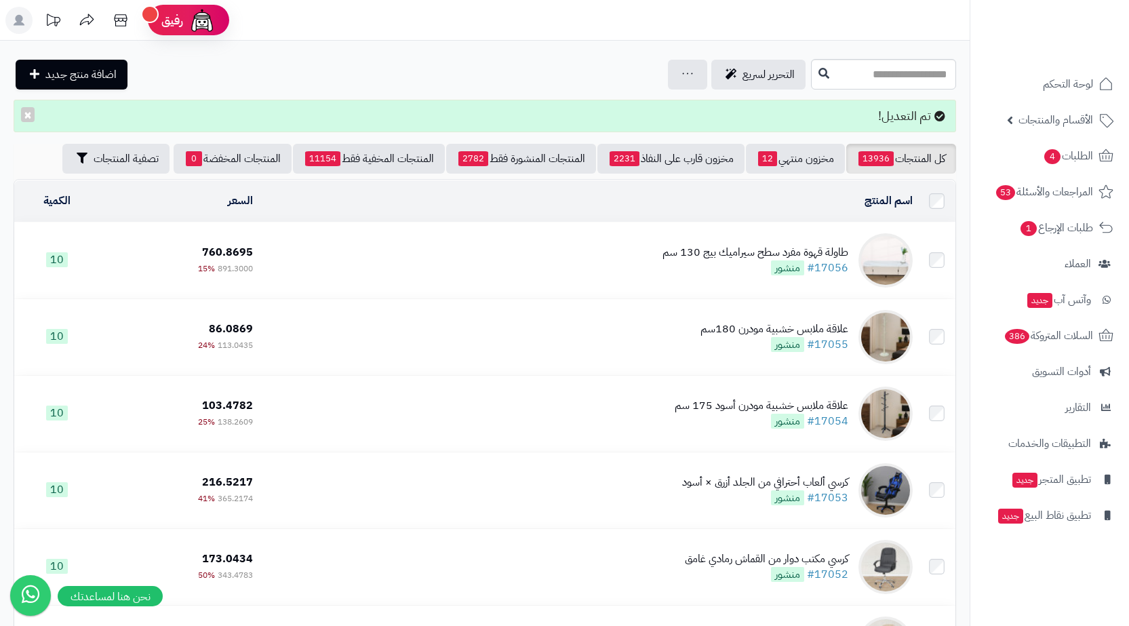
click at [740, 9] on header "رفيق ! الطلبات معالجة مكتمل إرجاع المنتجات العملاء المتواجدون الان 223753 عملاء…" at bounding box center [564, 20] width 1129 height 41
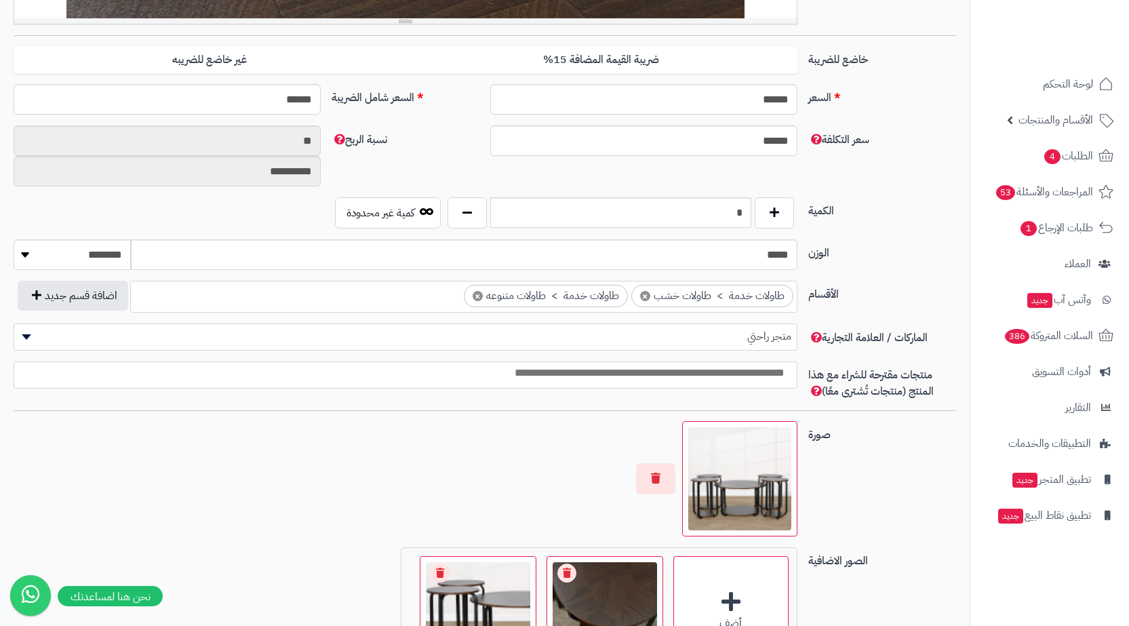
click at [741, 362] on div "منتجات مقترحة للشراء مع هذا المنتج (منتجات تُشترى معًا)" at bounding box center [485, 386] width 954 height 49
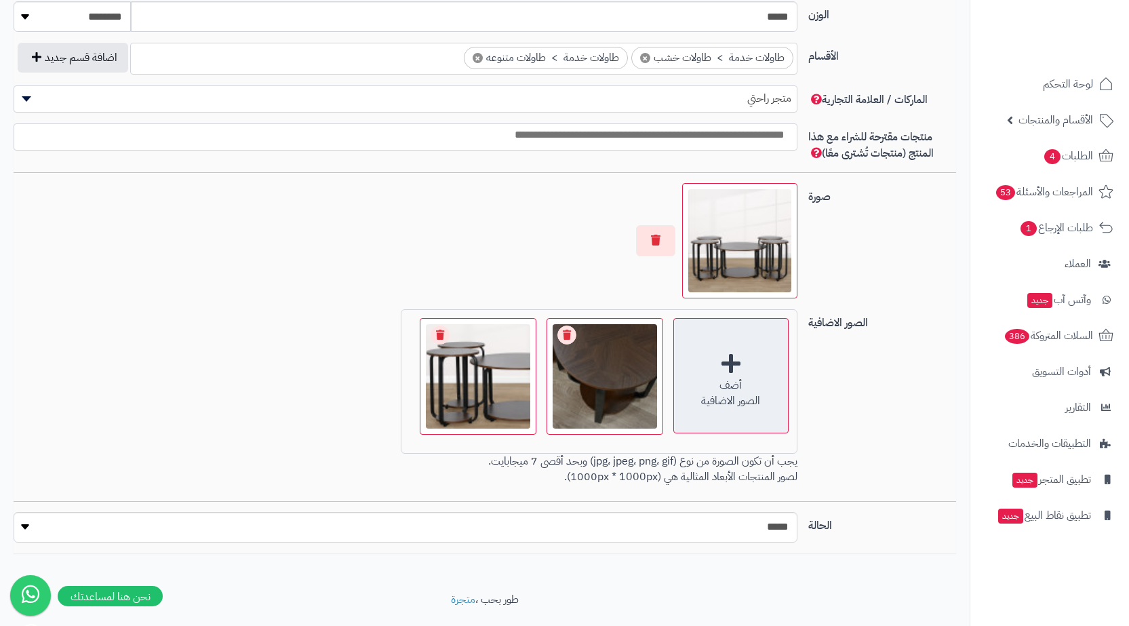
scroll to position [809, 0]
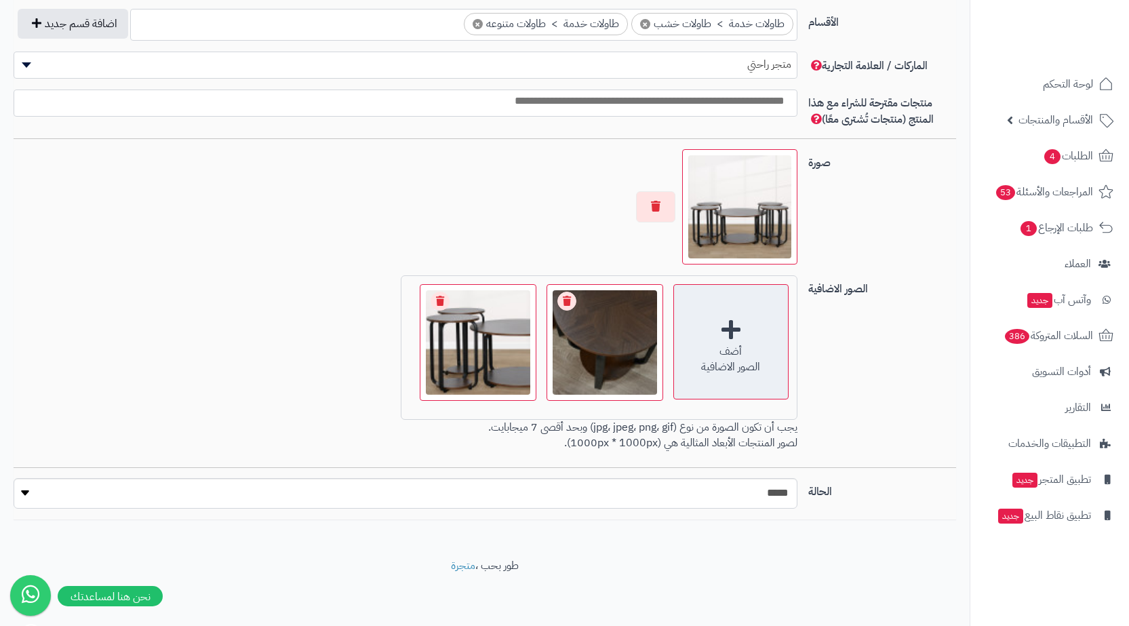
click at [731, 339] on div "أضف الصور الاضافية" at bounding box center [731, 341] width 115 height 115
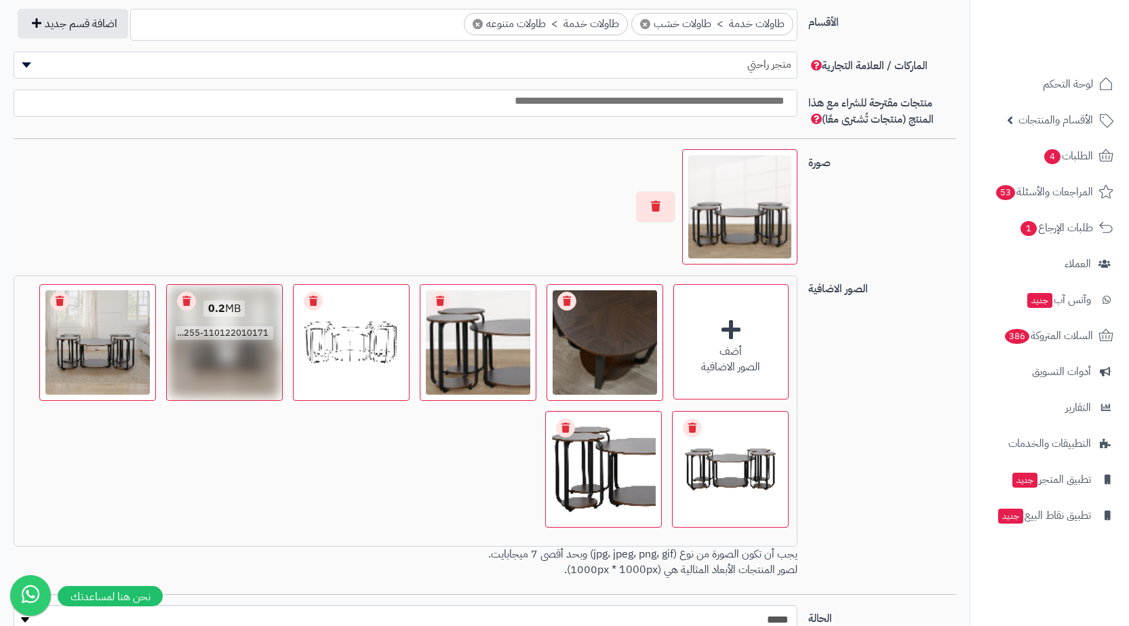
click at [185, 296] on link "Remove file" at bounding box center [186, 301] width 19 height 19
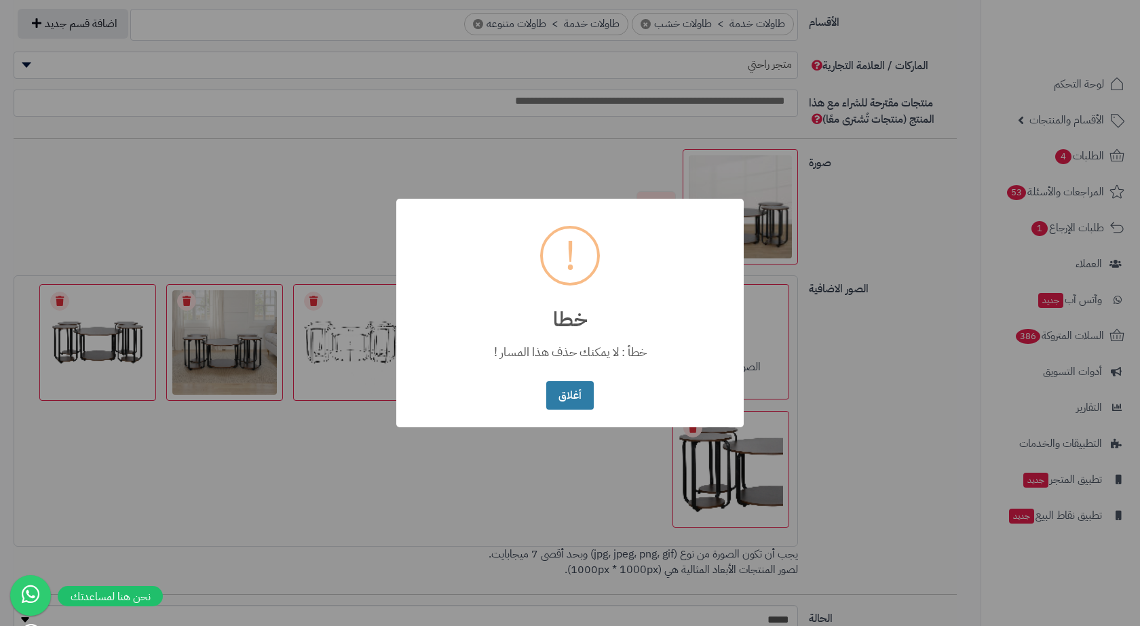
click at [566, 392] on button "أغلاق" at bounding box center [569, 395] width 47 height 29
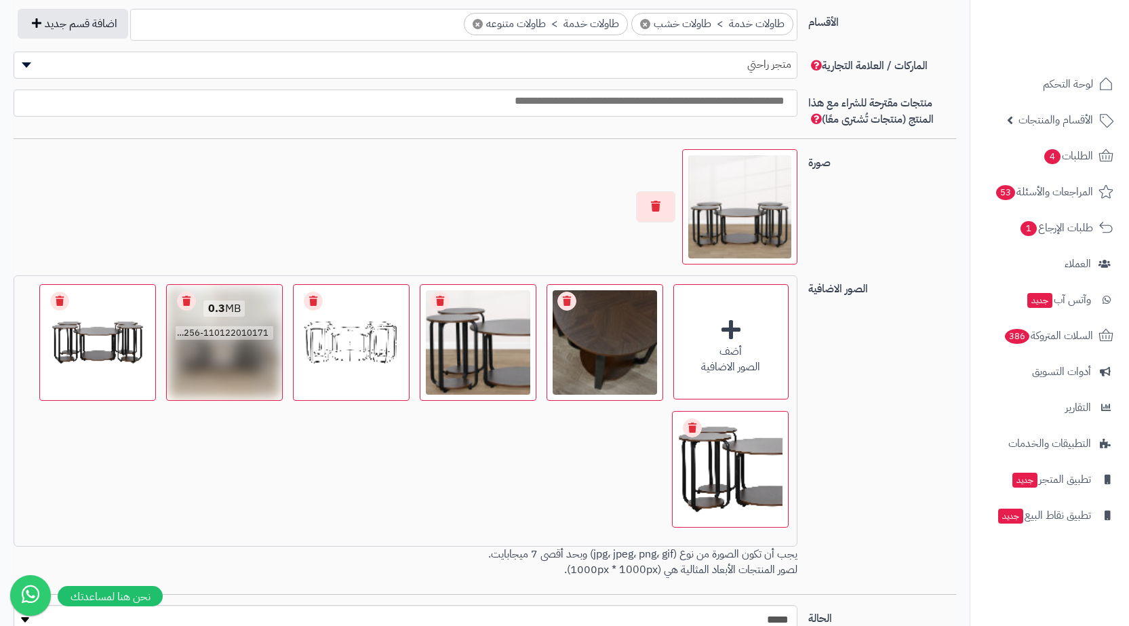
click at [185, 303] on link "Remove file" at bounding box center [186, 301] width 19 height 19
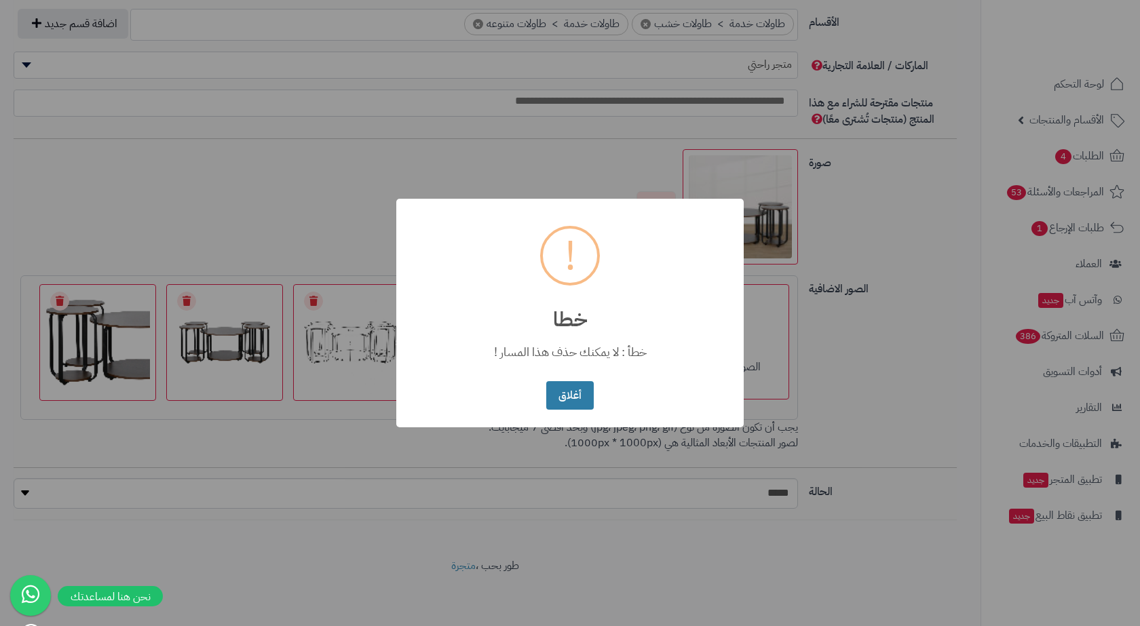
click at [564, 397] on button "أغلاق" at bounding box center [569, 395] width 47 height 29
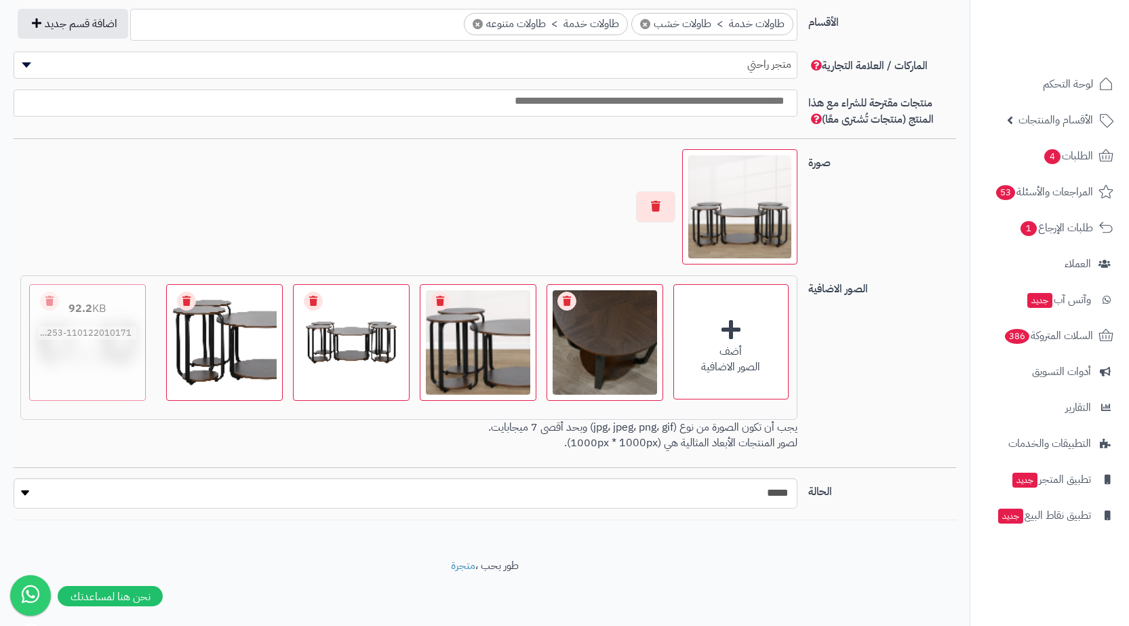
drag, startPoint x: 347, startPoint y: 374, endPoint x: 77, endPoint y: 364, distance: 270.2
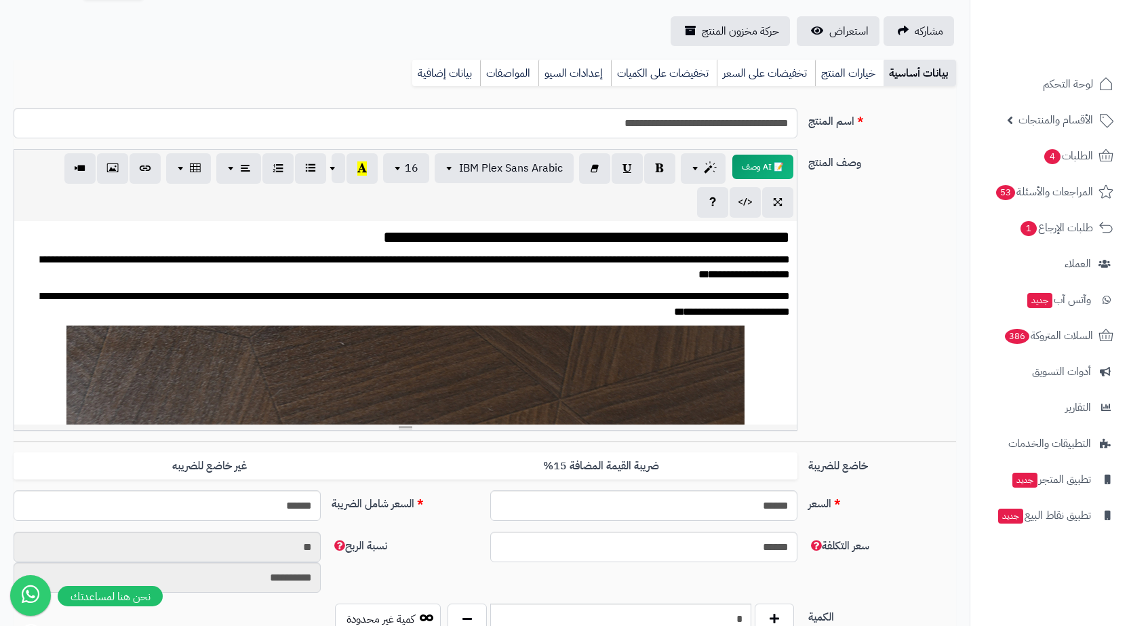
scroll to position [0, 0]
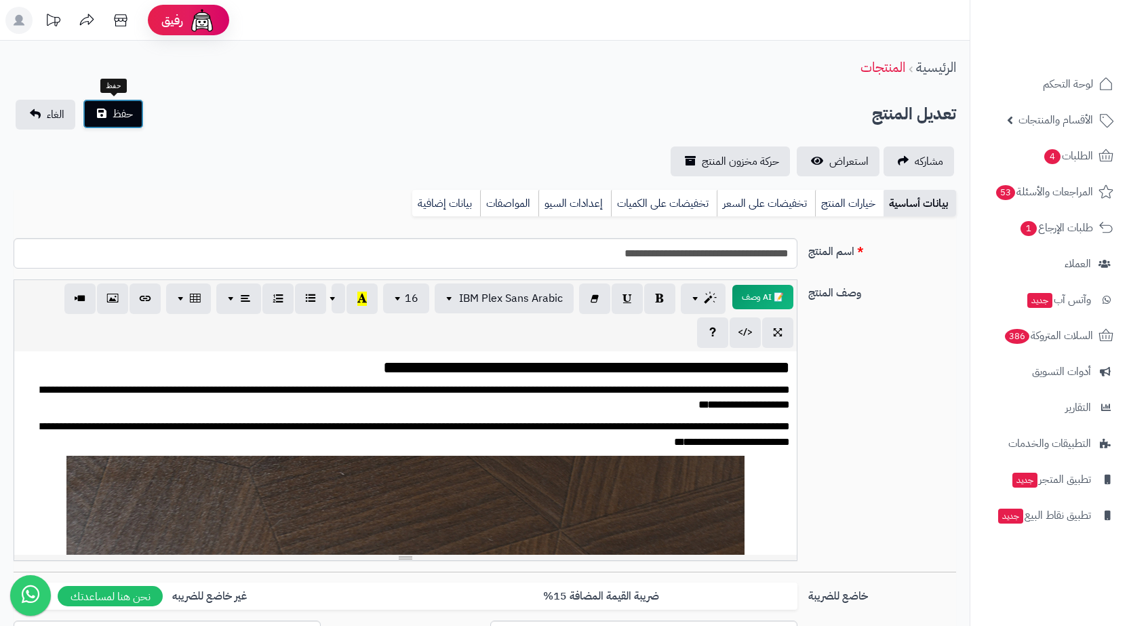
click at [119, 114] on span "حفظ" at bounding box center [123, 114] width 20 height 16
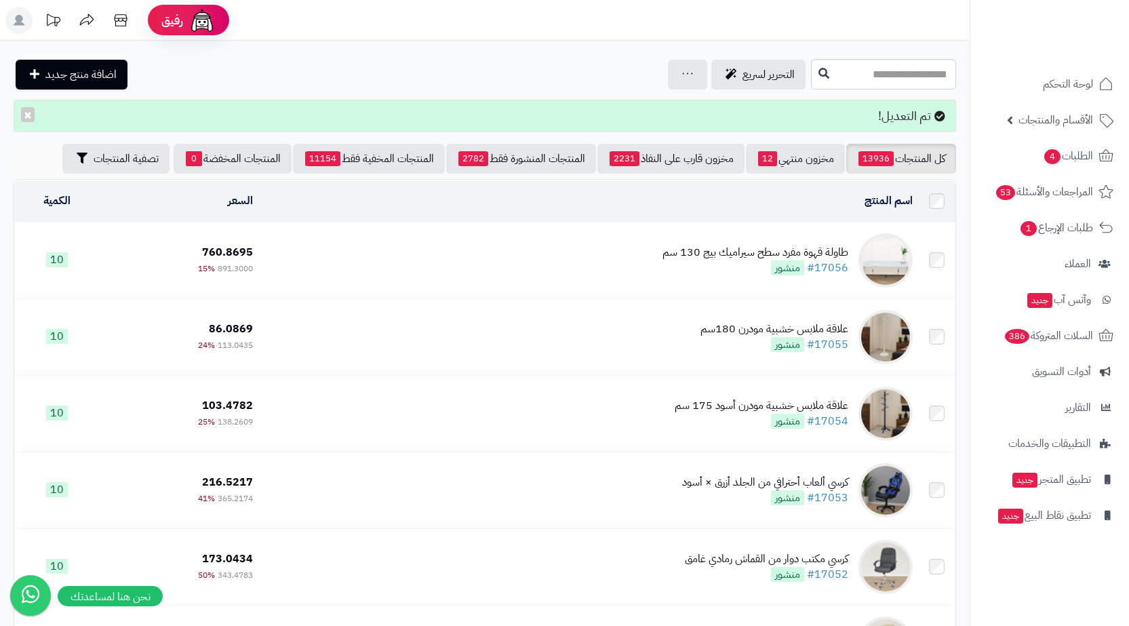
drag, startPoint x: 642, startPoint y: 26, endPoint x: 616, endPoint y: 40, distance: 29.5
click at [642, 26] on header "رفيق ! الطلبات معالجة مكتمل إرجاع المنتجات العملاء المتواجدون الان 223753 عملاء…" at bounding box center [564, 20] width 1129 height 41
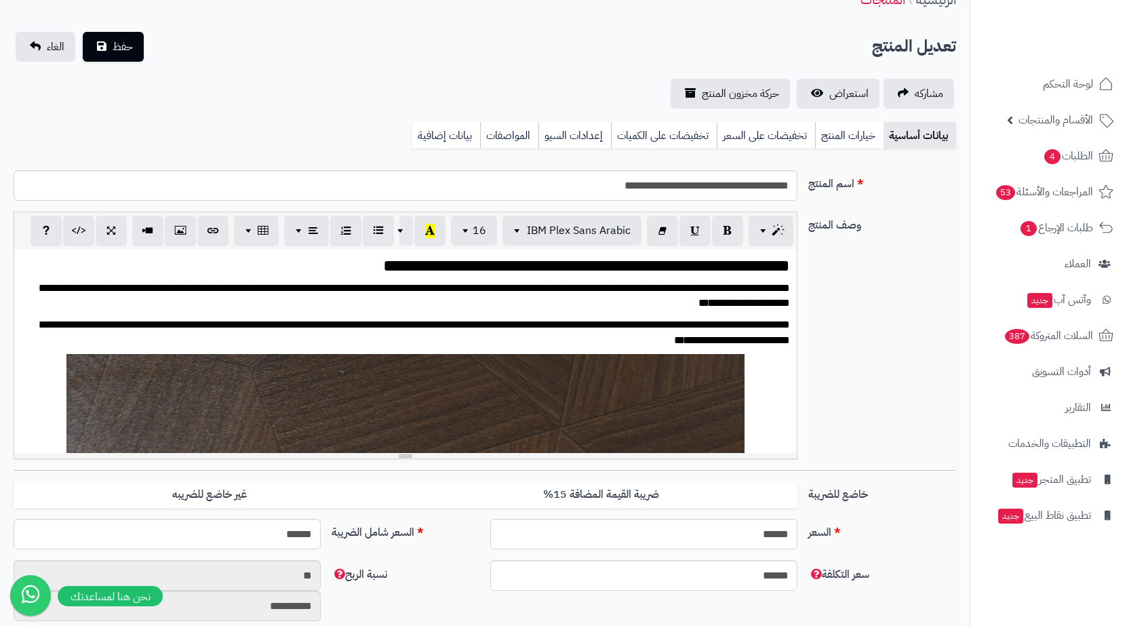
scroll to position [0, 10]
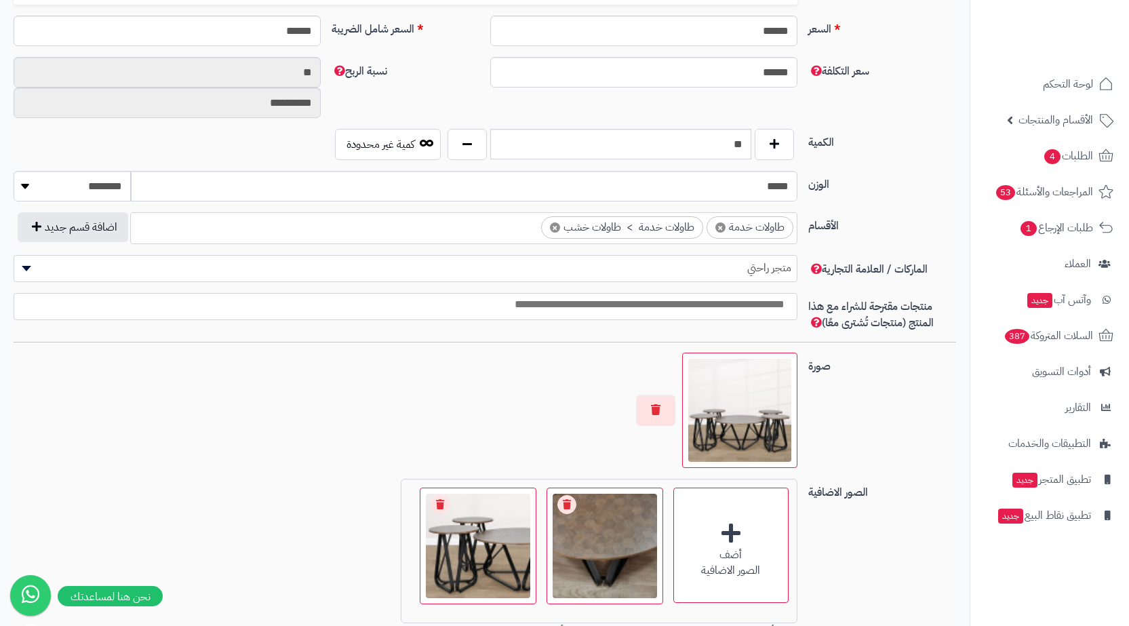
scroll to position [678, 0]
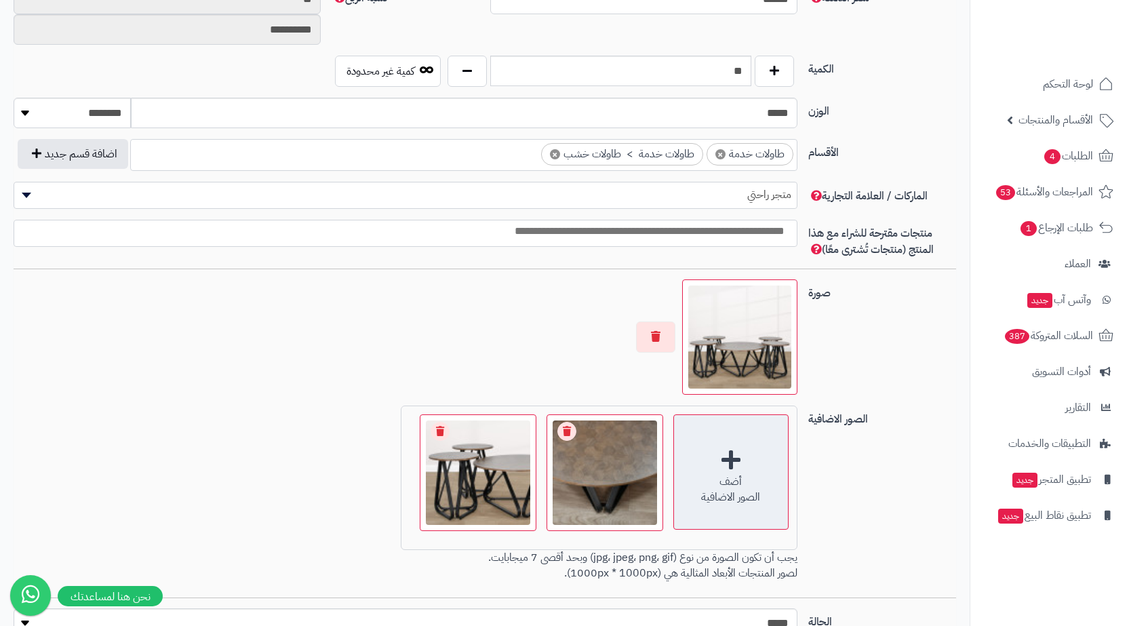
click at [743, 467] on div "أضف الصور الاضافية" at bounding box center [731, 471] width 115 height 115
click at [755, 476] on div "أضف" at bounding box center [731, 482] width 114 height 16
click at [748, 480] on div "أضف" at bounding box center [731, 482] width 114 height 16
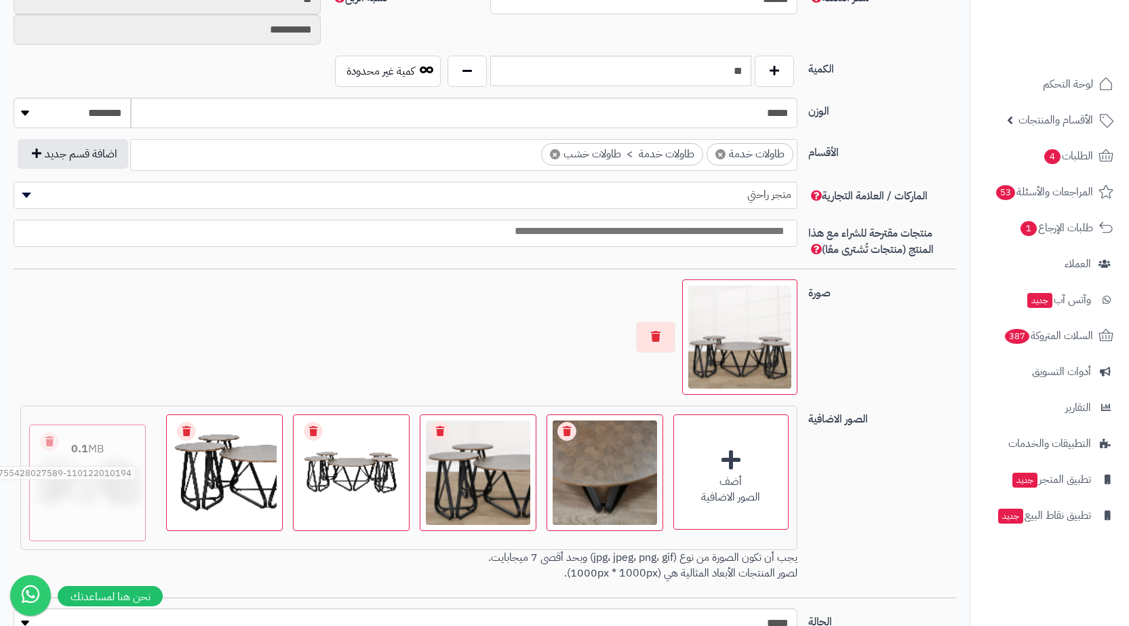
drag, startPoint x: 360, startPoint y: 451, endPoint x: 97, endPoint y: 466, distance: 262.9
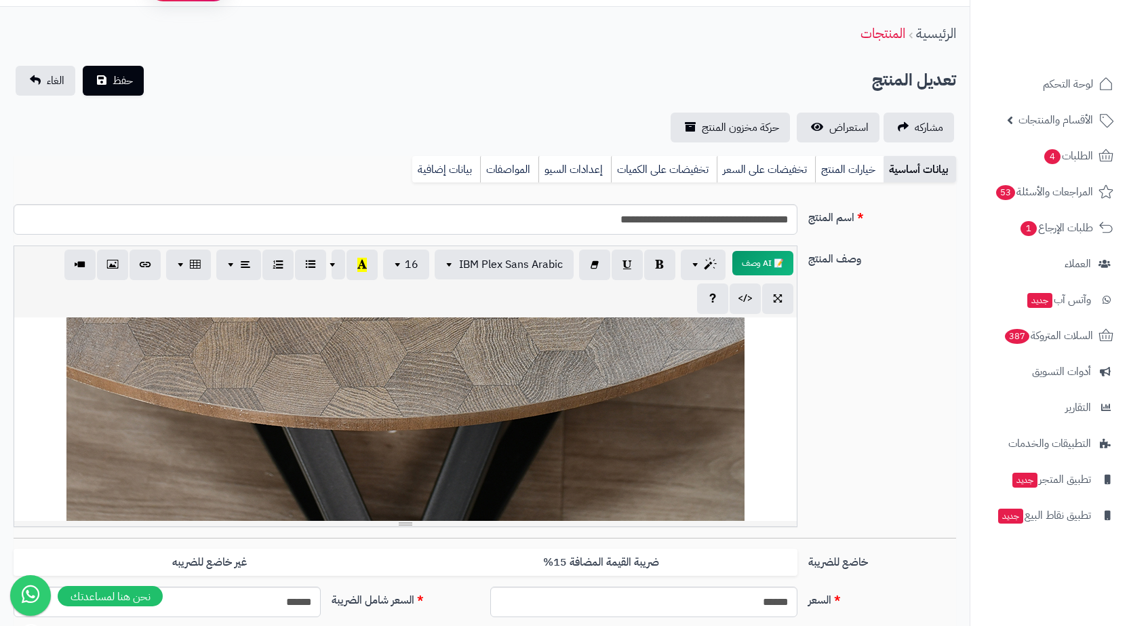
scroll to position [0, 0]
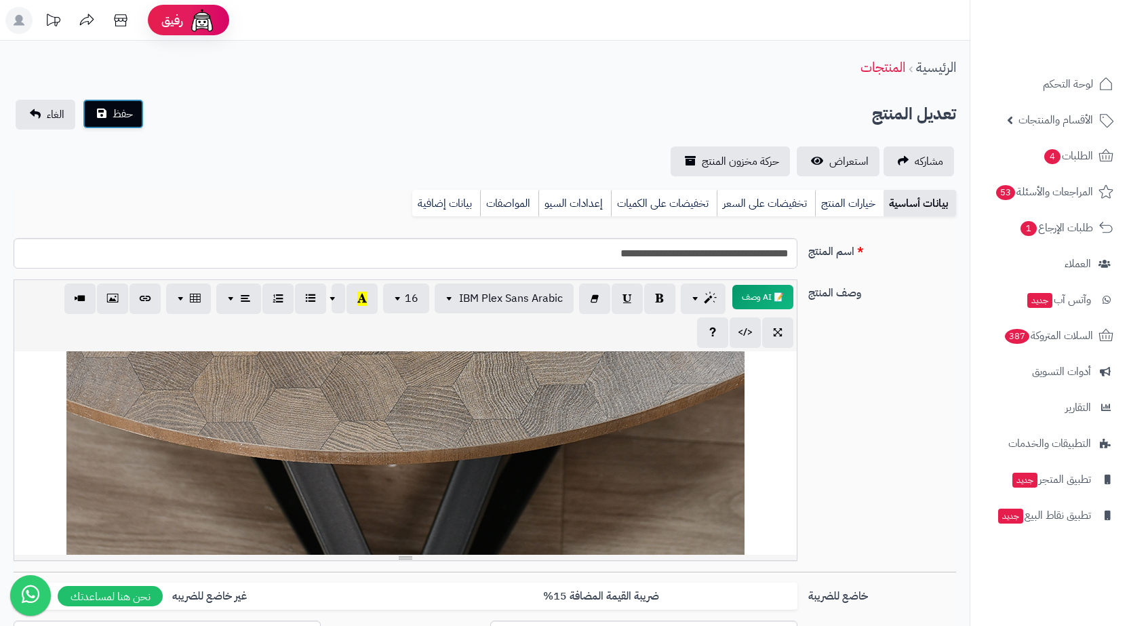
click at [128, 122] on button "حفظ" at bounding box center [113, 114] width 61 height 30
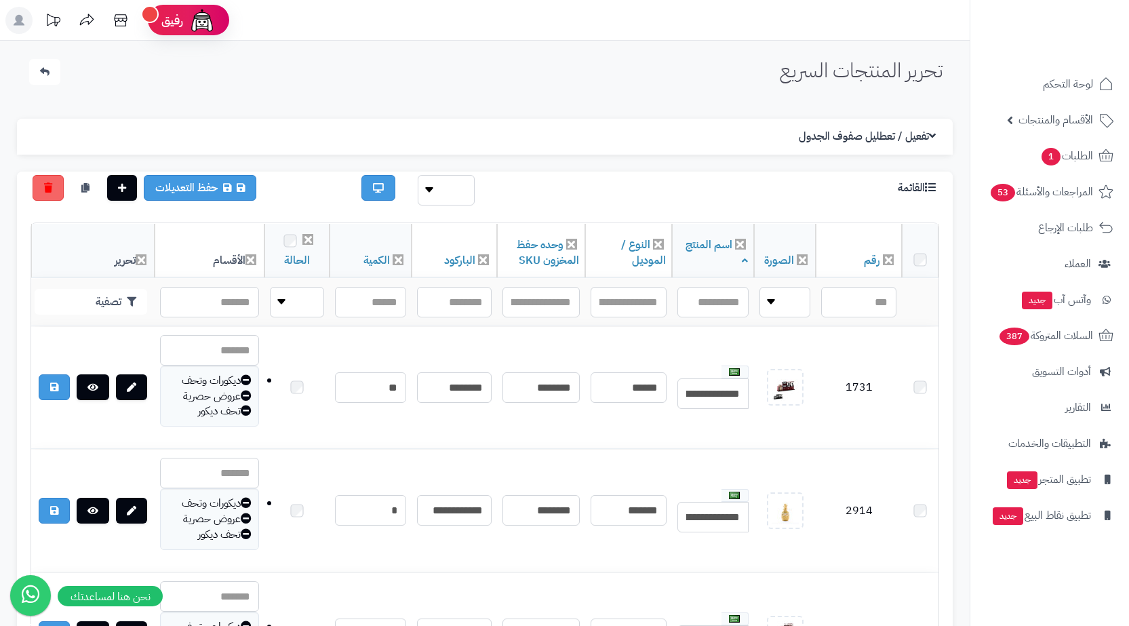
select select
